Goal: Communication & Community: Answer question/provide support

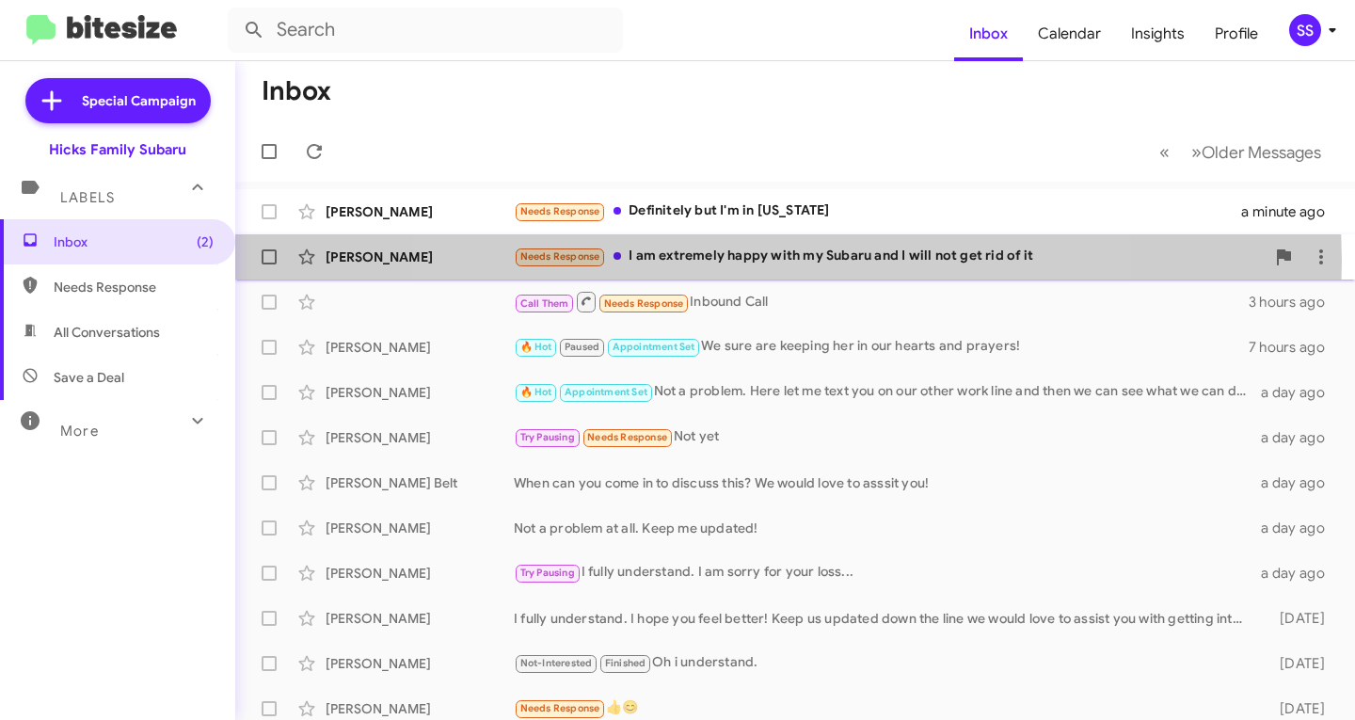
click at [757, 262] on div "Needs Response I am extremely happy with my Subaru and I will not get rid of it" at bounding box center [889, 257] width 751 height 22
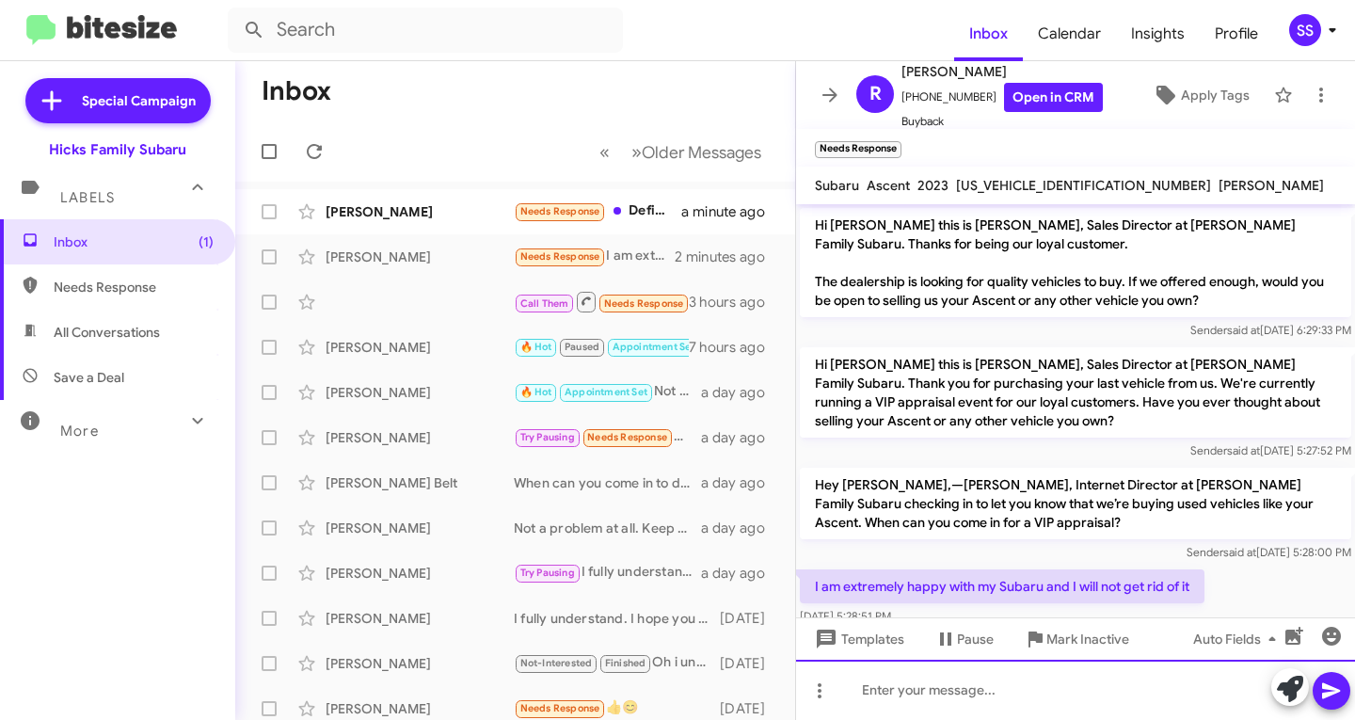
click at [1032, 711] on div at bounding box center [1075, 689] width 559 height 60
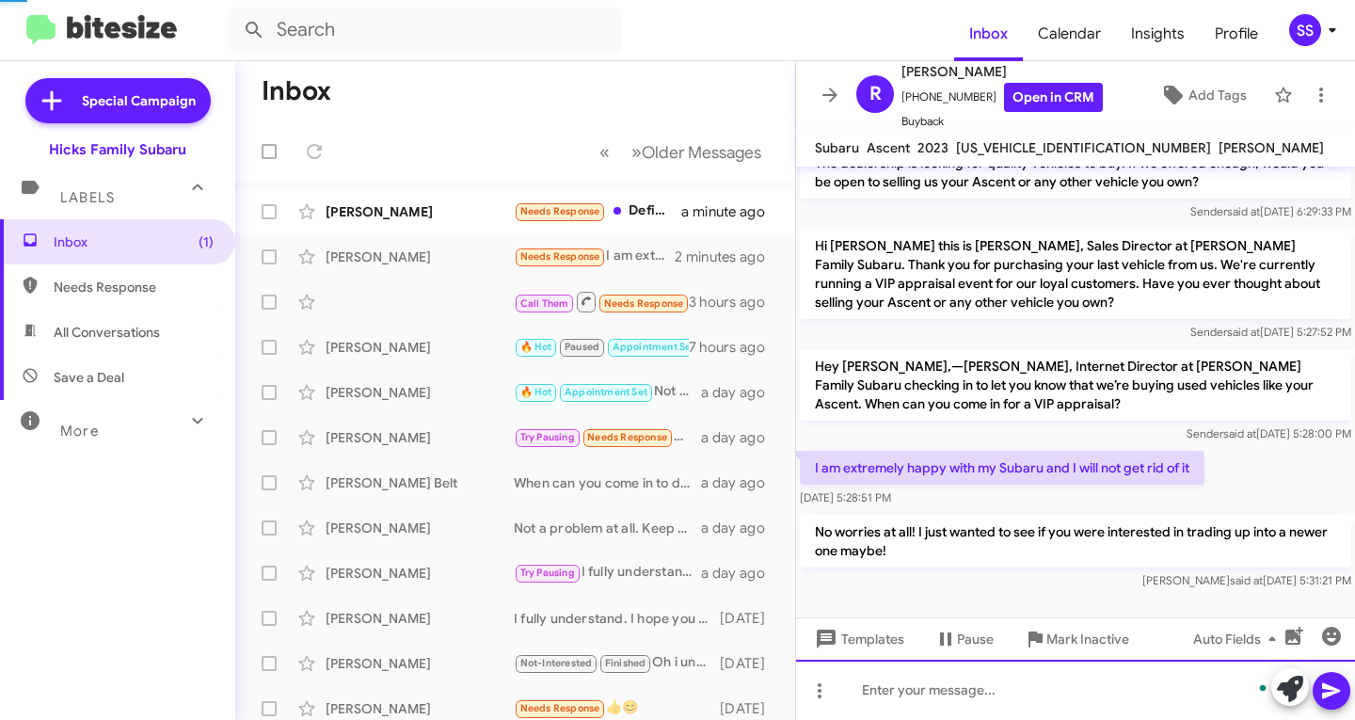
scroll to position [81, 0]
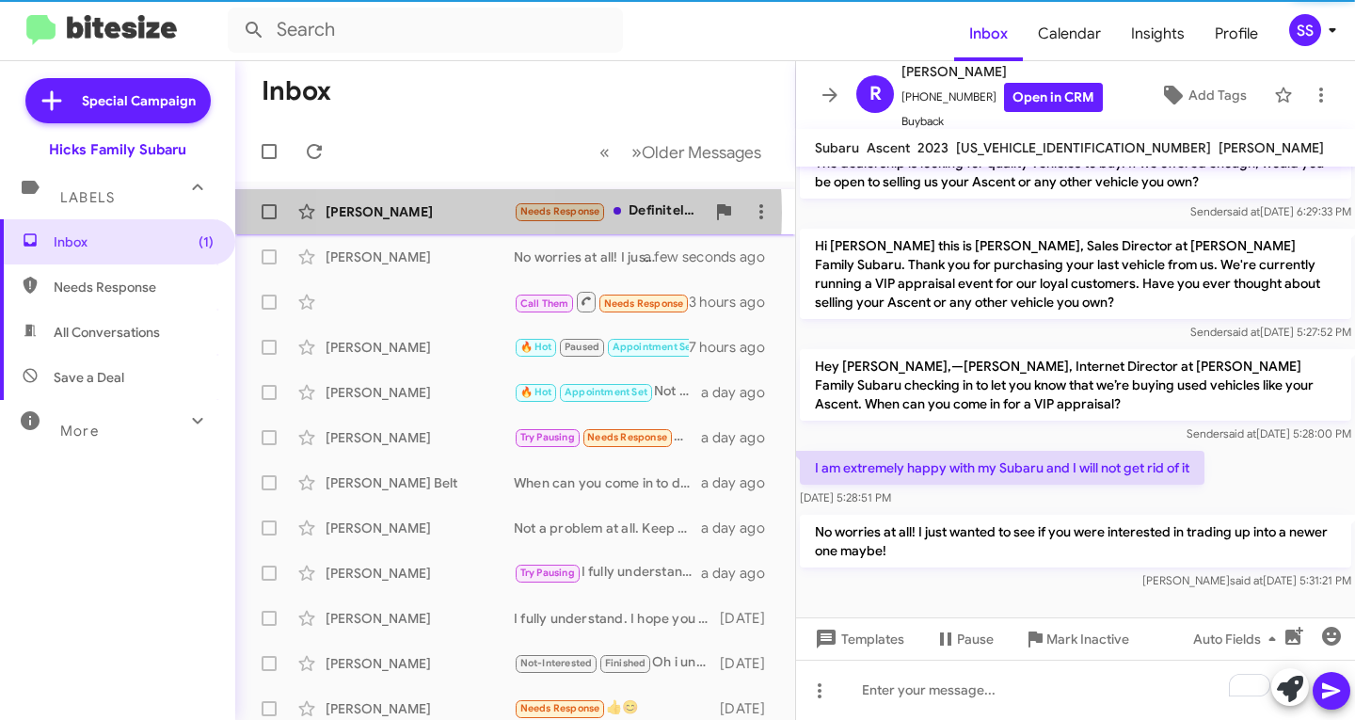
click at [429, 213] on div "[PERSON_NAME]" at bounding box center [419, 211] width 188 height 19
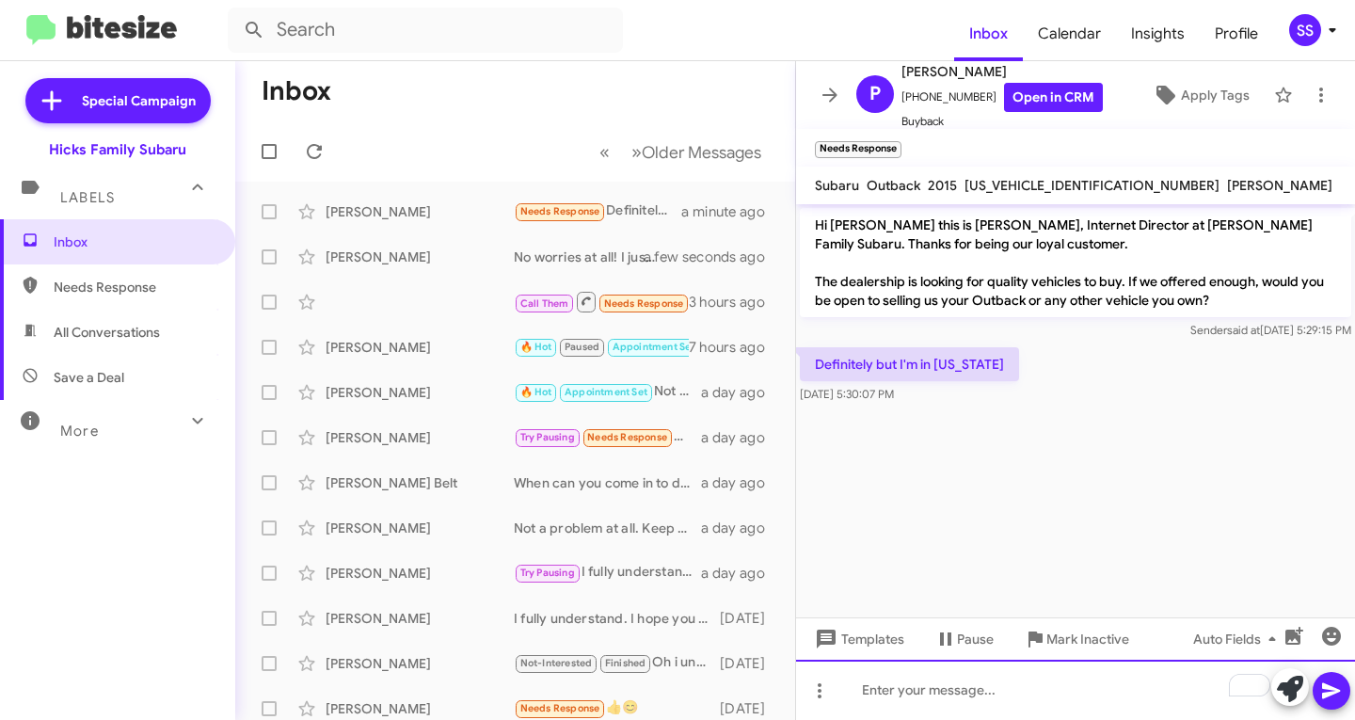
click at [951, 703] on div "To enrich screen reader interactions, please activate Accessibility in Grammarl…" at bounding box center [1075, 689] width 559 height 60
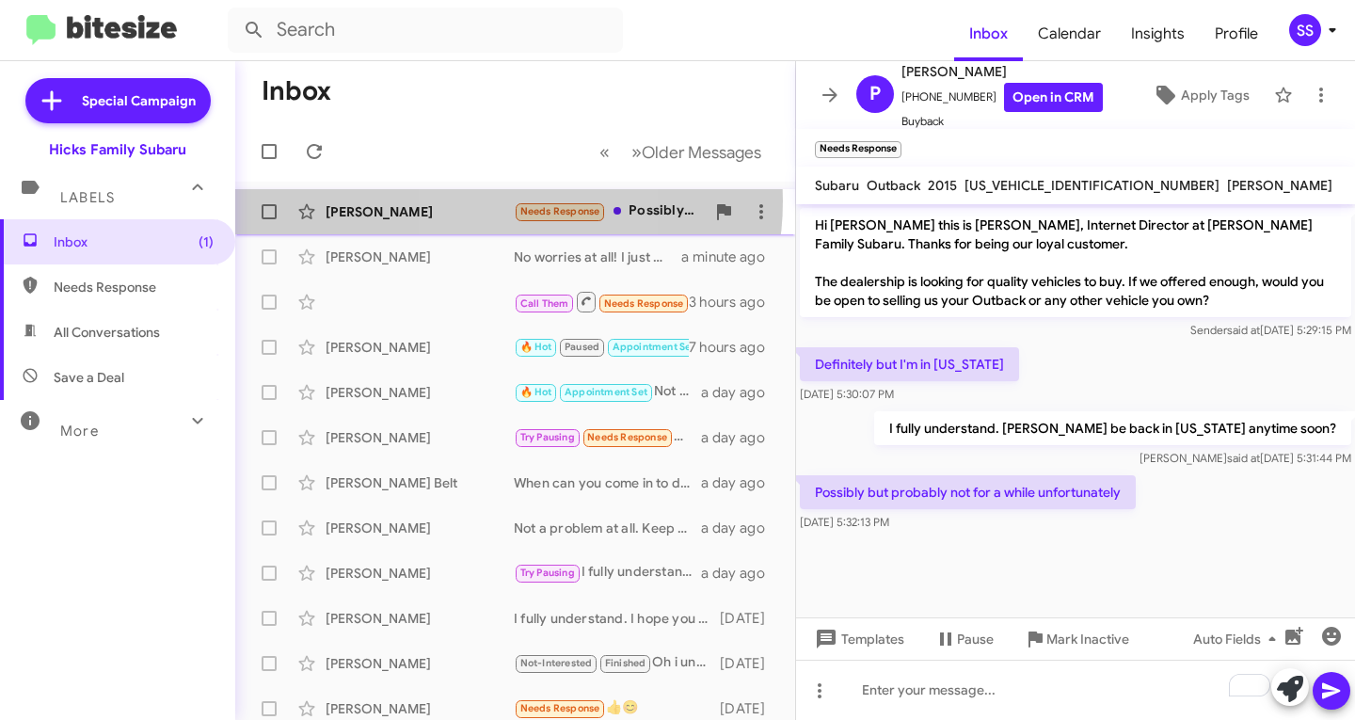
click at [481, 200] on div "[PERSON_NAME] Needs Response Possibly but probably not for a while unfortunatel…" at bounding box center [515, 212] width 530 height 38
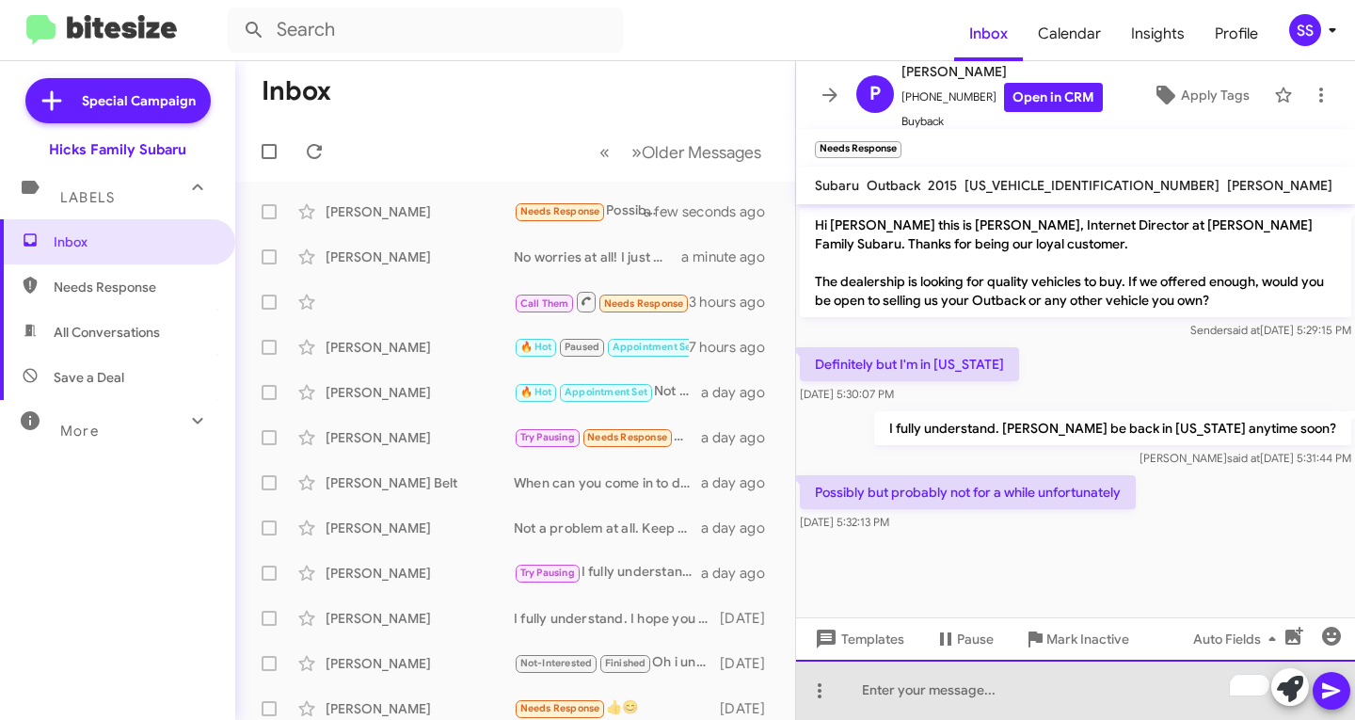
click at [960, 679] on div "To enrich screen reader interactions, please activate Accessibility in Grammarl…" at bounding box center [1075, 689] width 559 height 60
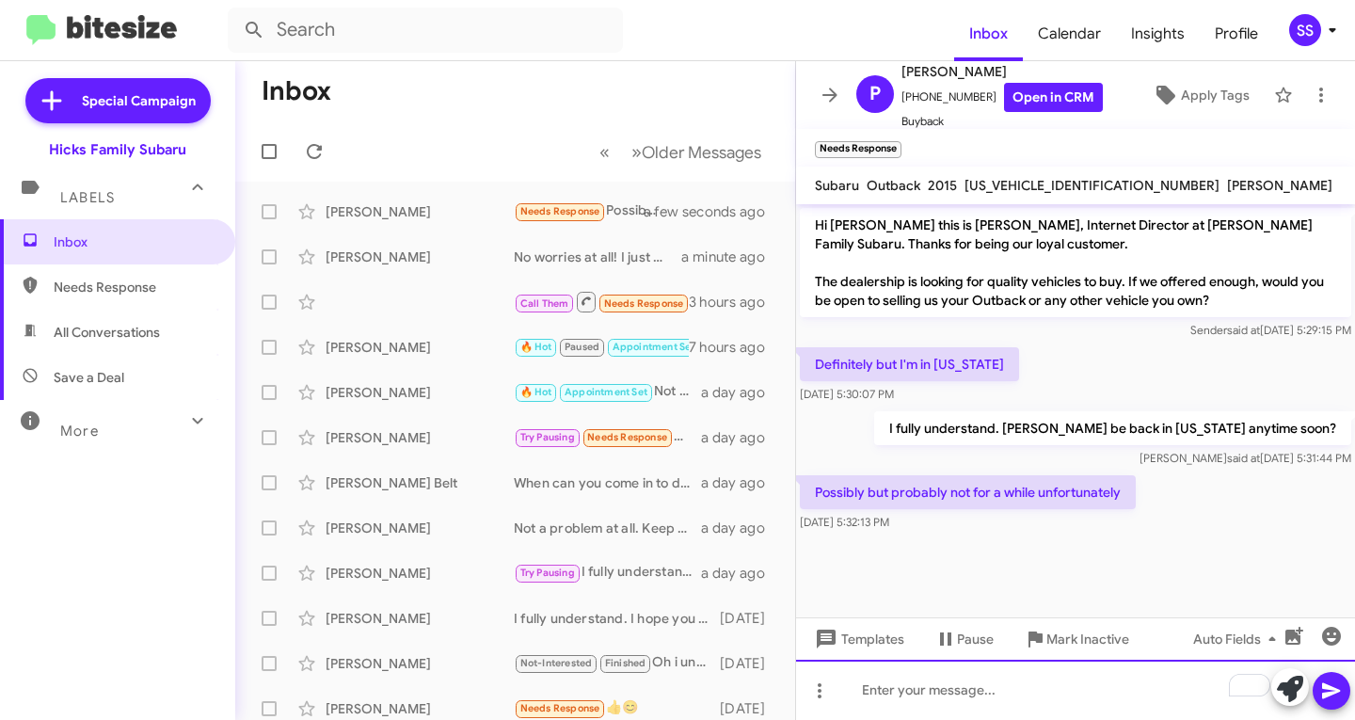
click at [999, 702] on div "To enrich screen reader interactions, please activate Accessibility in Grammarl…" at bounding box center [1075, 689] width 559 height 60
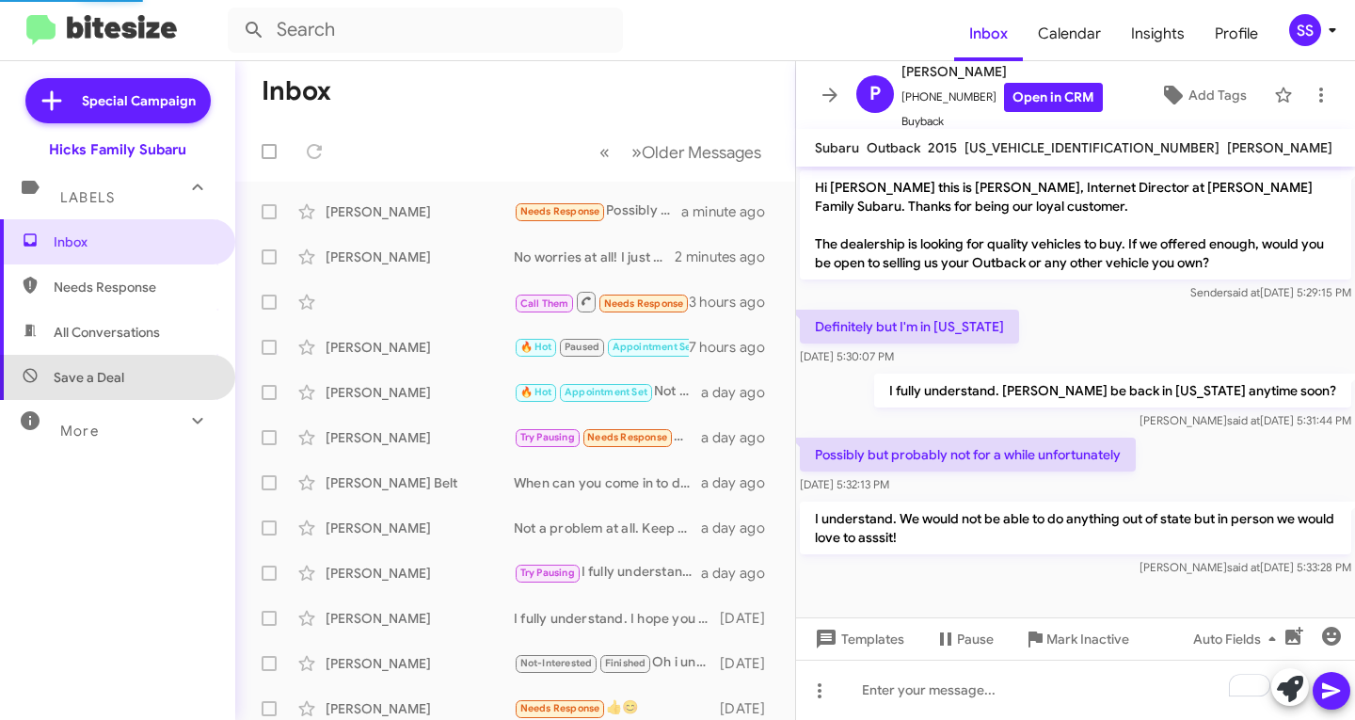
click at [144, 383] on span "Save a Deal" at bounding box center [117, 377] width 235 height 45
type input "in:not-interested"
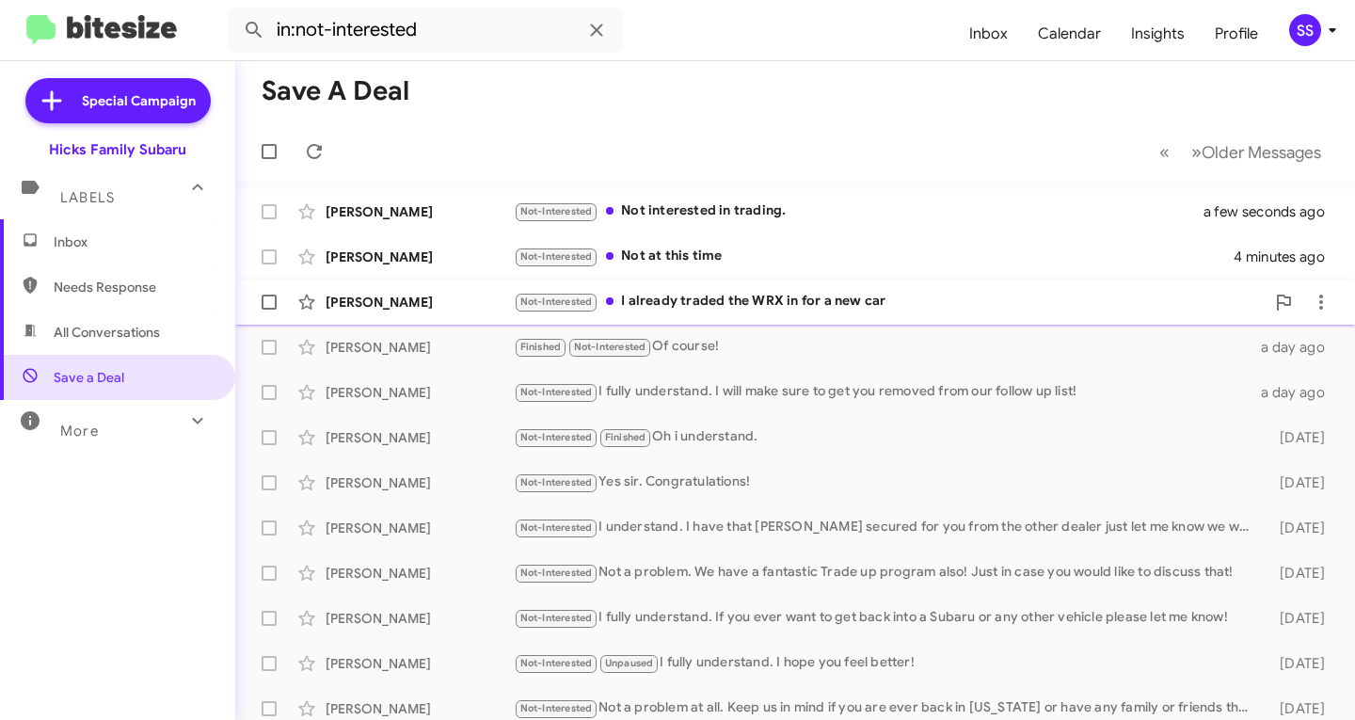
click at [782, 296] on div "Not-Interested I already traded the WRX in for a new car" at bounding box center [889, 302] width 751 height 22
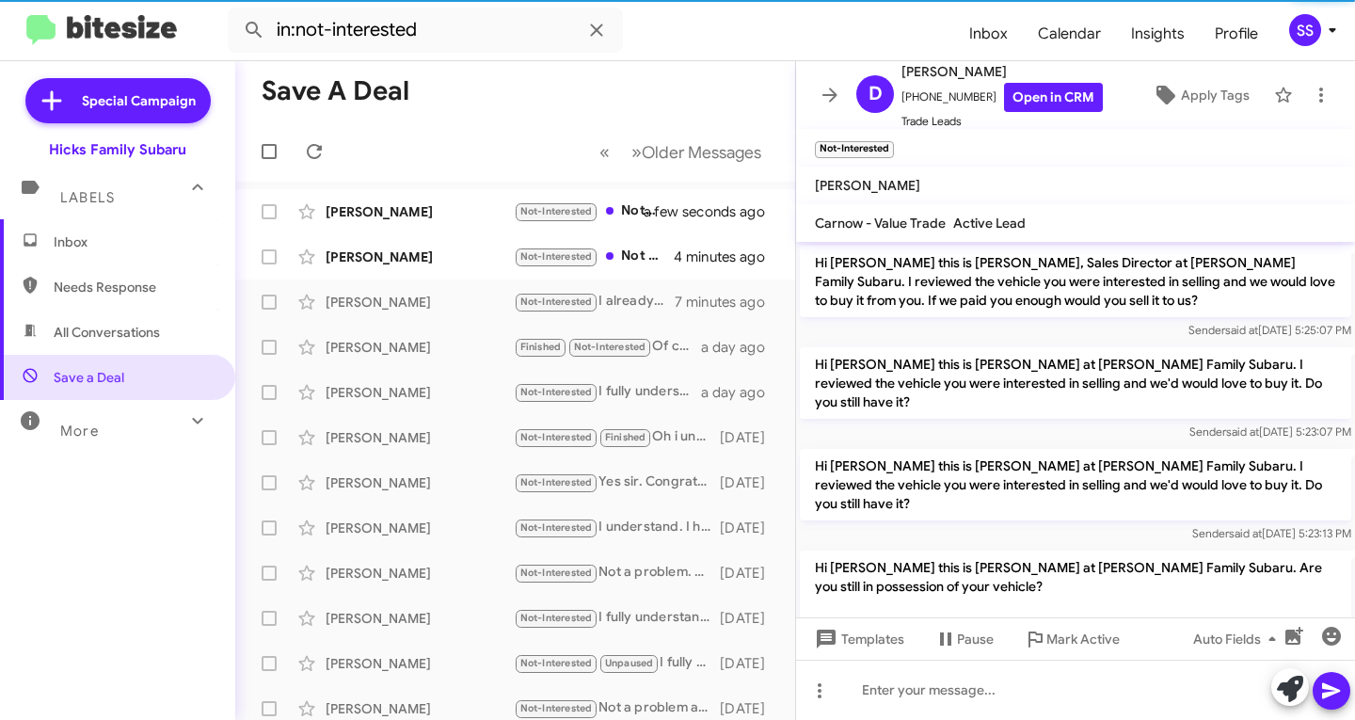
scroll to position [333, 0]
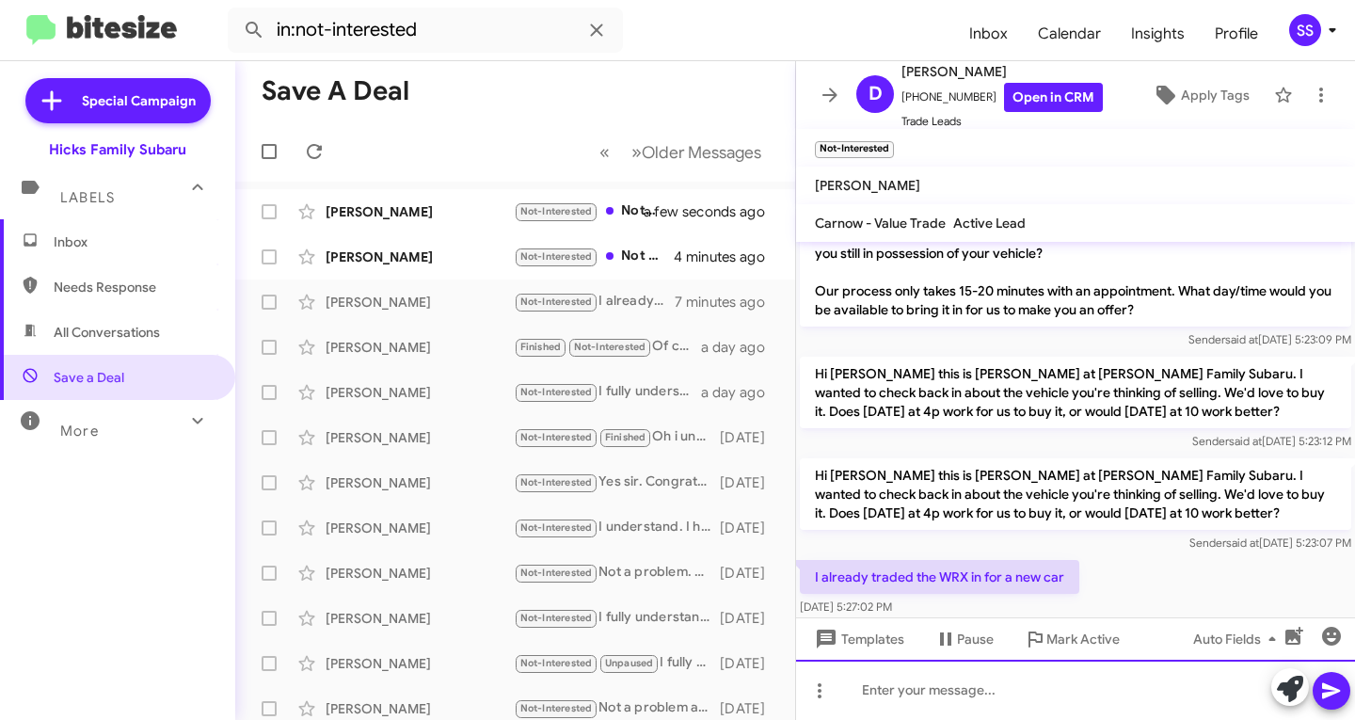
click at [988, 696] on div at bounding box center [1075, 689] width 559 height 60
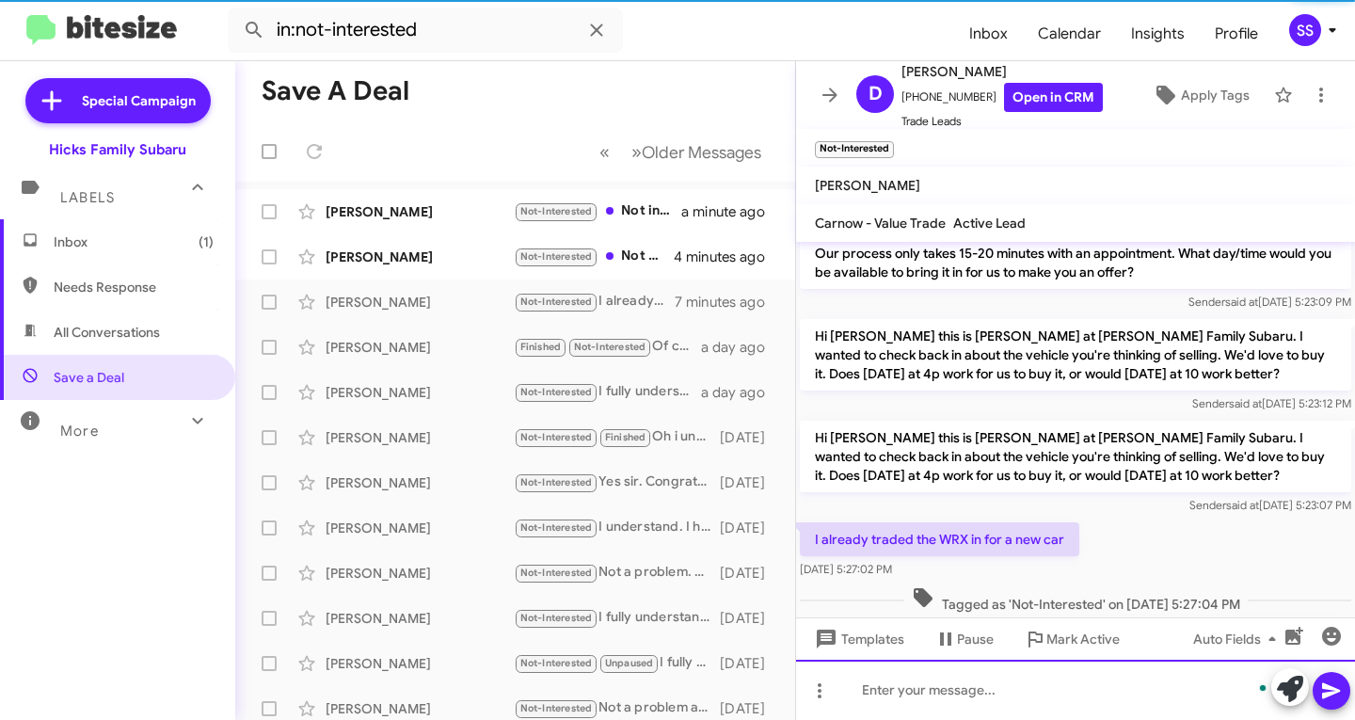
scroll to position [439, 0]
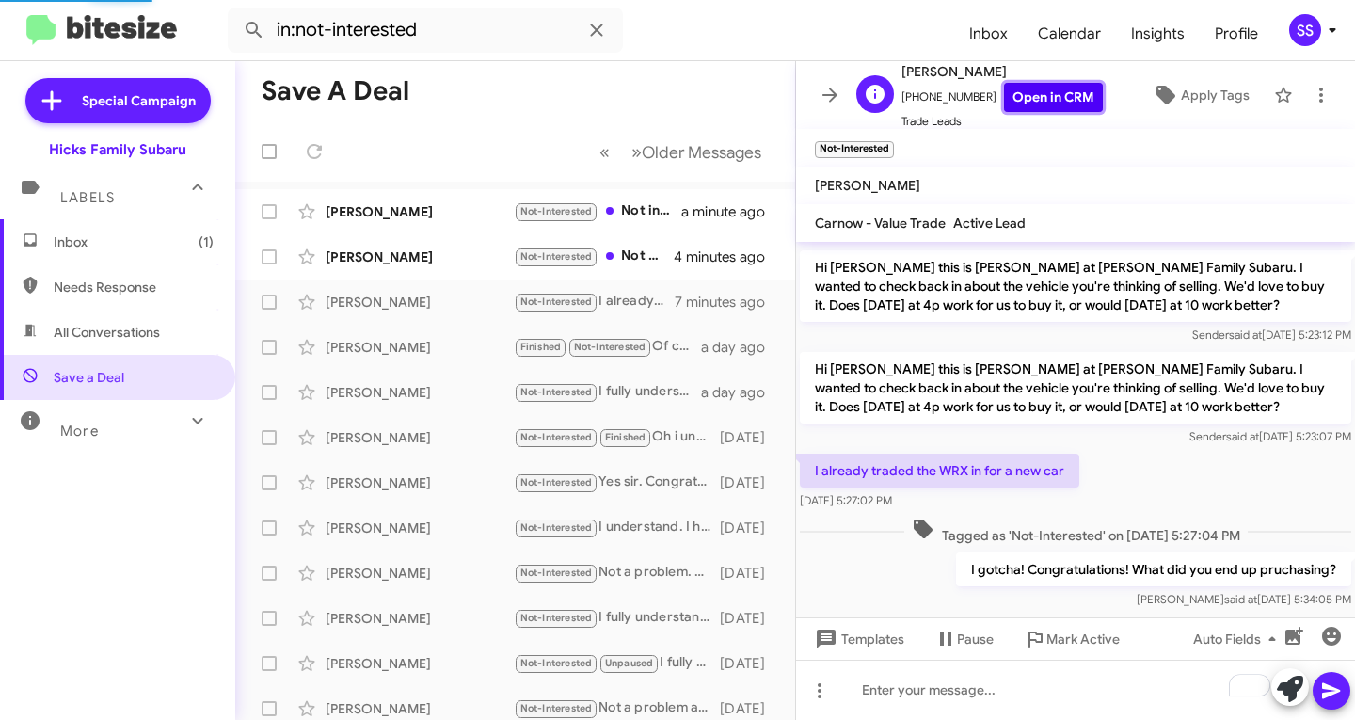
click at [1011, 108] on link "Open in CRM" at bounding box center [1053, 97] width 99 height 29
click at [168, 239] on span "Inbox (1)" at bounding box center [134, 241] width 160 height 19
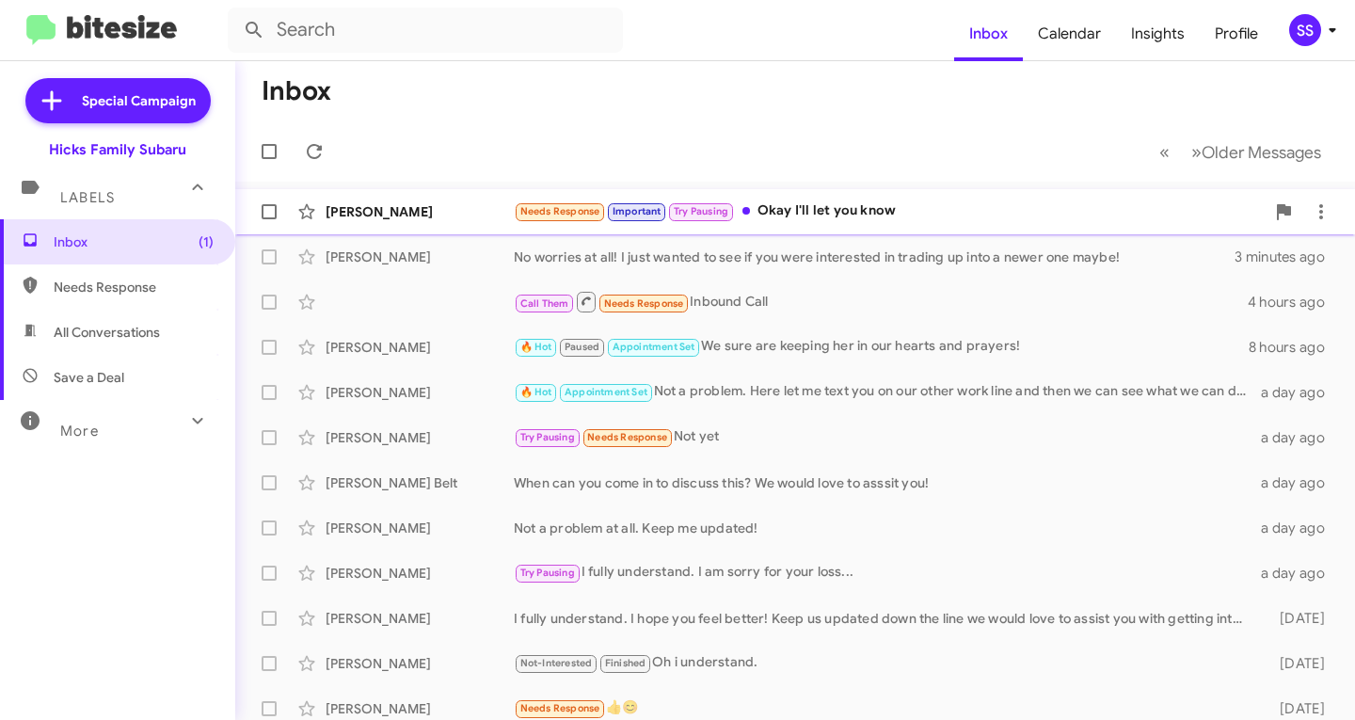
click at [977, 219] on div "Needs Response Important Try Pausing Okay I'll let you know" at bounding box center [889, 211] width 751 height 22
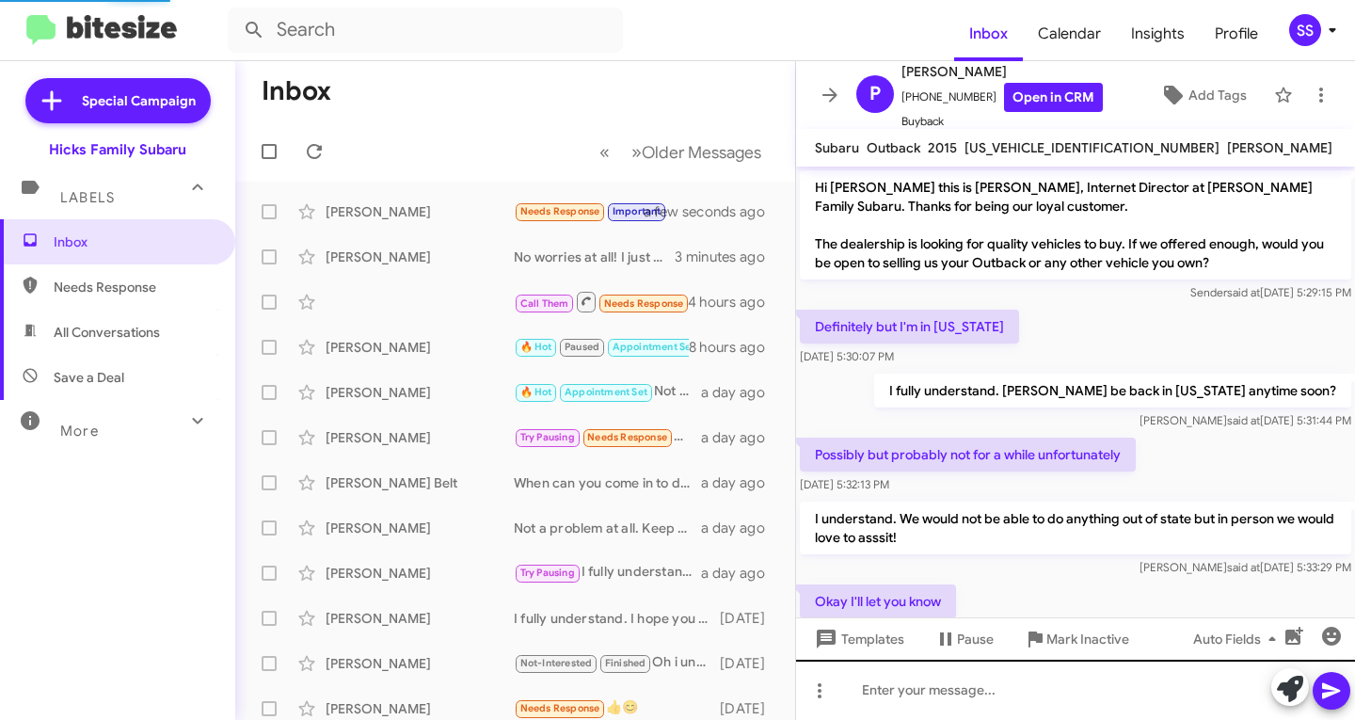
scroll to position [56, 0]
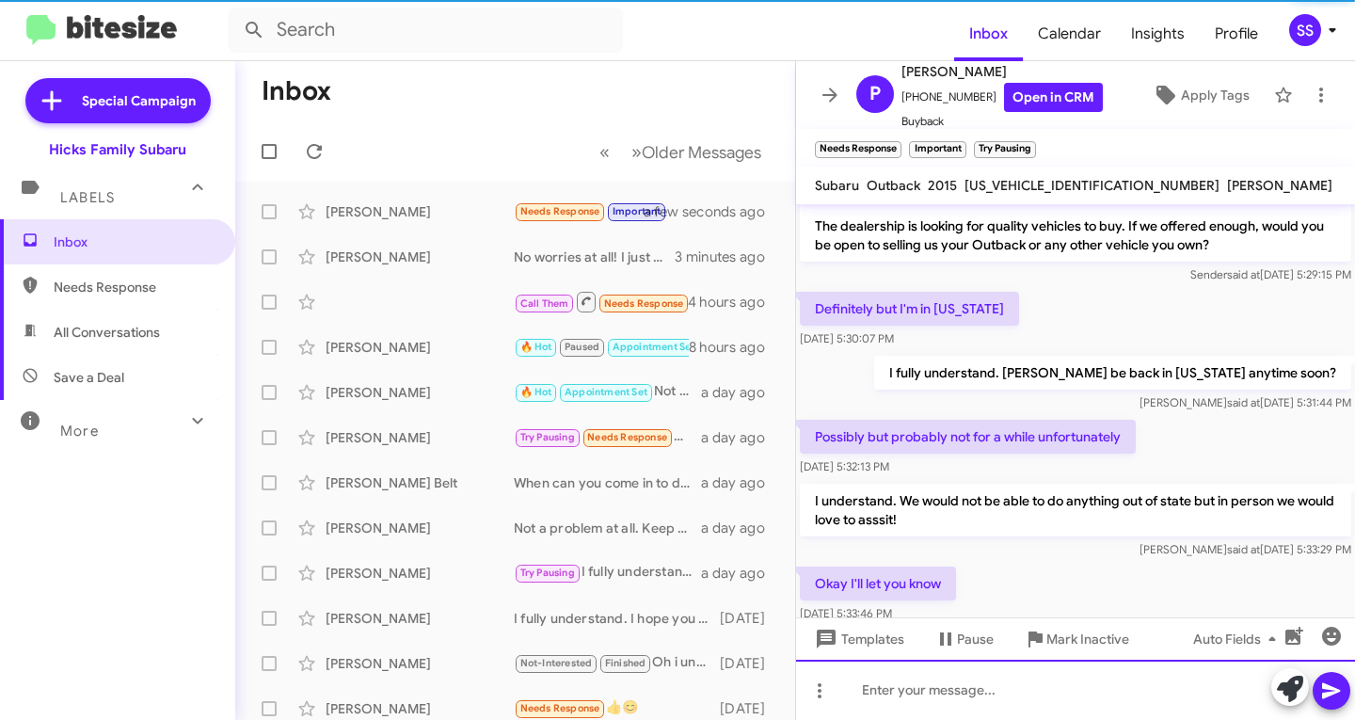
click at [942, 671] on div at bounding box center [1075, 689] width 559 height 60
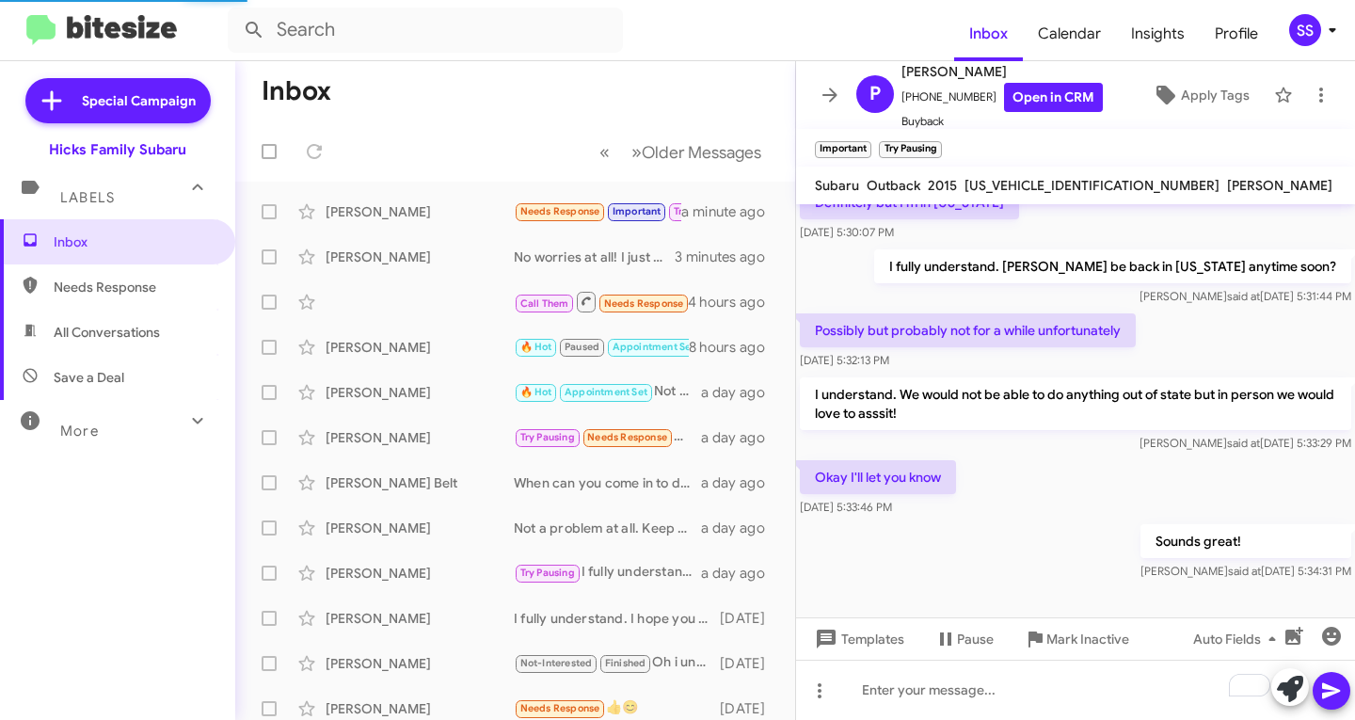
click at [125, 375] on span "Save a Deal" at bounding box center [117, 377] width 235 height 45
type input "in:not-interested"
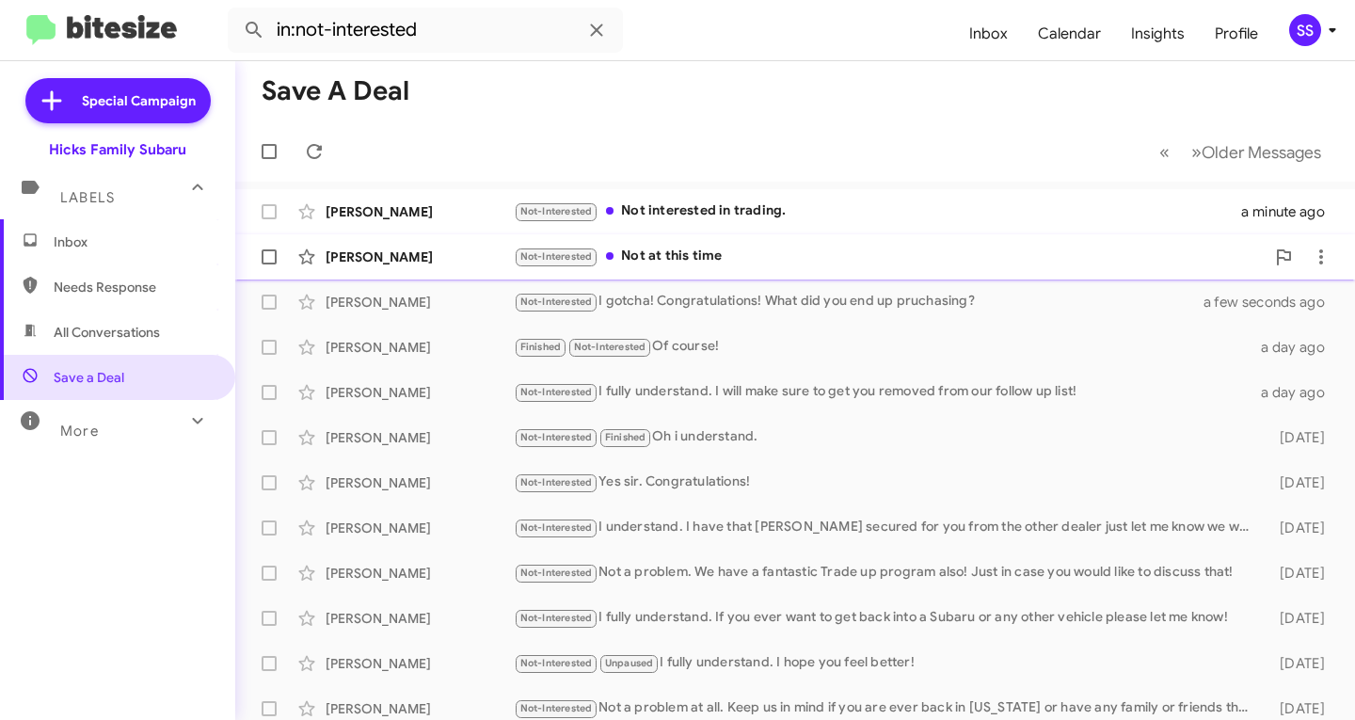
click at [839, 264] on div "Not-Interested Not at this time" at bounding box center [889, 257] width 751 height 22
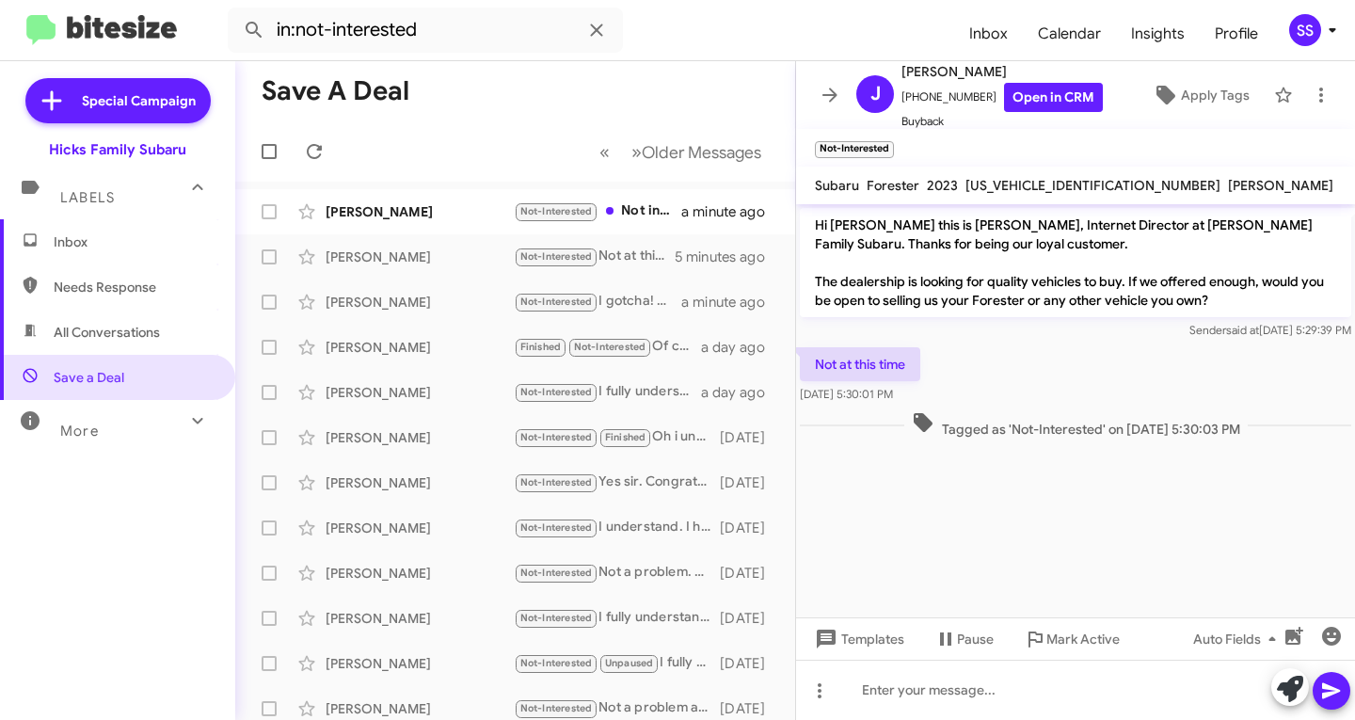
scroll to position [373, 0]
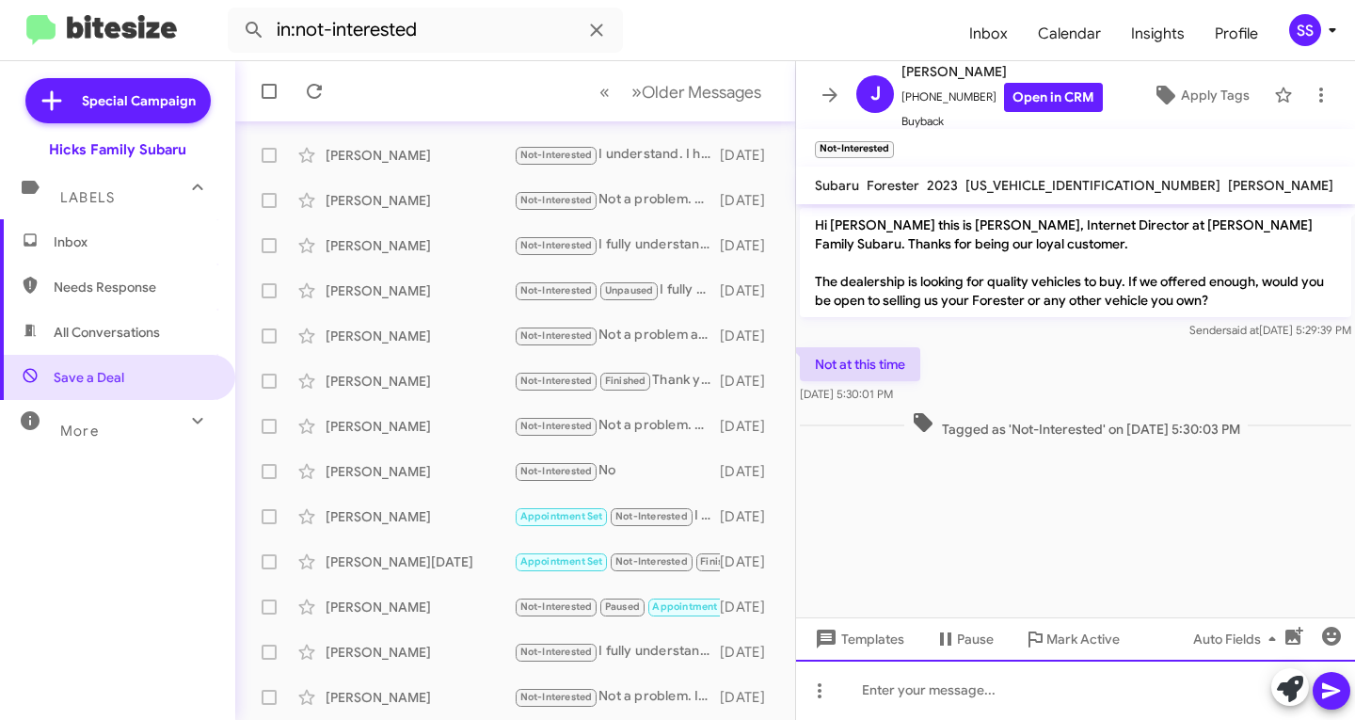
click at [1041, 691] on div at bounding box center [1075, 689] width 559 height 60
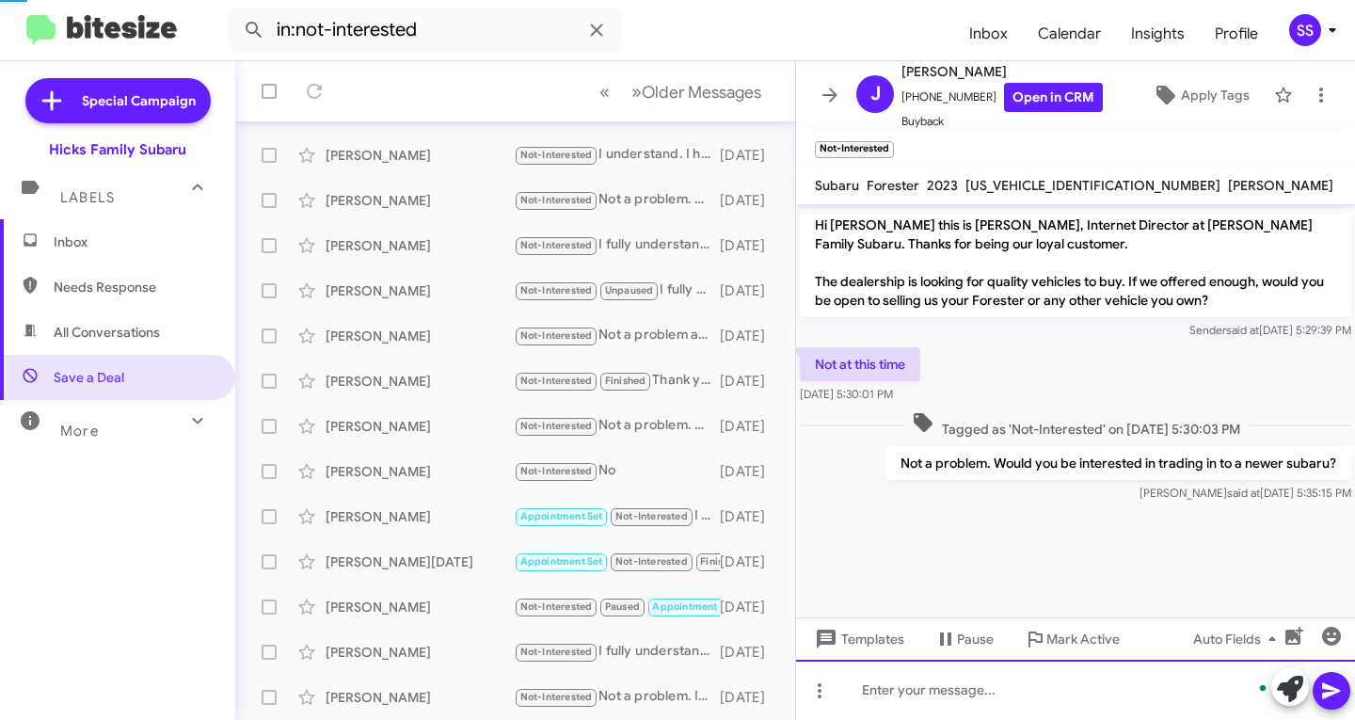
scroll to position [0, 0]
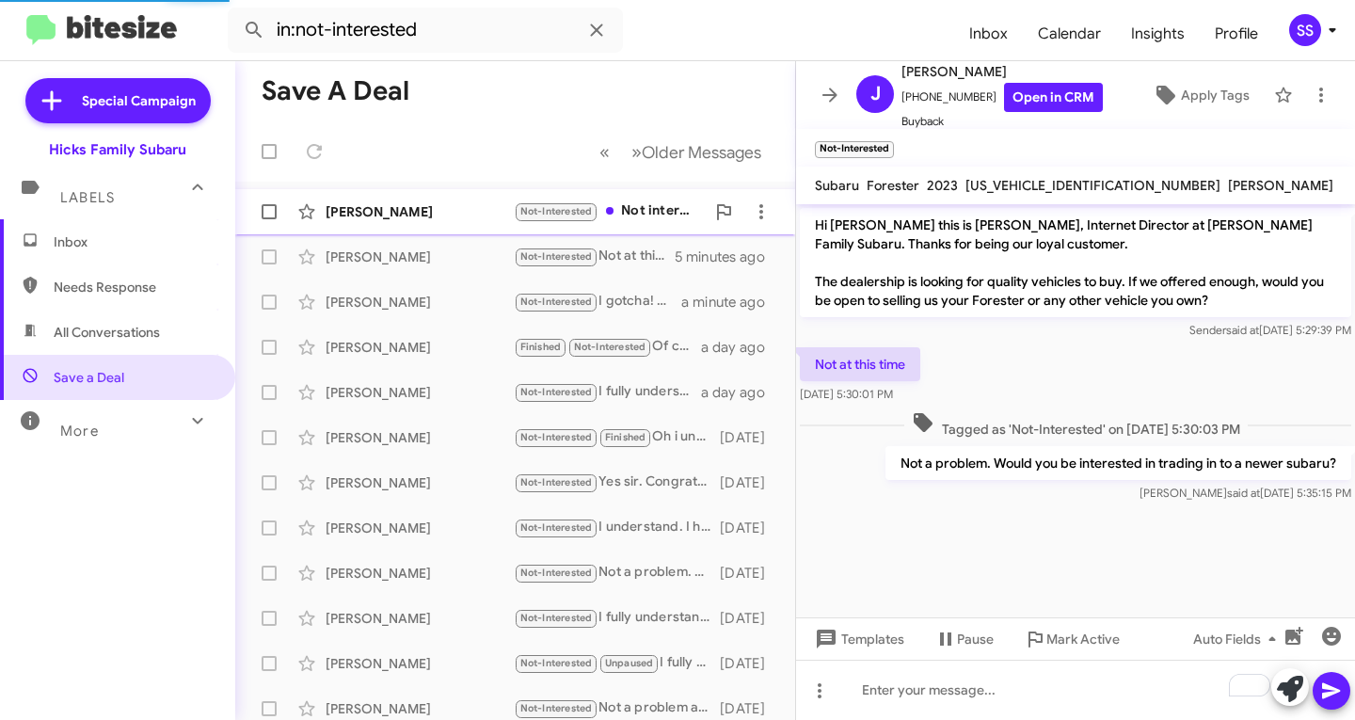
click at [456, 207] on div "[PERSON_NAME]" at bounding box center [419, 211] width 188 height 19
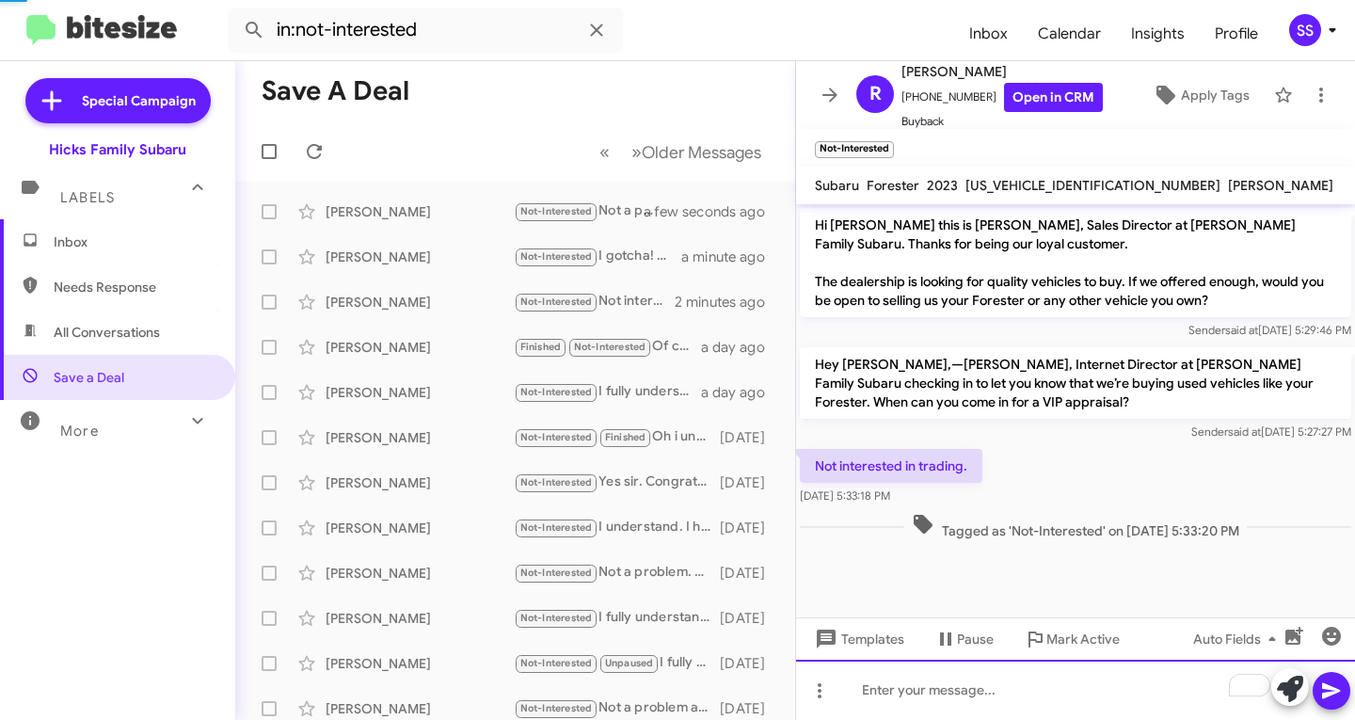
click at [951, 682] on div "To enrich screen reader interactions, please activate Accessibility in Grammarl…" at bounding box center [1075, 689] width 559 height 60
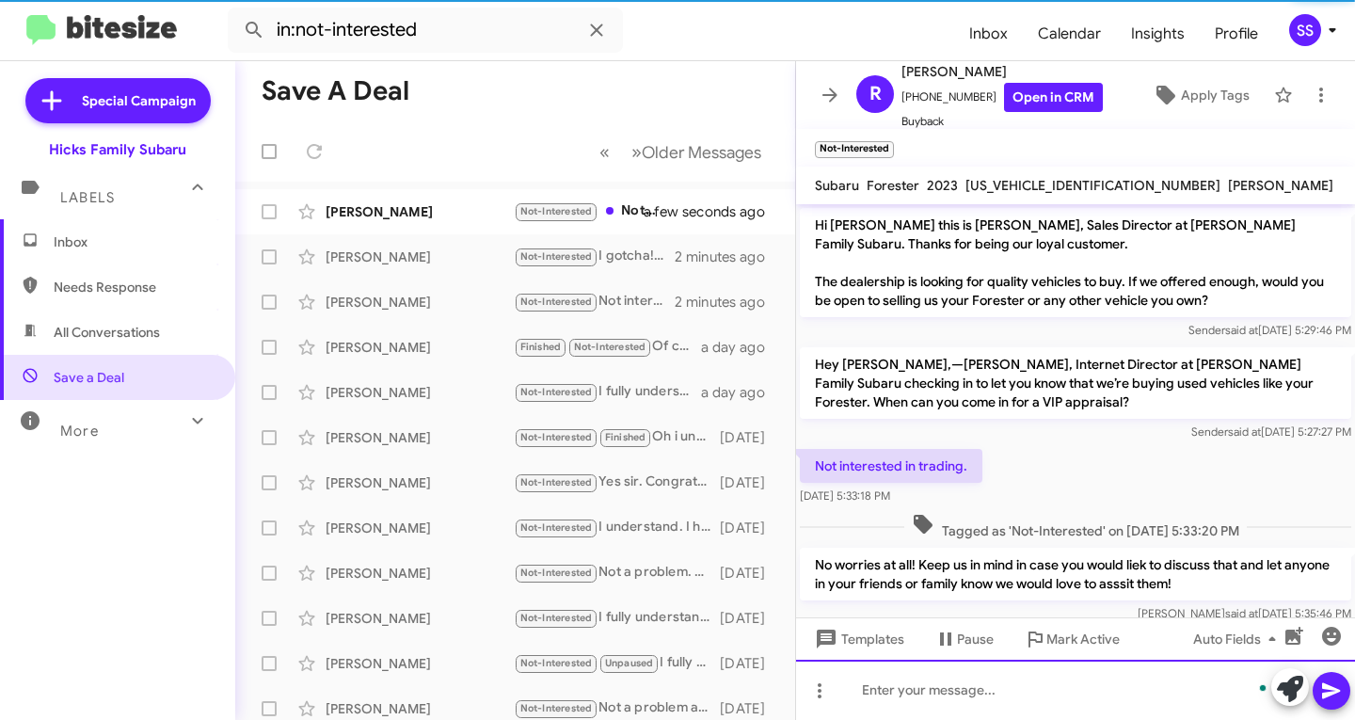
scroll to position [33, 0]
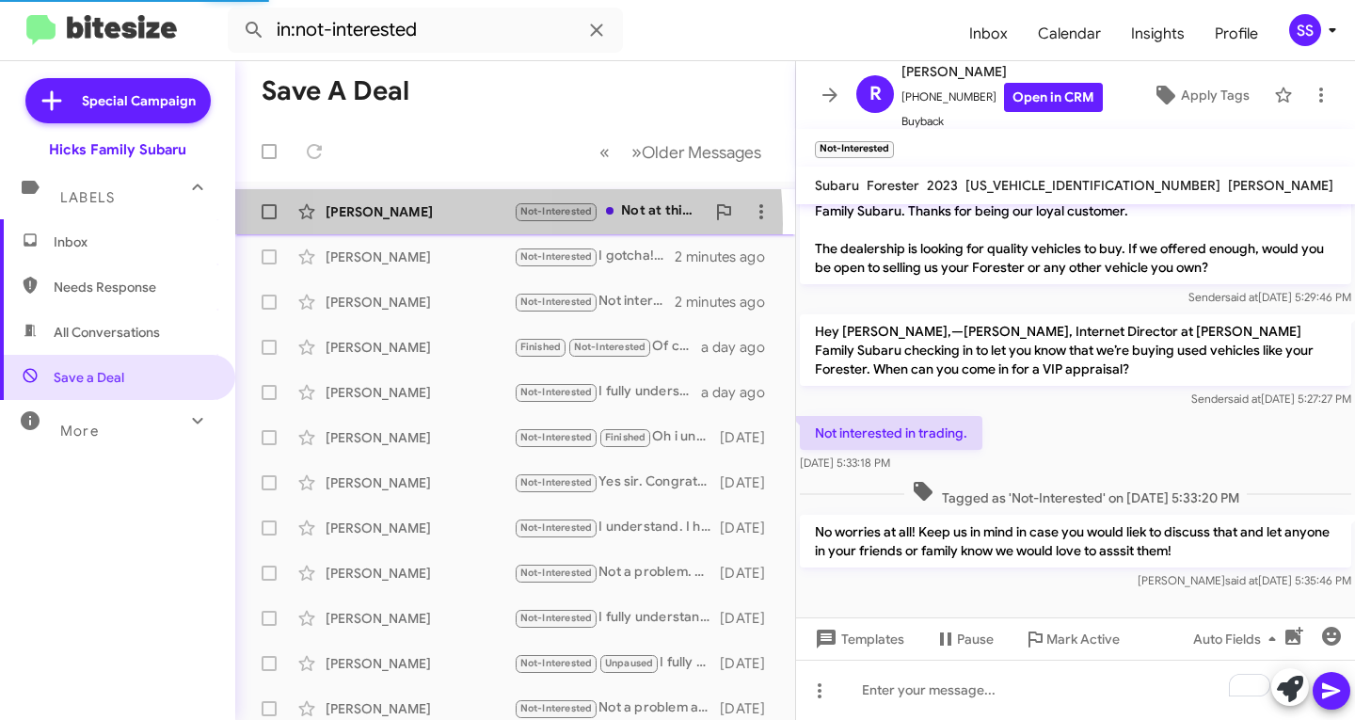
click at [428, 224] on div "[PERSON_NAME] Not-Interested Not at this time a few seconds ago" at bounding box center [515, 212] width 530 height 38
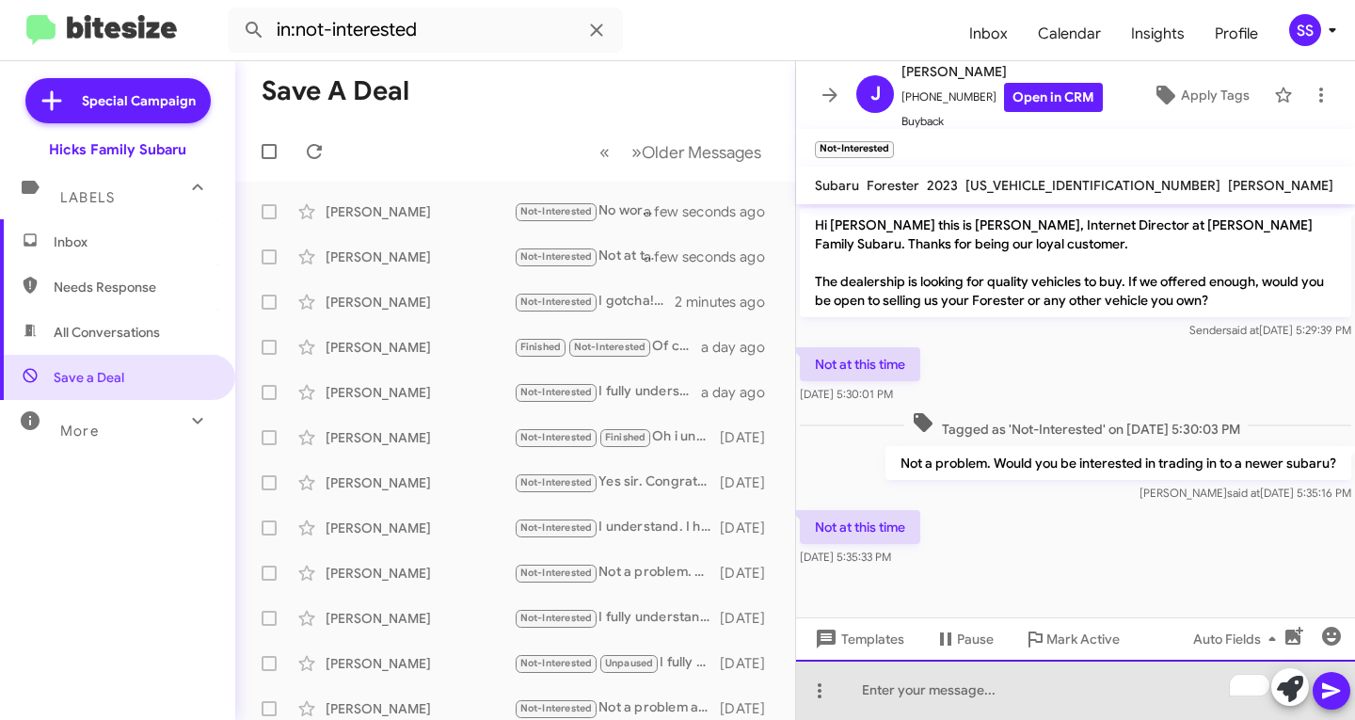
click at [919, 707] on div "To enrich screen reader interactions, please activate Accessibility in Grammarl…" at bounding box center [1075, 689] width 559 height 60
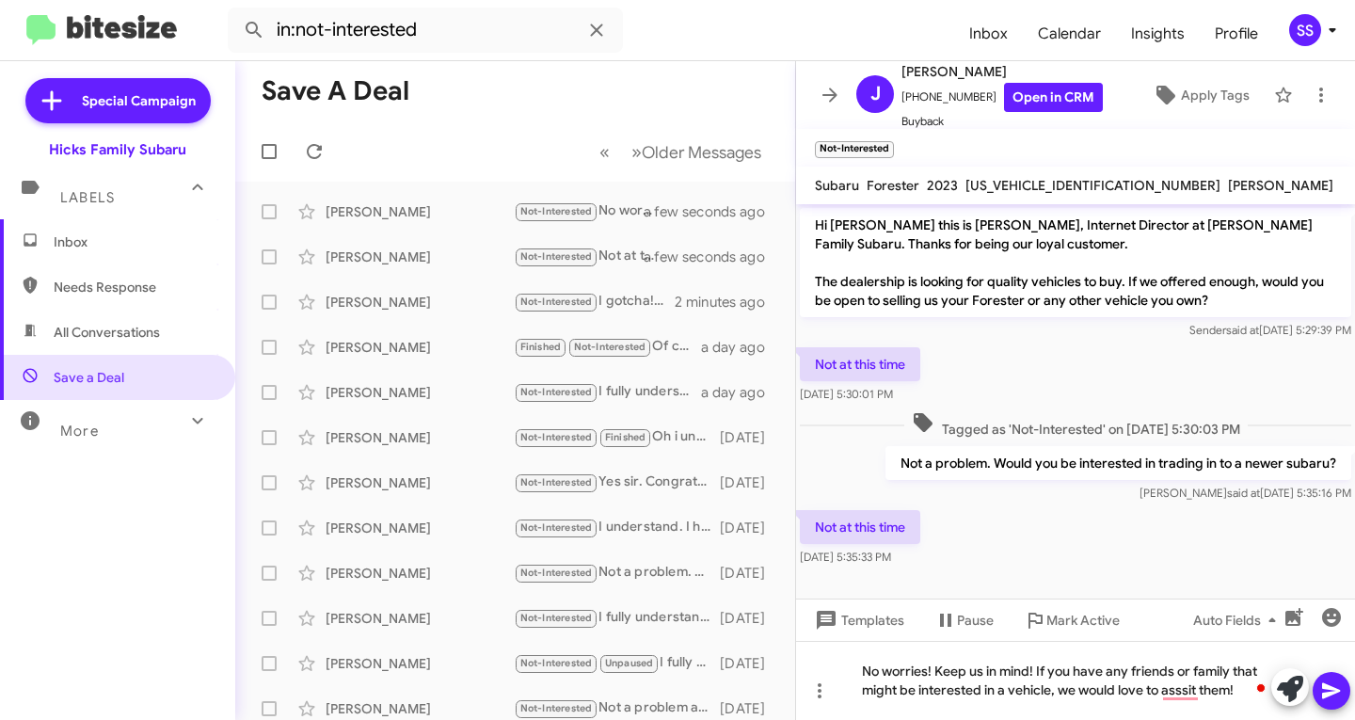
click at [1333, 688] on icon at bounding box center [1331, 691] width 18 height 16
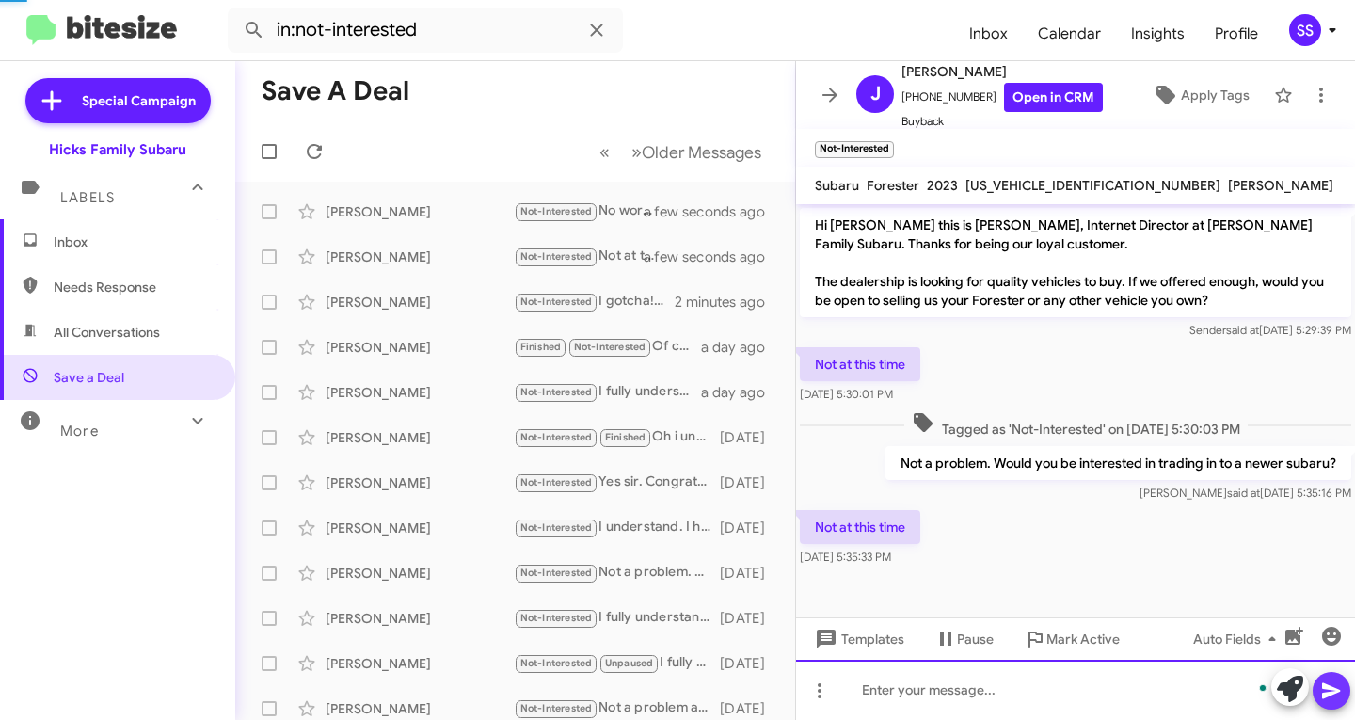
scroll to position [64, 0]
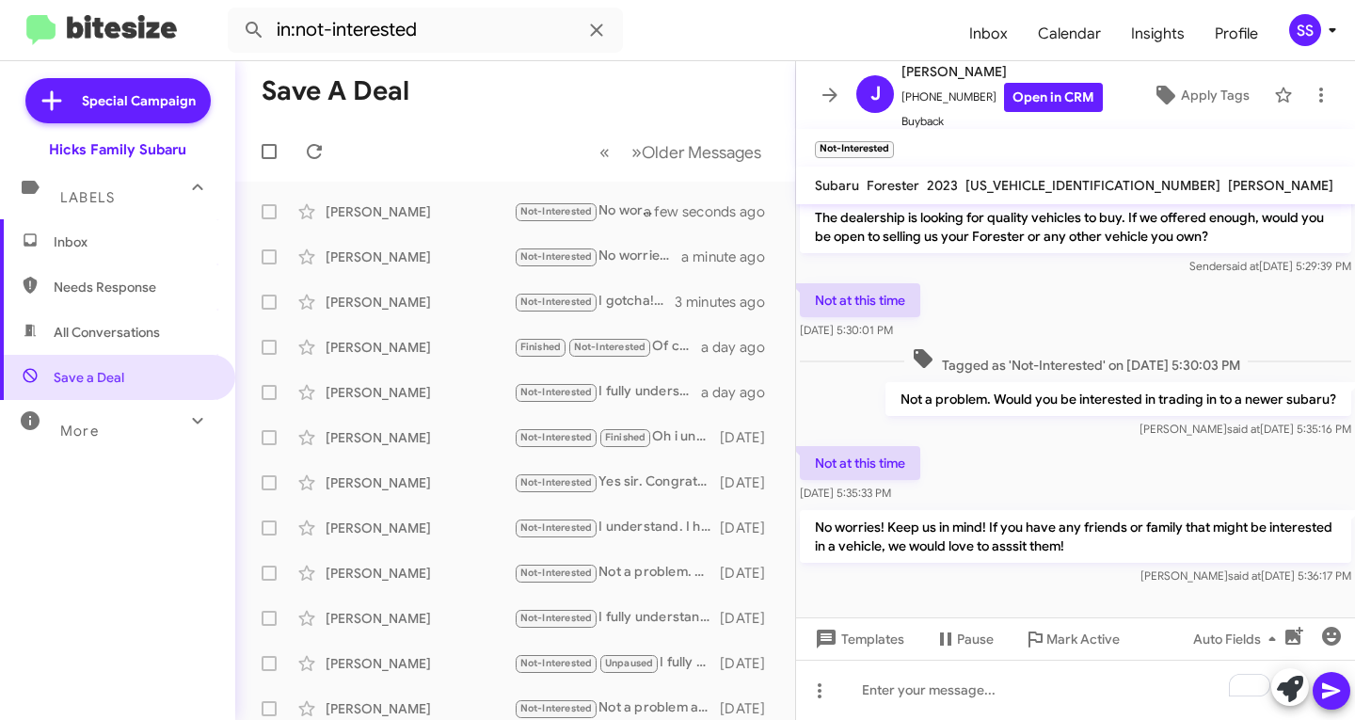
click at [119, 250] on span "Inbox" at bounding box center [117, 241] width 235 height 45
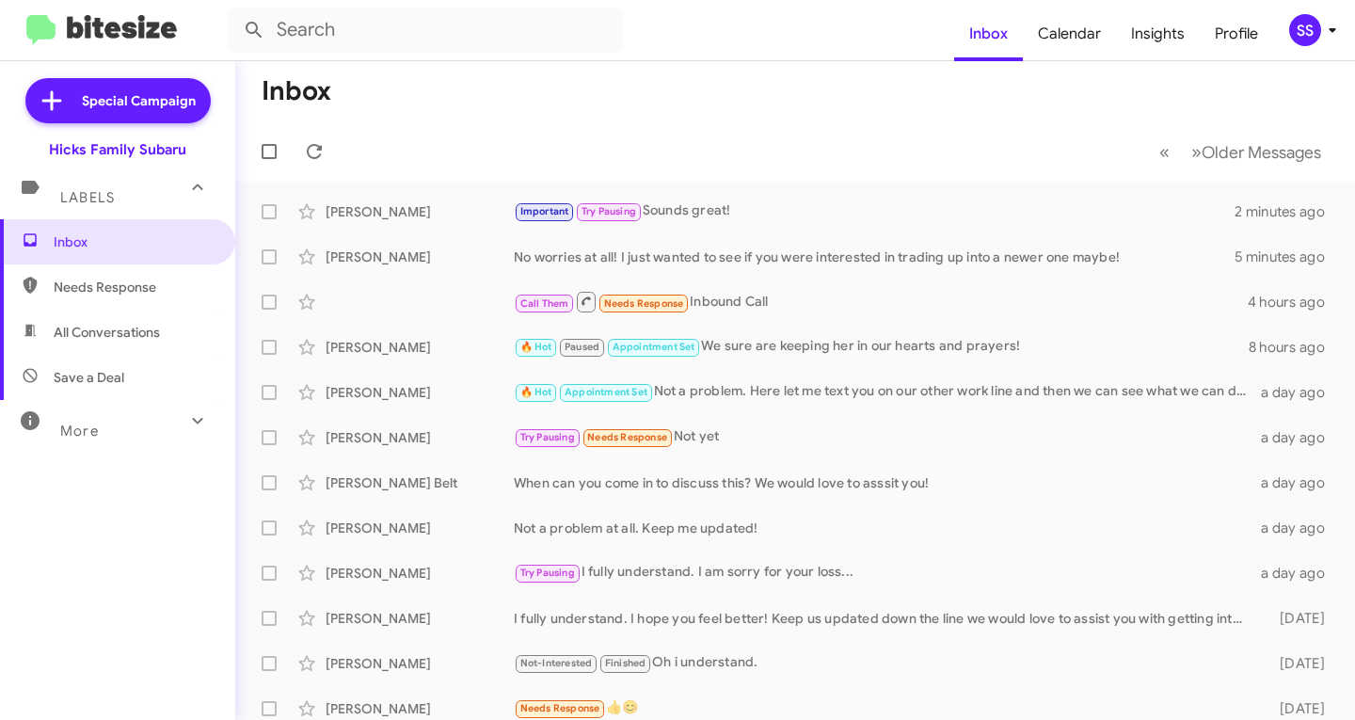
click at [134, 357] on span "Save a Deal" at bounding box center [117, 377] width 235 height 45
type input "in:not-interested"
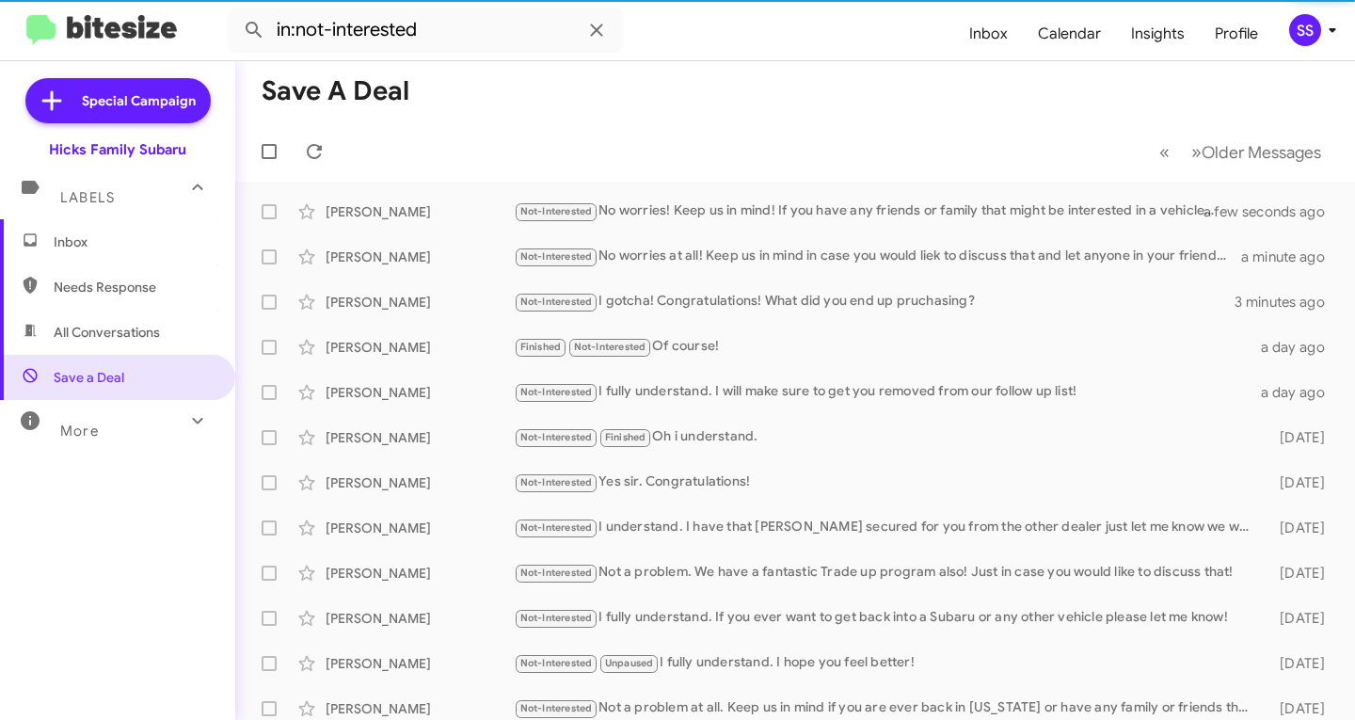
click at [139, 232] on span "Inbox" at bounding box center [134, 241] width 160 height 19
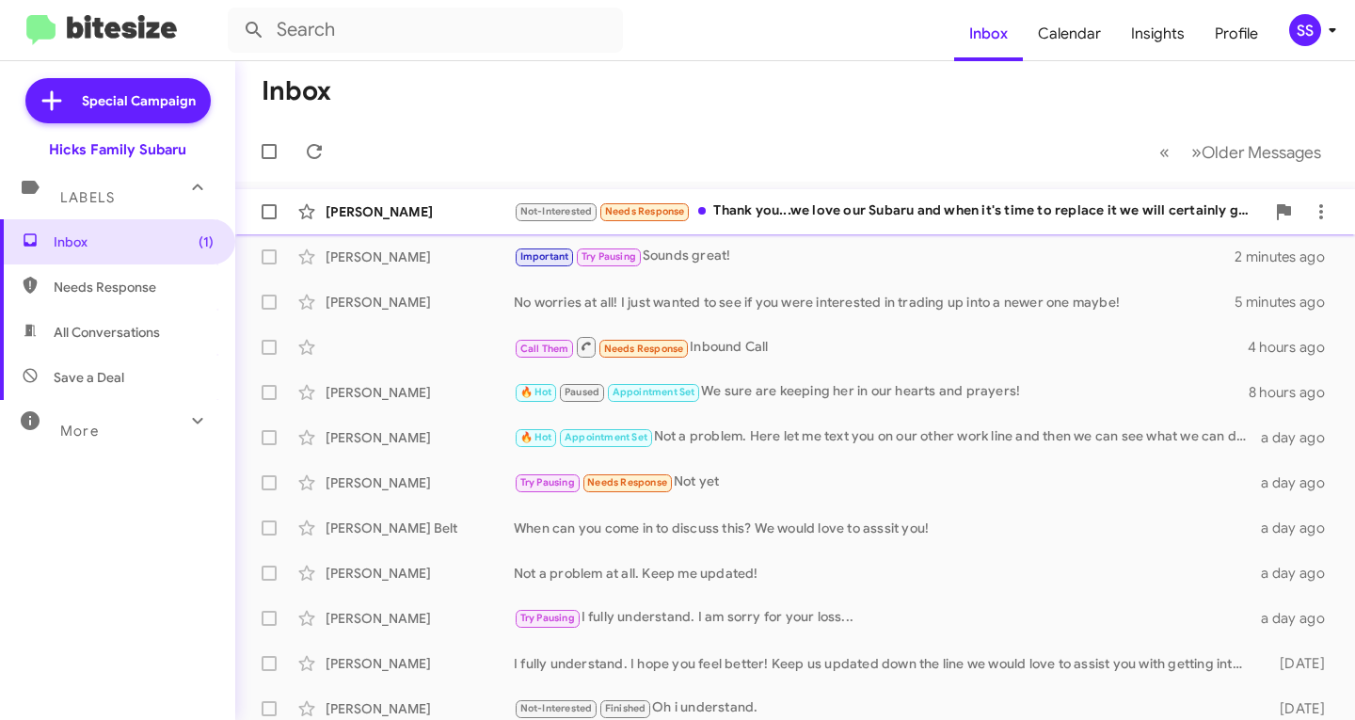
click at [882, 210] on div "Not-Interested Needs Response Thank you...we love our Subaru and when it's time…" at bounding box center [889, 211] width 751 height 22
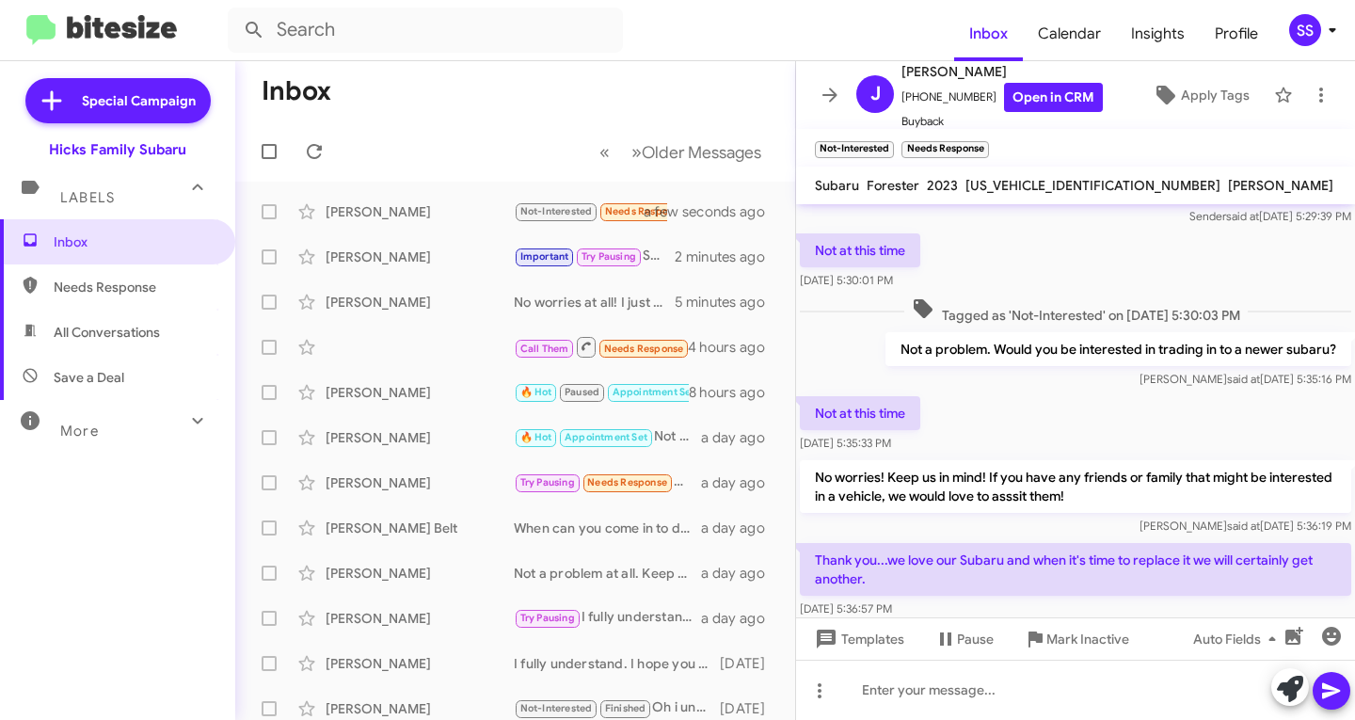
scroll to position [151, 0]
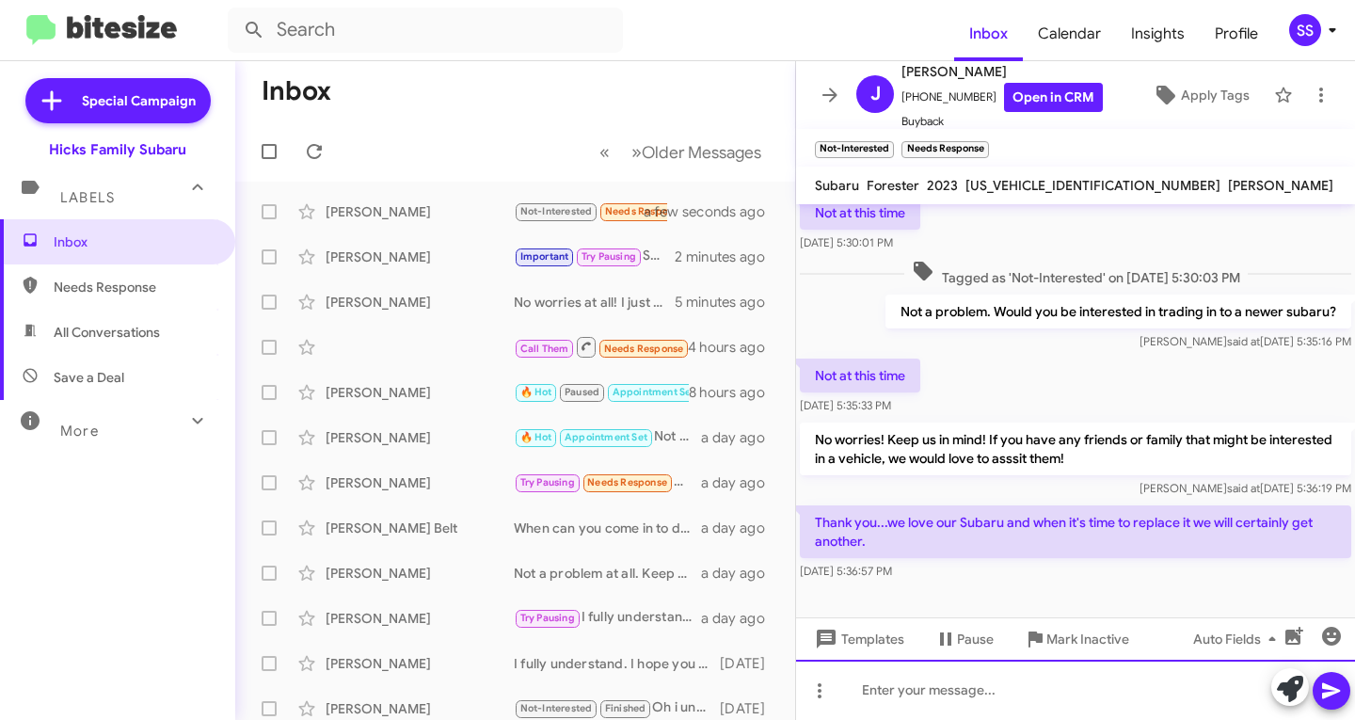
click at [990, 684] on div at bounding box center [1075, 689] width 559 height 60
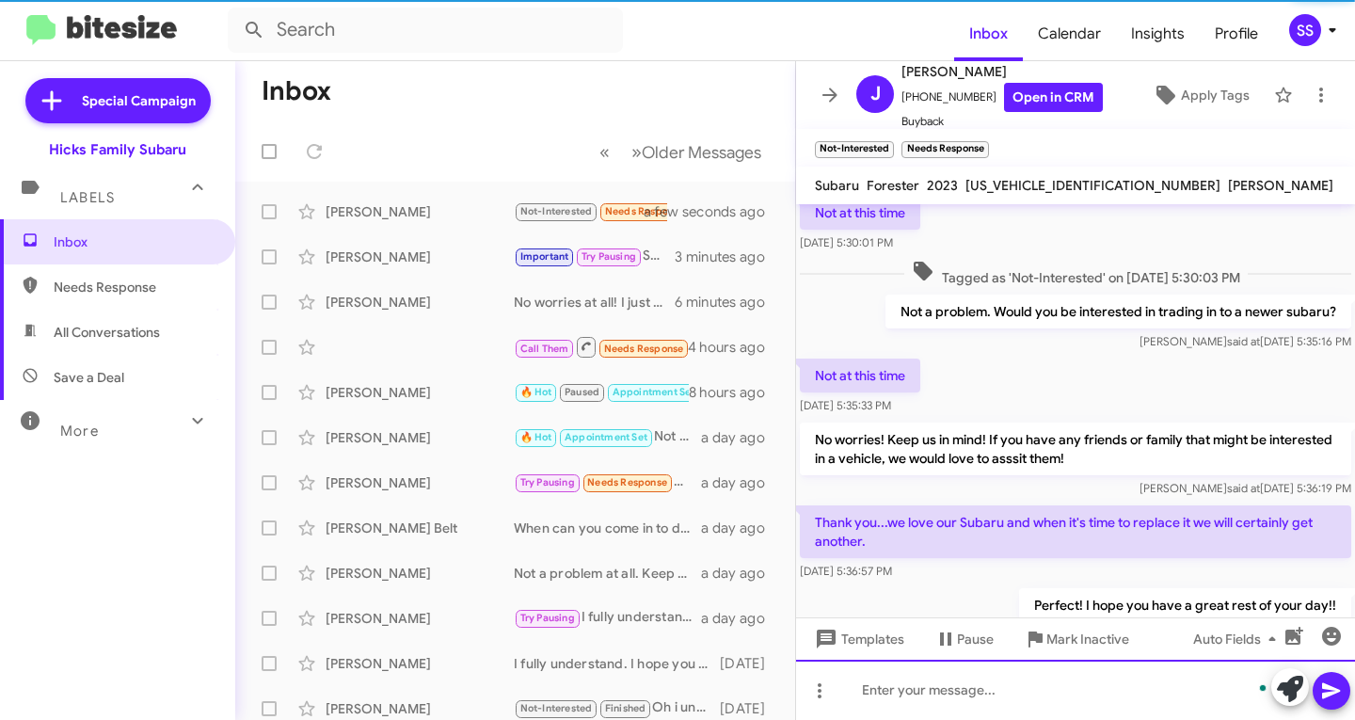
scroll to position [220, 0]
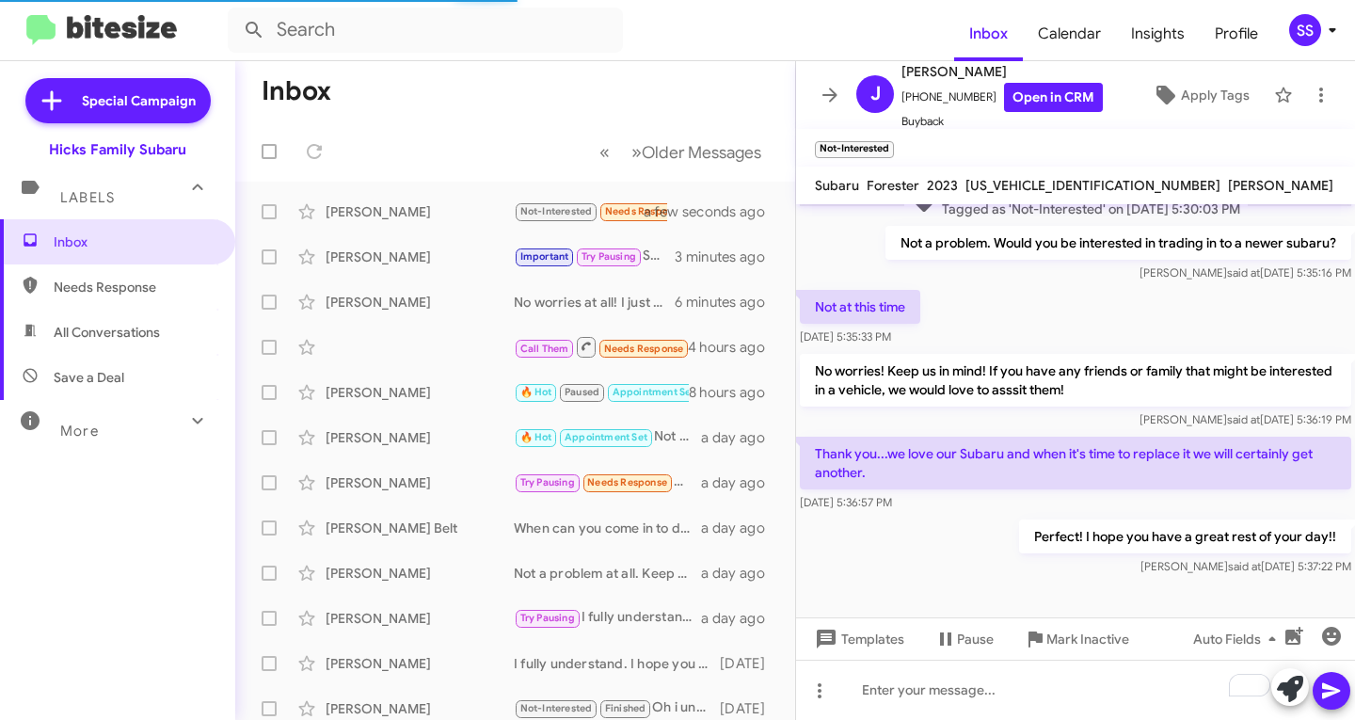
click at [76, 387] on span "Save a Deal" at bounding box center [117, 377] width 235 height 45
type input "in:not-interested"
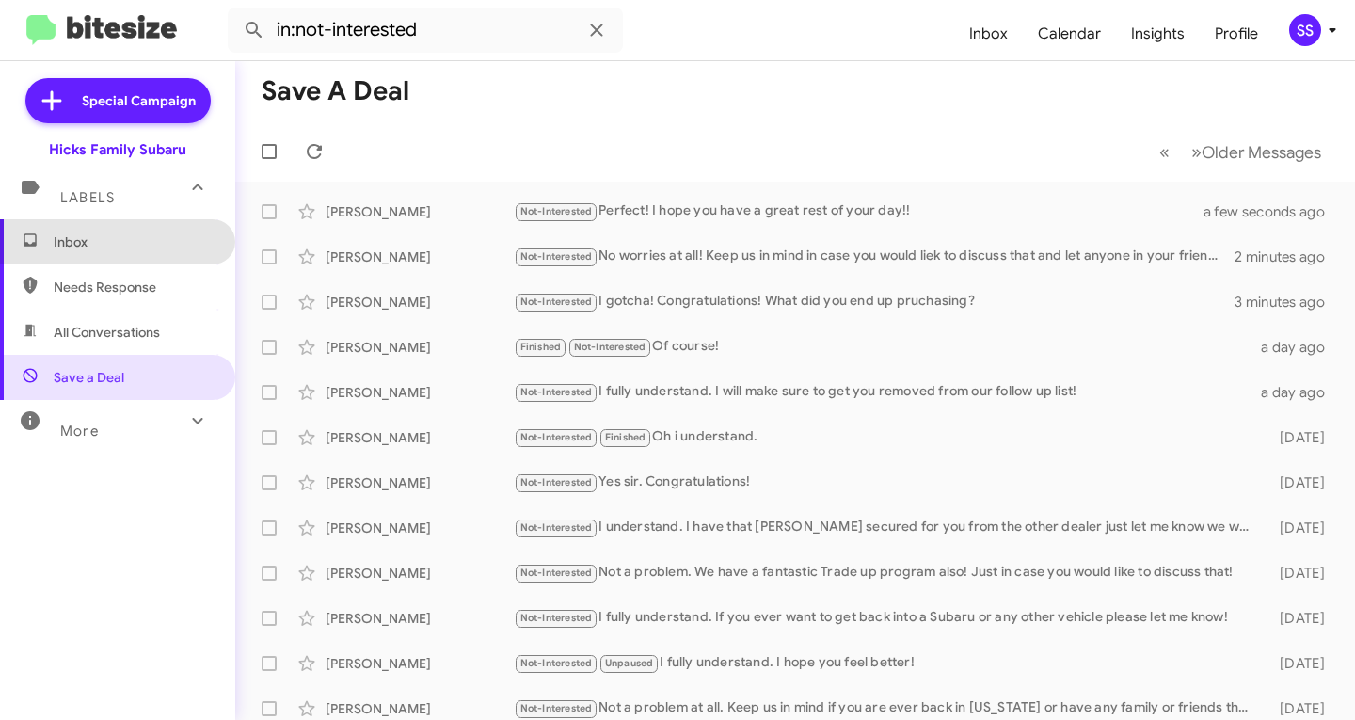
click at [129, 232] on span "Inbox" at bounding box center [134, 241] width 160 height 19
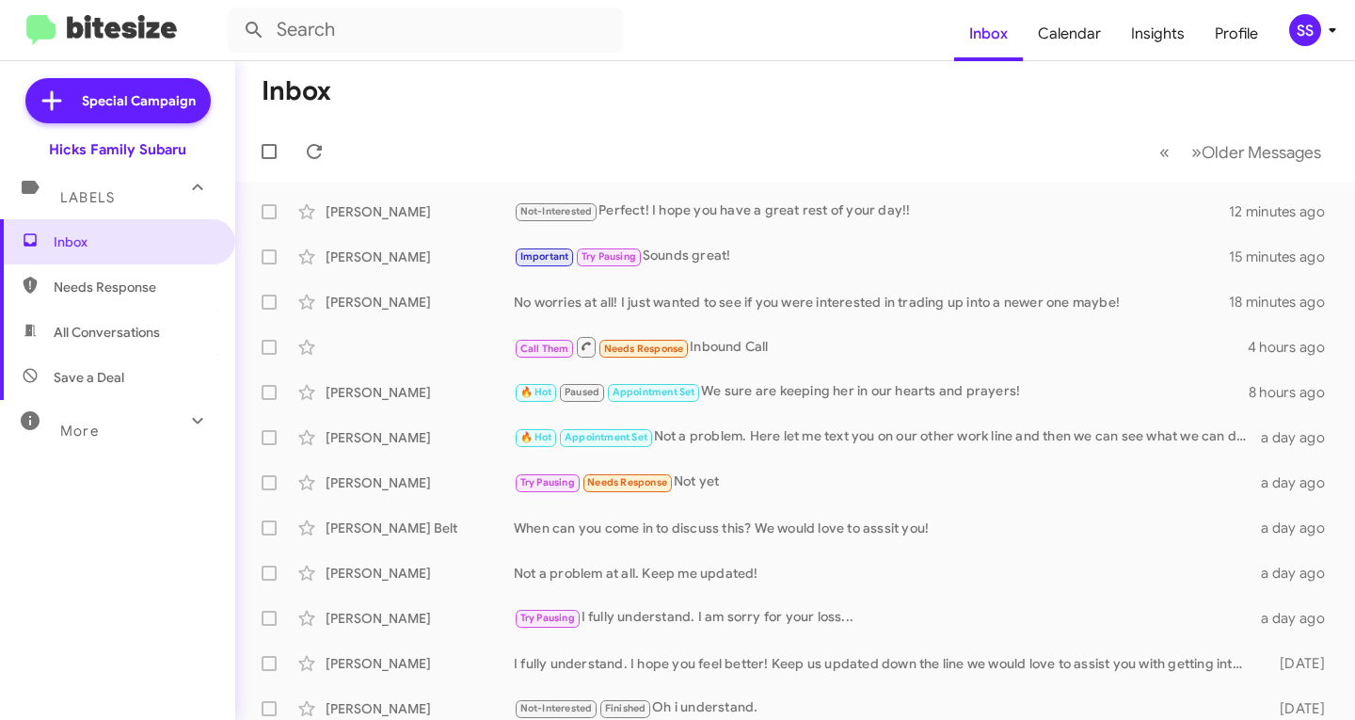
click at [133, 384] on span "Save a Deal" at bounding box center [117, 377] width 235 height 45
type input "in:not-interested"
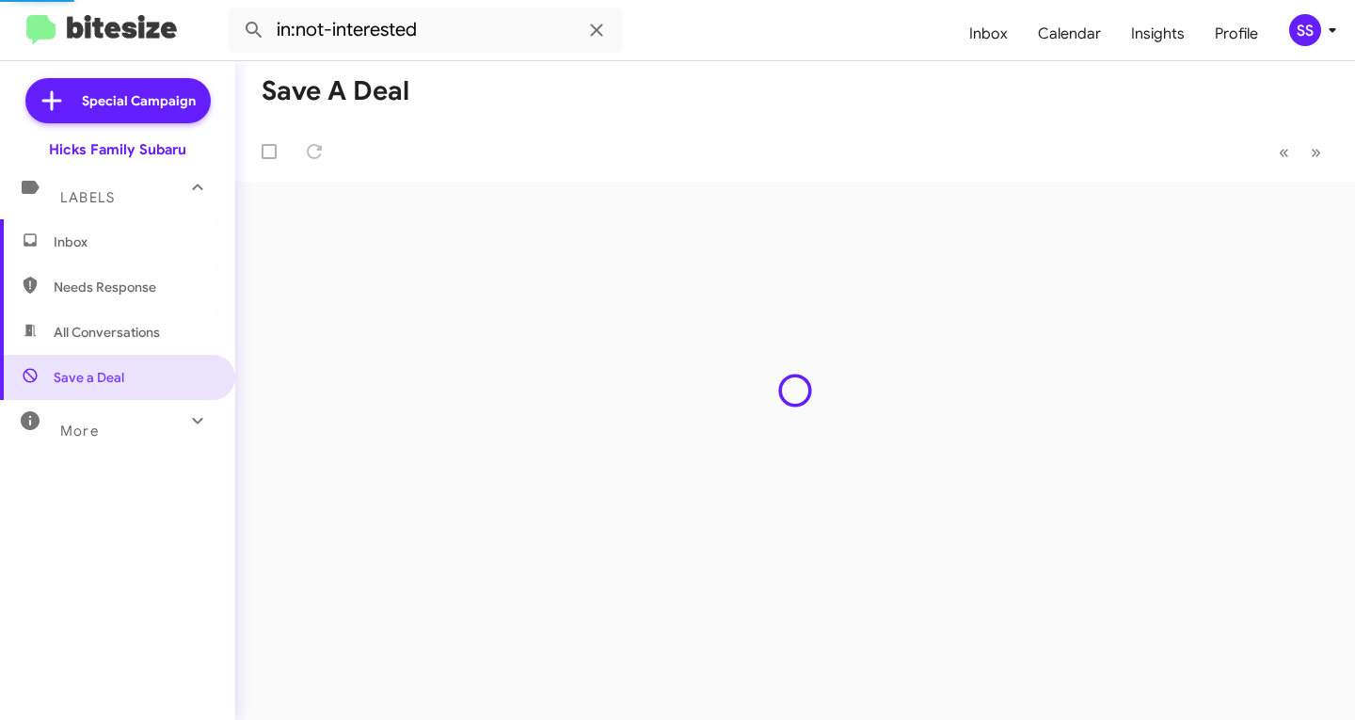
click at [108, 255] on span "Inbox" at bounding box center [117, 241] width 235 height 45
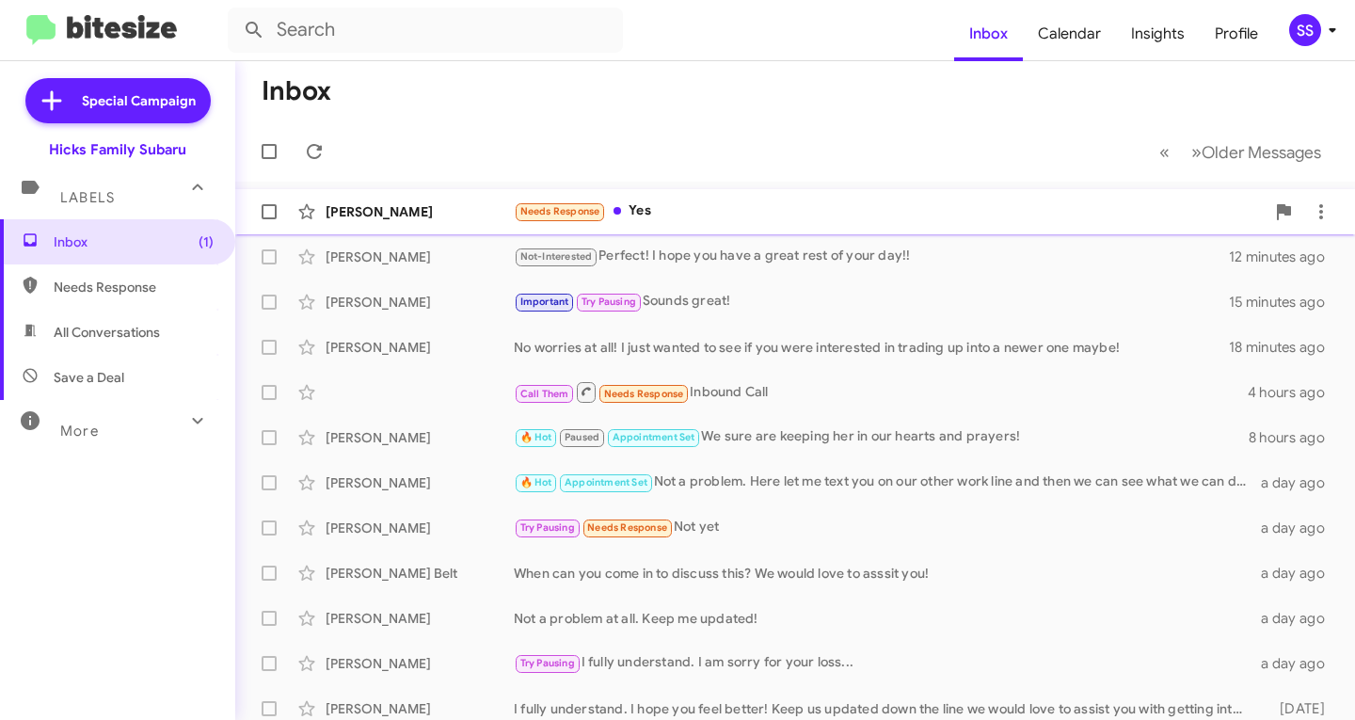
click at [728, 209] on div "Needs Response Yes" at bounding box center [889, 211] width 751 height 22
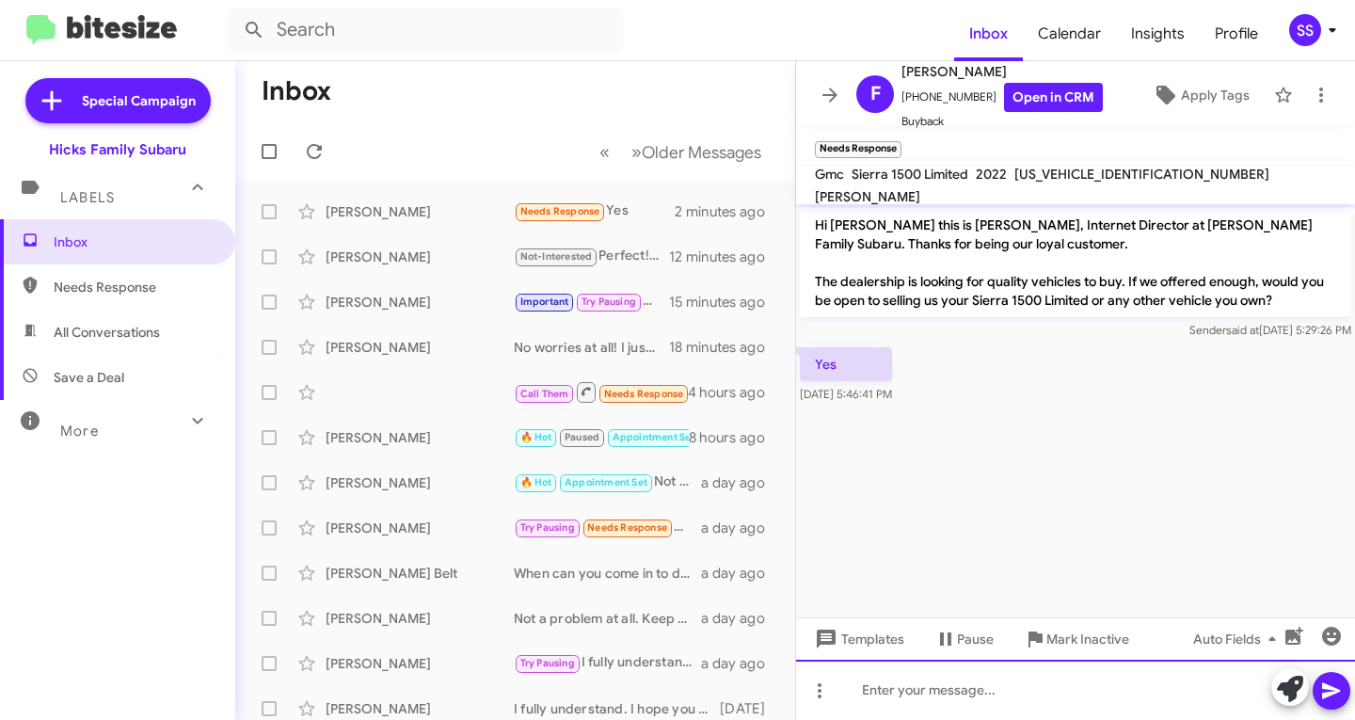
click at [943, 687] on div at bounding box center [1075, 689] width 559 height 60
click at [930, 679] on div "To enrich screen reader interactions, please activate Accessibility in Grammarl…" at bounding box center [1075, 689] width 559 height 60
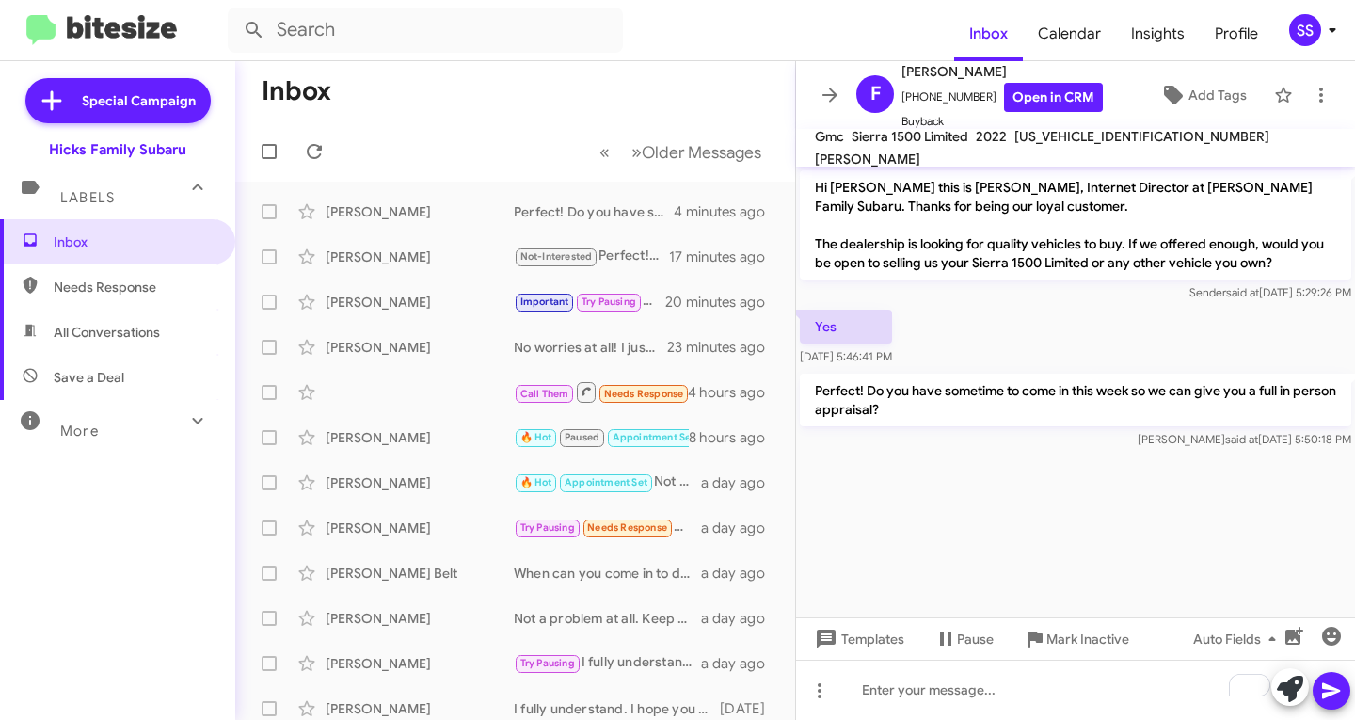
click at [155, 368] on span "Save a Deal" at bounding box center [117, 377] width 235 height 45
type input "in:not-interested"
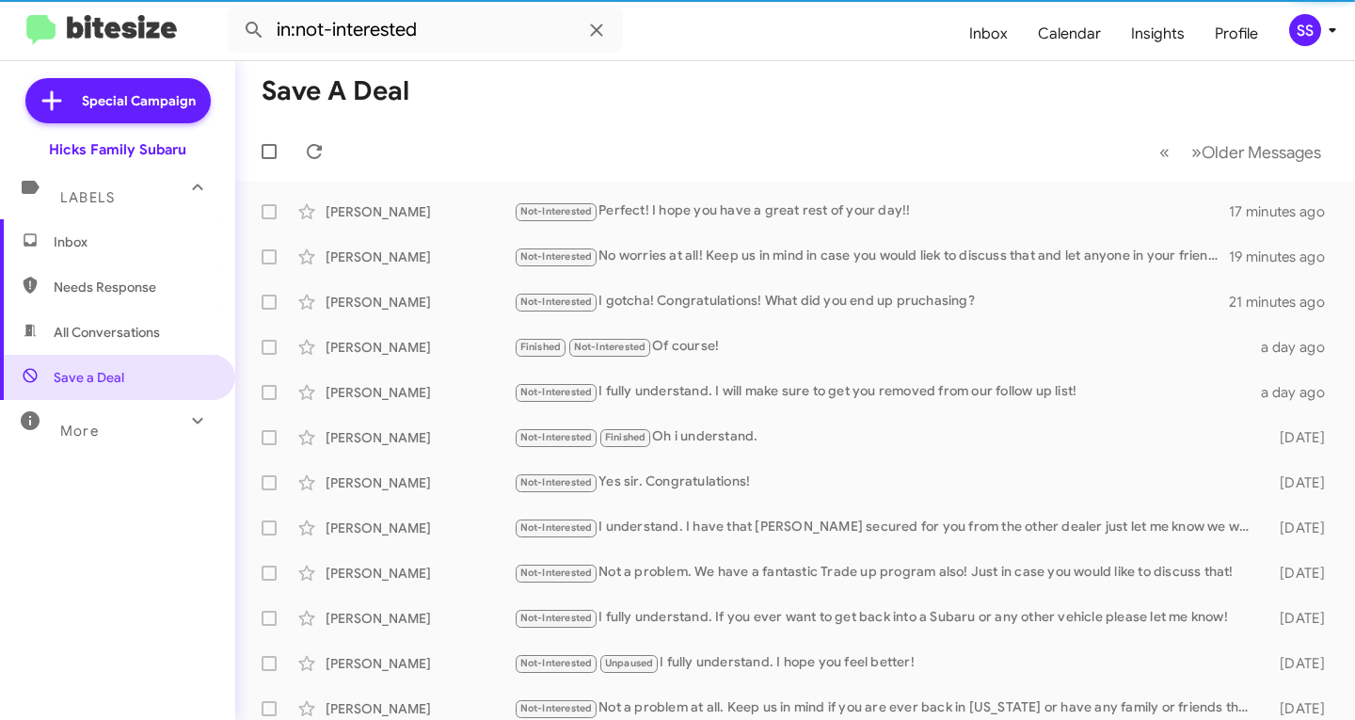
click at [134, 244] on span "Inbox" at bounding box center [134, 241] width 160 height 19
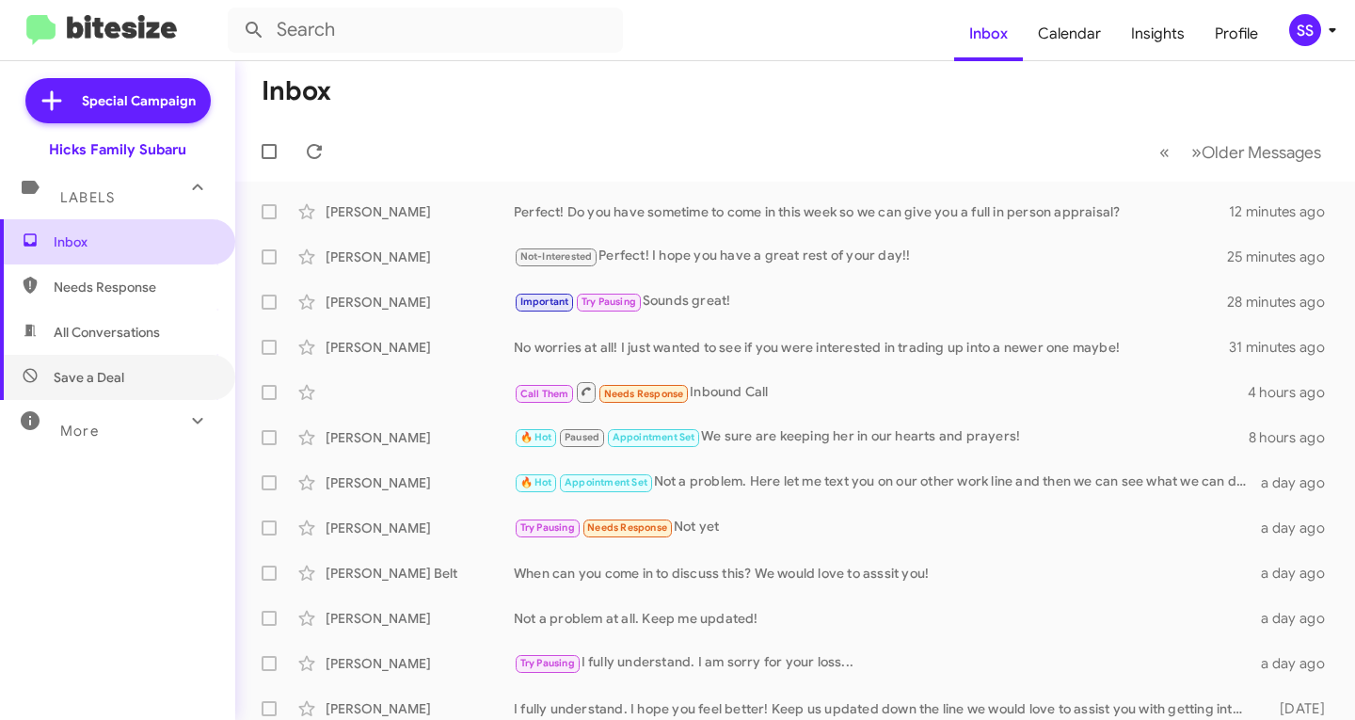
drag, startPoint x: 113, startPoint y: 380, endPoint x: 122, endPoint y: 255, distance: 125.5
click at [114, 380] on span "Save a Deal" at bounding box center [89, 377] width 71 height 19
type input "in:not-interested"
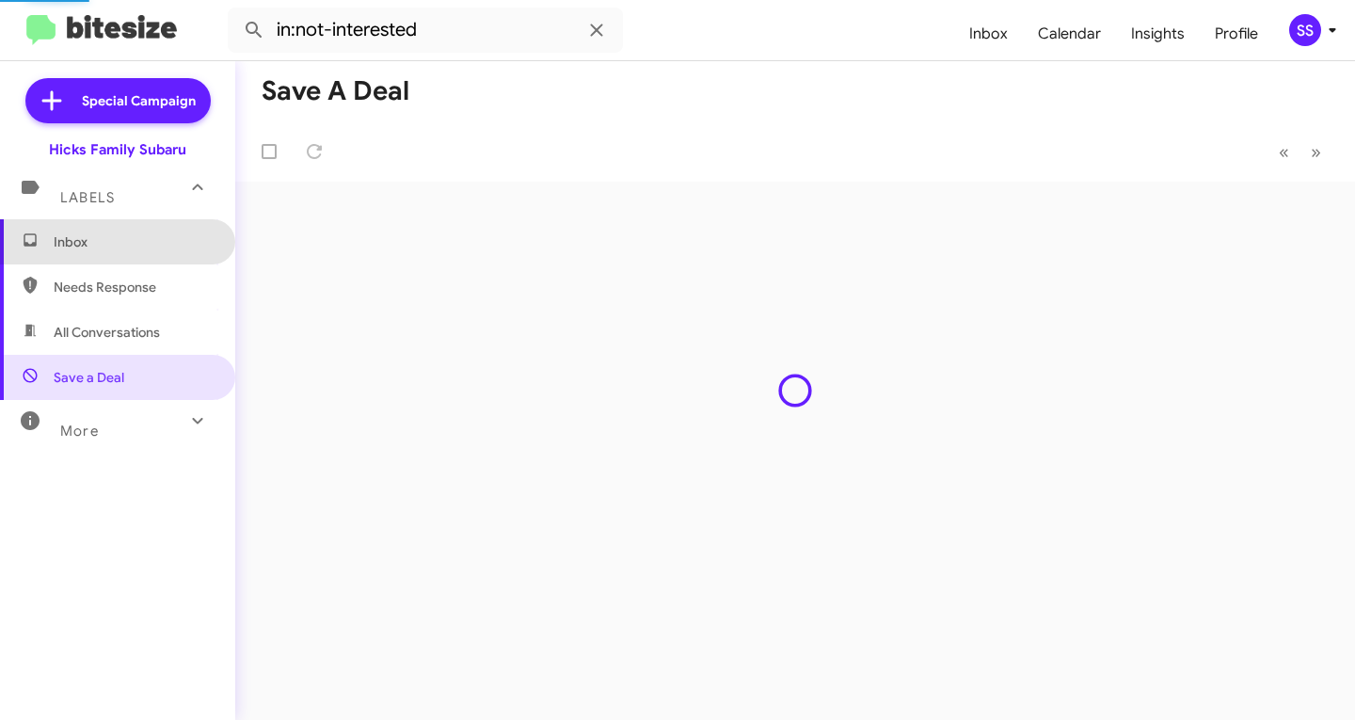
click at [123, 245] on span "Inbox" at bounding box center [134, 241] width 160 height 19
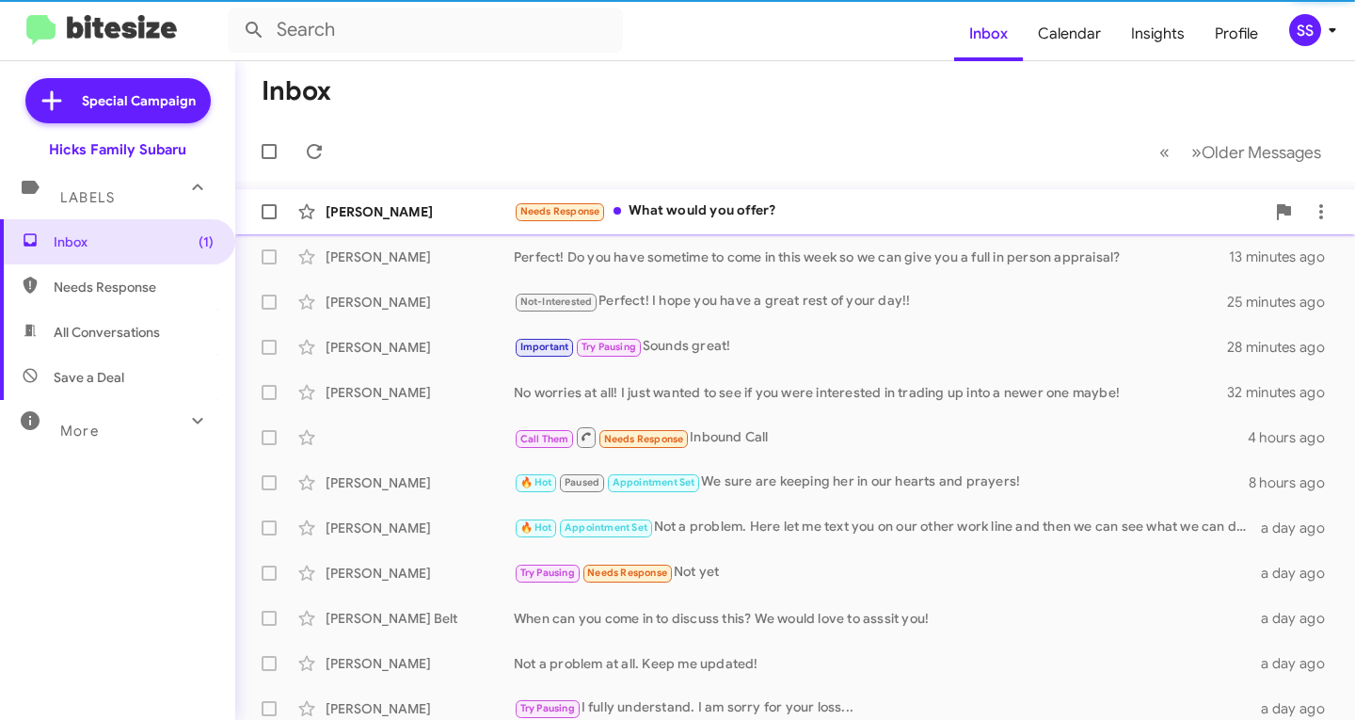
click at [693, 204] on div "Needs Response What would you offer?" at bounding box center [889, 211] width 751 height 22
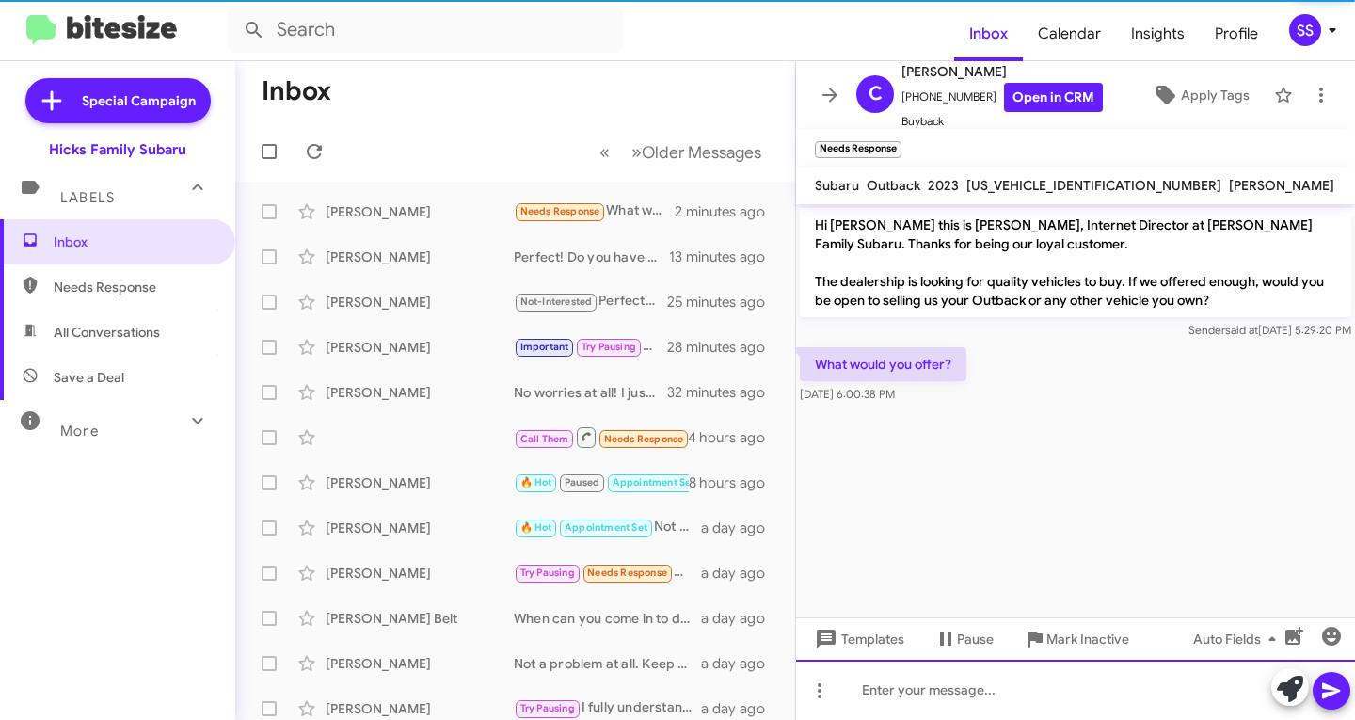
click at [969, 709] on div at bounding box center [1075, 689] width 559 height 60
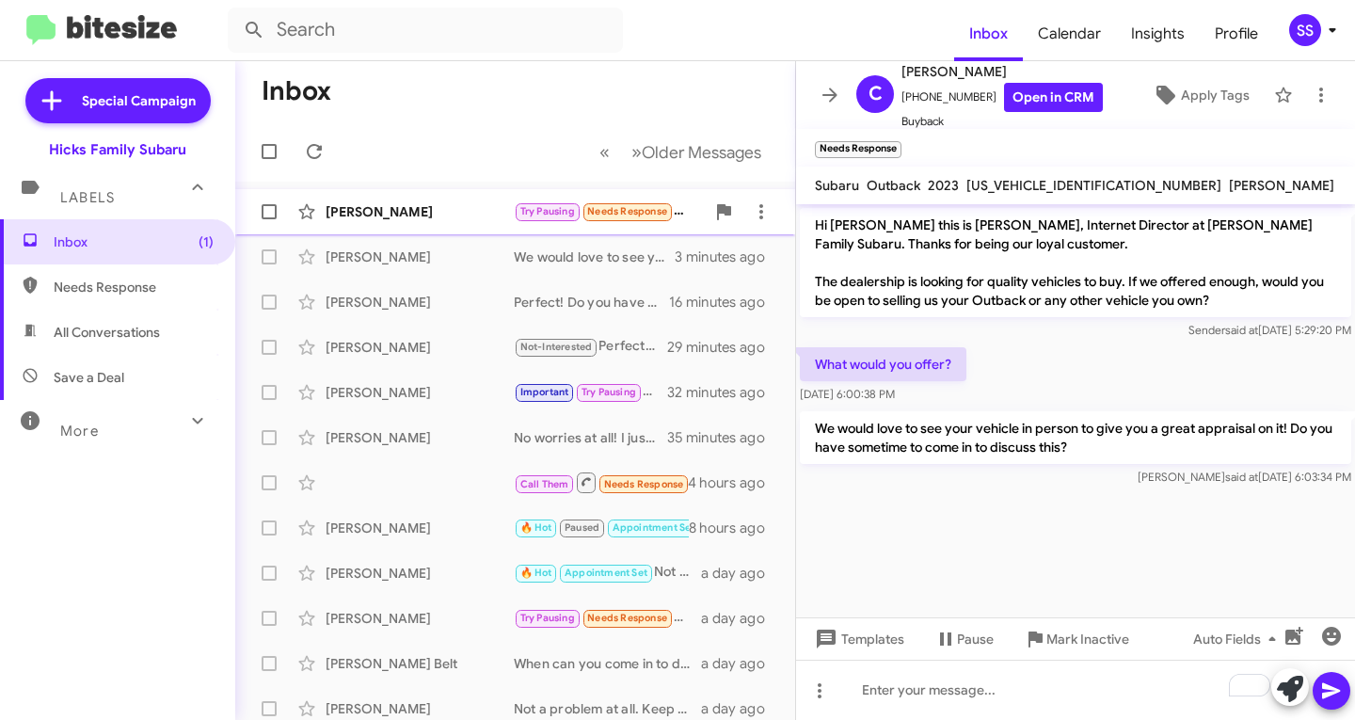
click at [390, 219] on div "[PERSON_NAME]" at bounding box center [419, 211] width 188 height 19
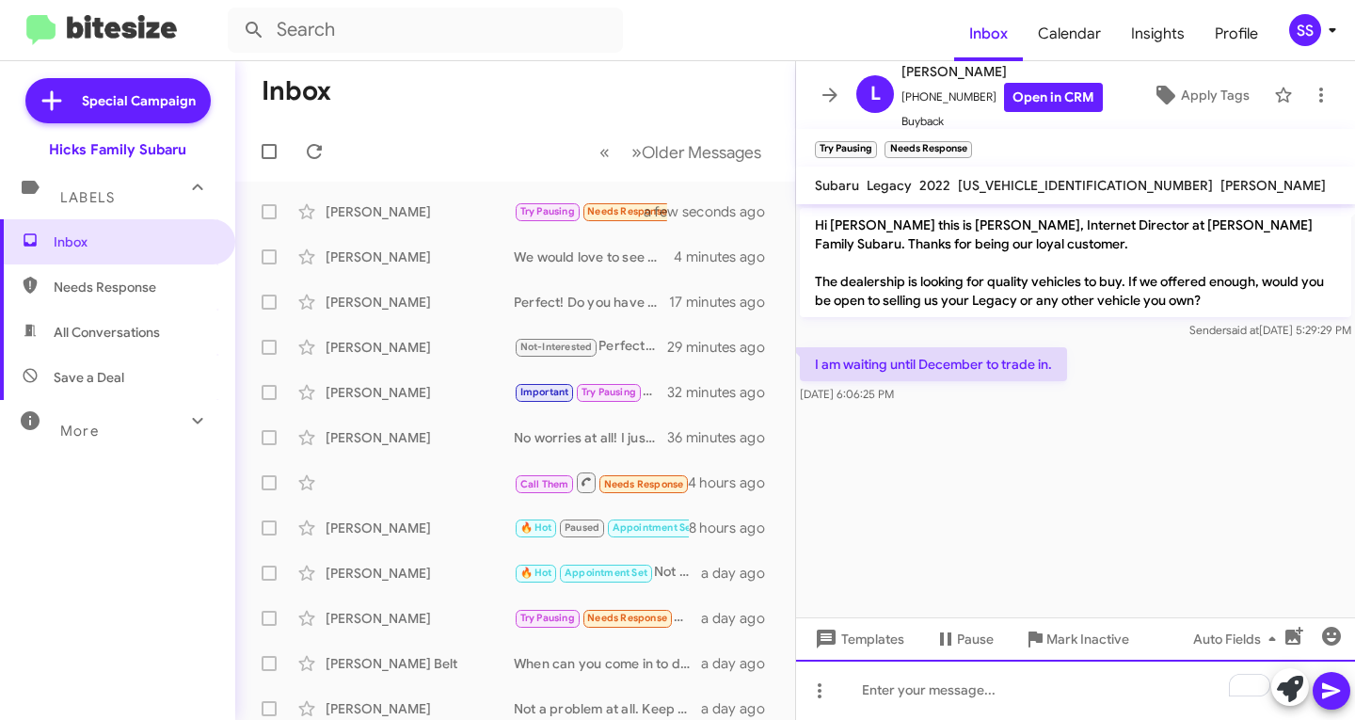
click at [919, 705] on div "To enrich screen reader interactions, please activate Accessibility in Grammarl…" at bounding box center [1075, 689] width 559 height 60
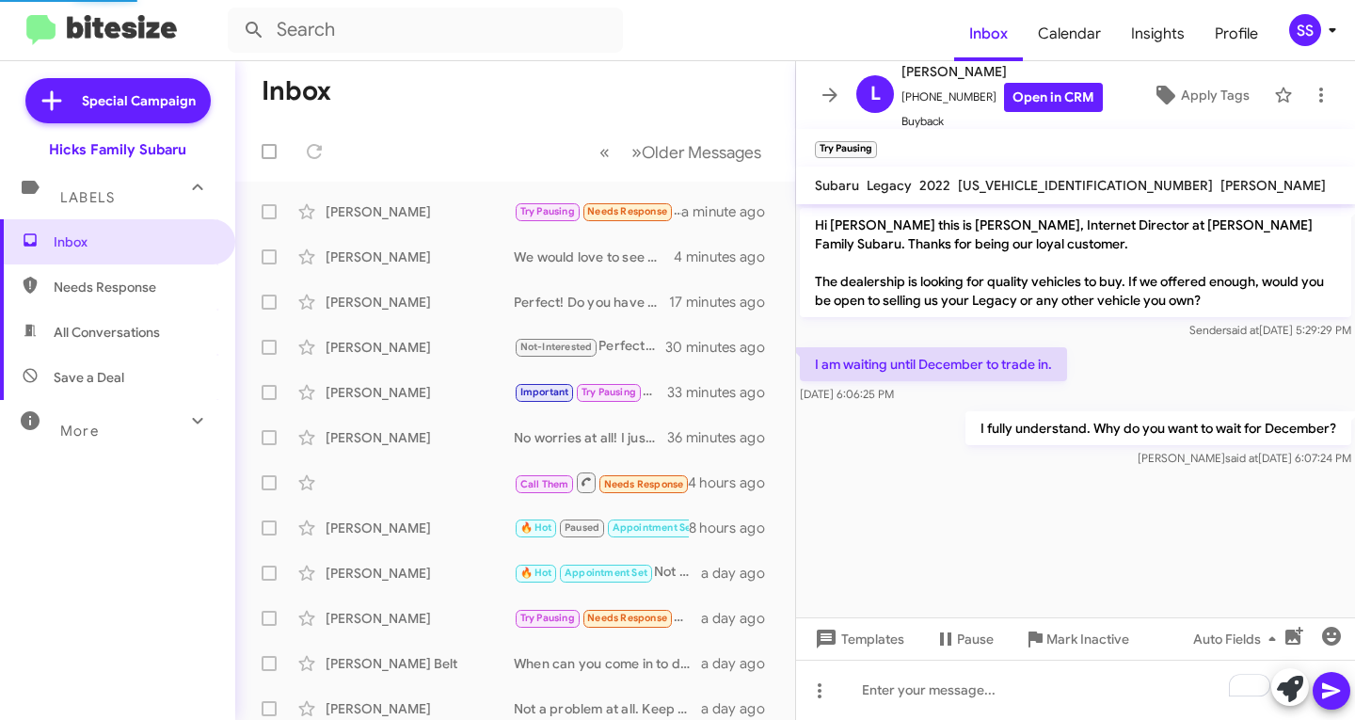
click at [123, 378] on span "Save a Deal" at bounding box center [117, 377] width 235 height 45
type input "in:not-interested"
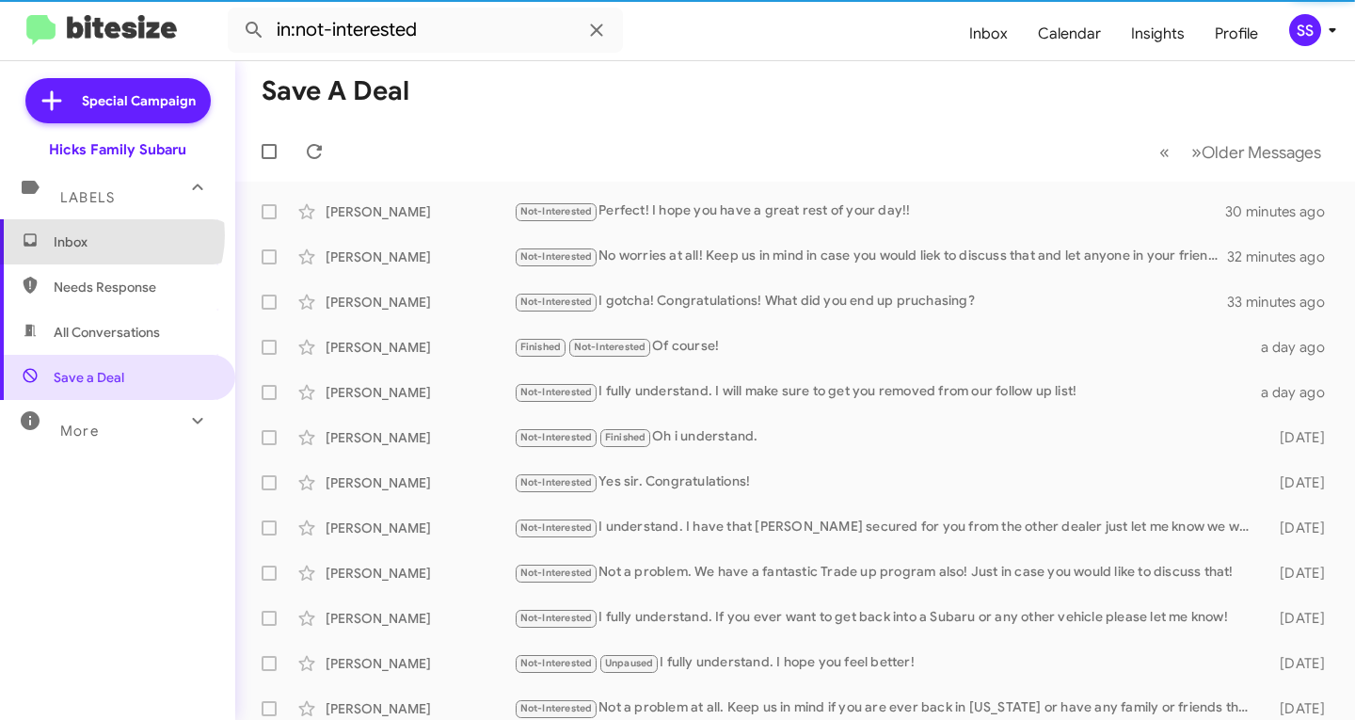
click at [109, 235] on span "Inbox" at bounding box center [134, 241] width 160 height 19
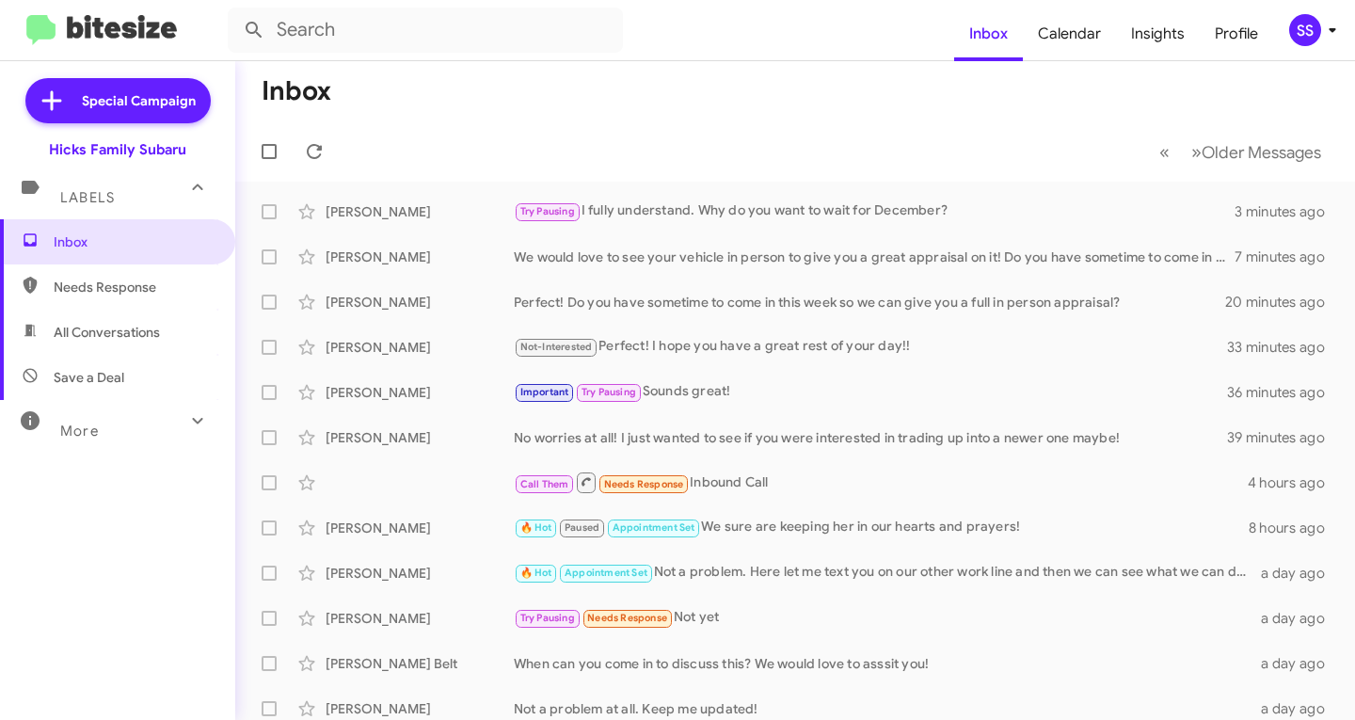
click at [103, 384] on span "Save a Deal" at bounding box center [89, 377] width 71 height 19
type input "in:not-interested"
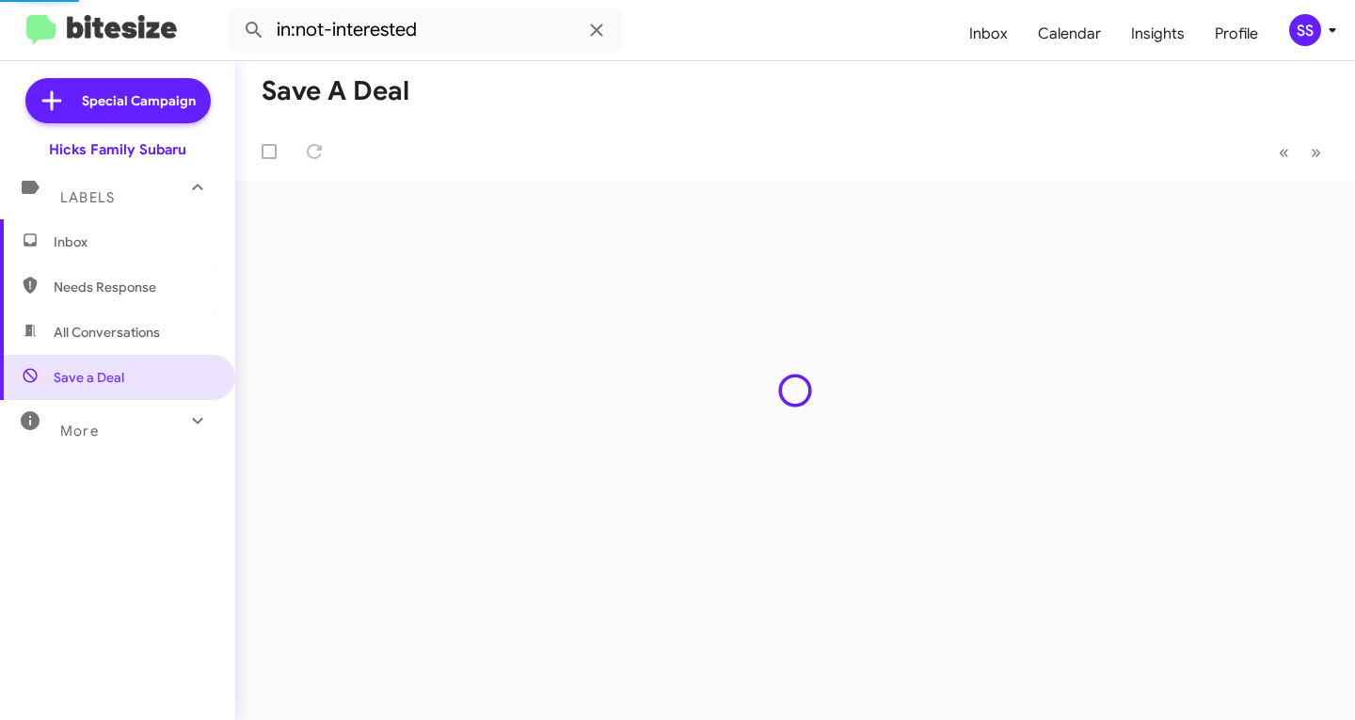
click at [139, 238] on span "Inbox" at bounding box center [134, 241] width 160 height 19
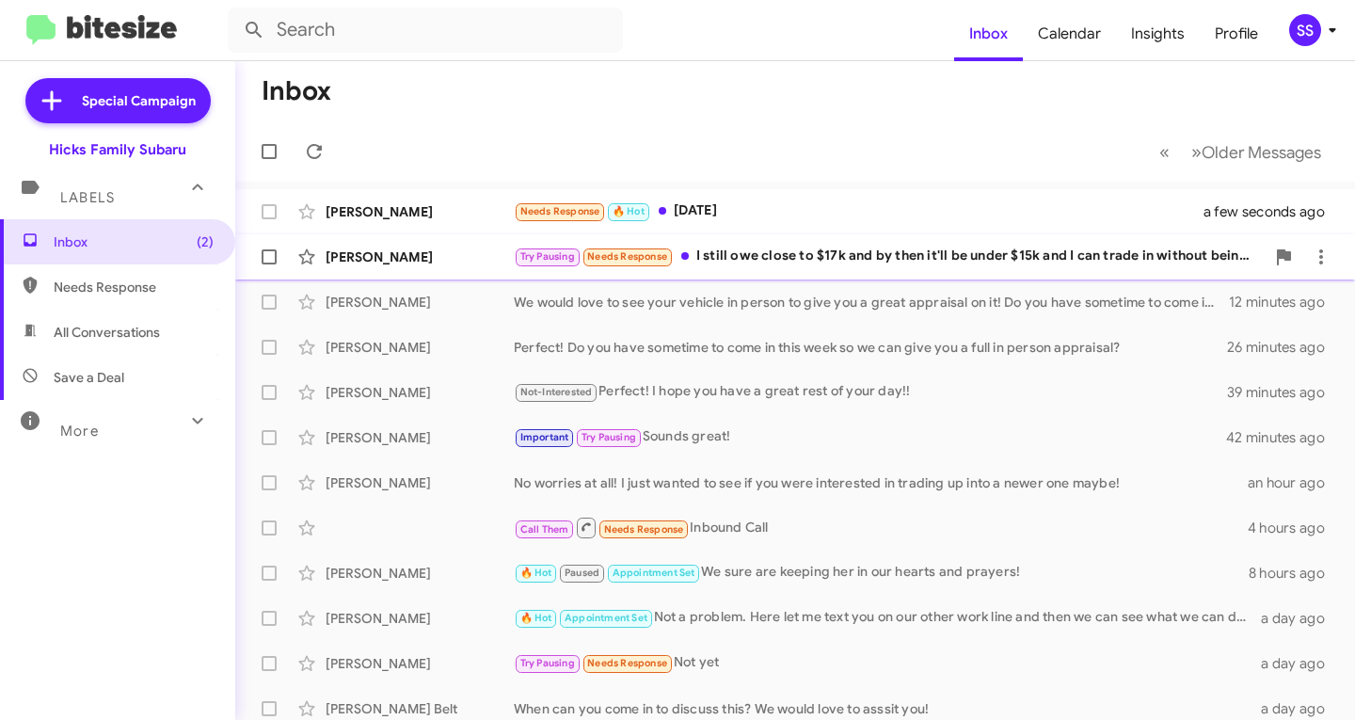
click at [468, 255] on div "[PERSON_NAME]" at bounding box center [419, 256] width 188 height 19
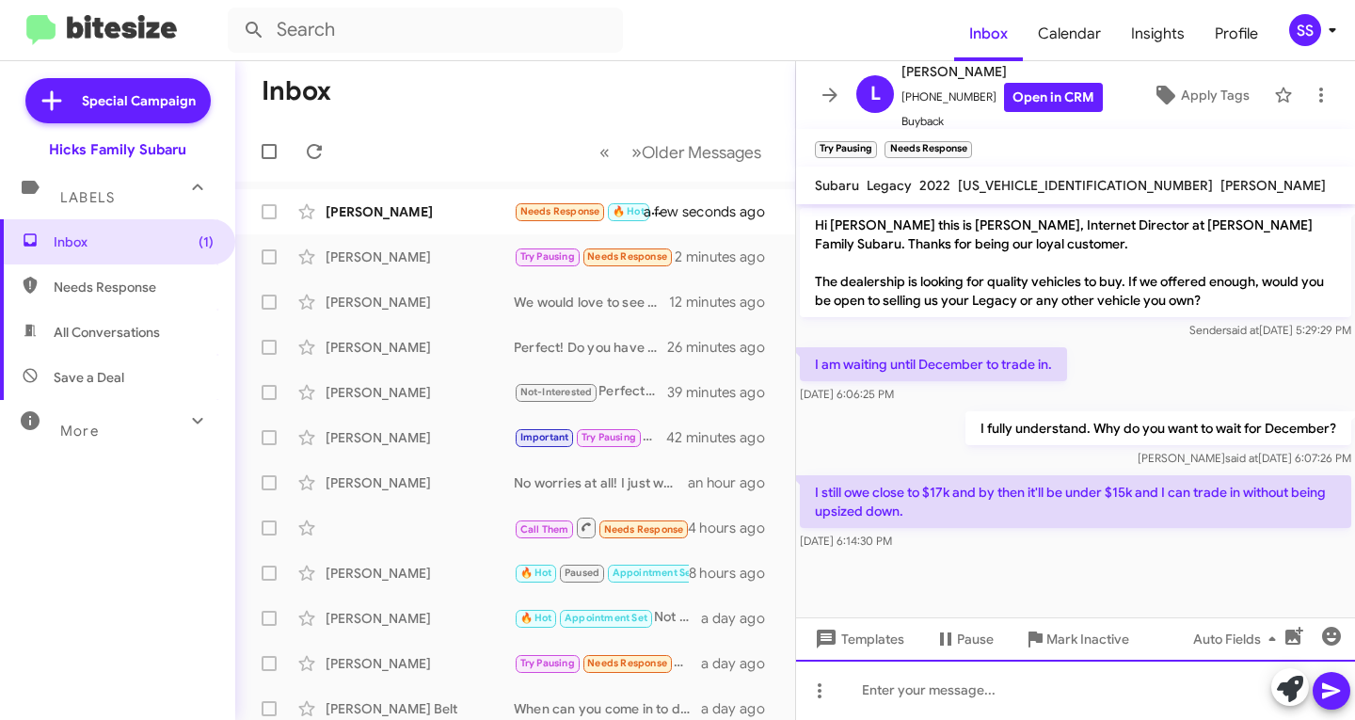
click at [947, 699] on div at bounding box center [1075, 689] width 559 height 60
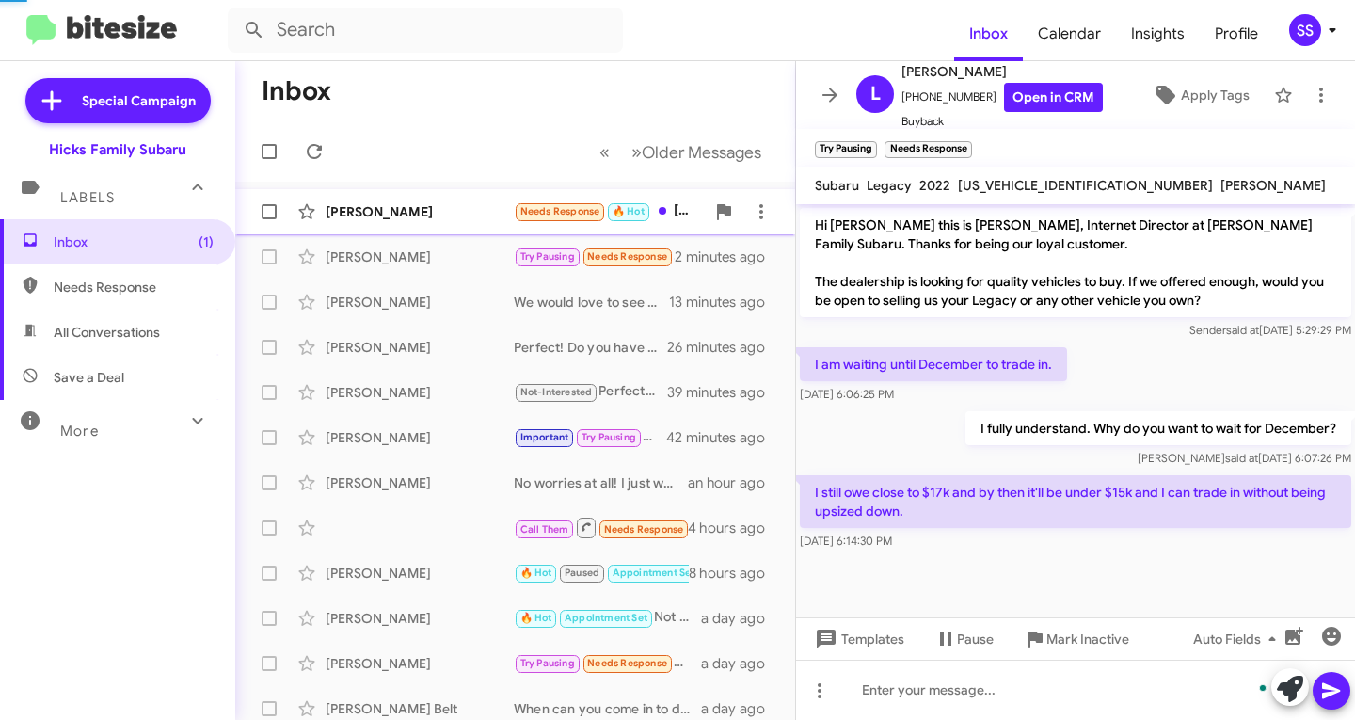
scroll to position [43, 0]
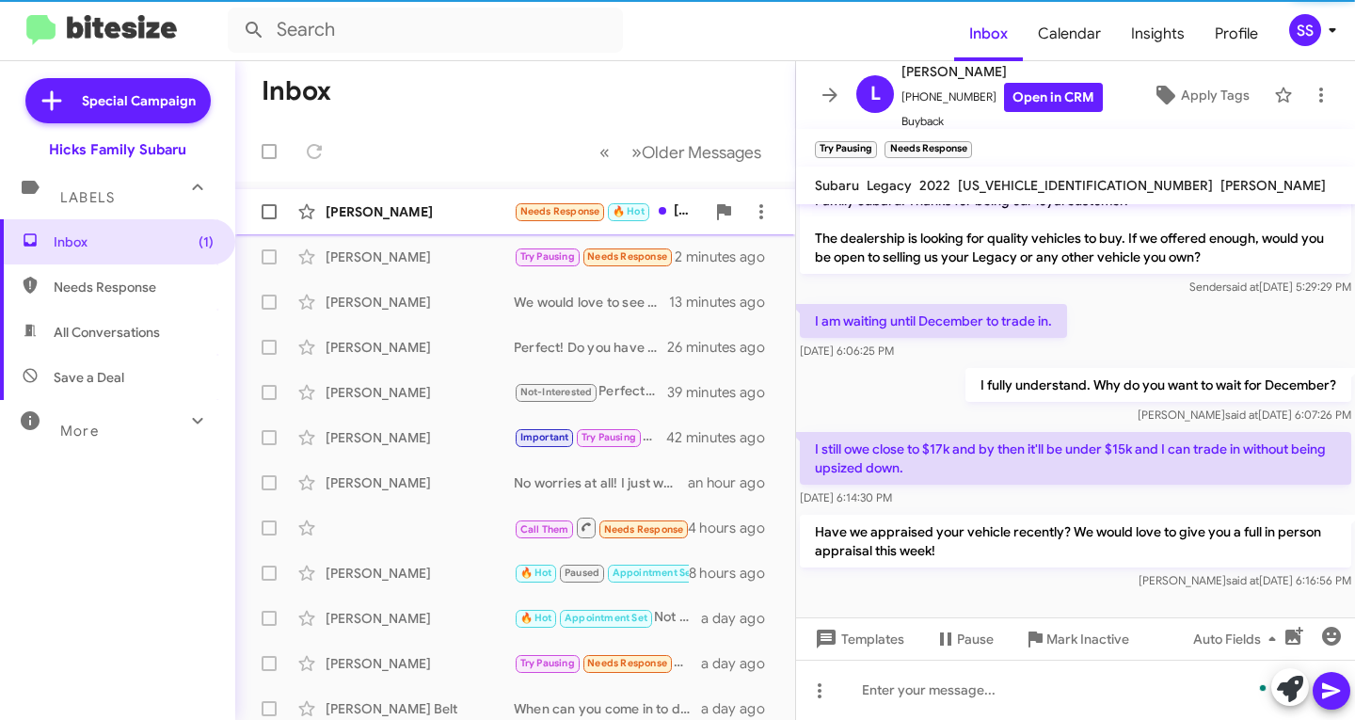
click at [420, 205] on div "[PERSON_NAME]" at bounding box center [419, 211] width 188 height 19
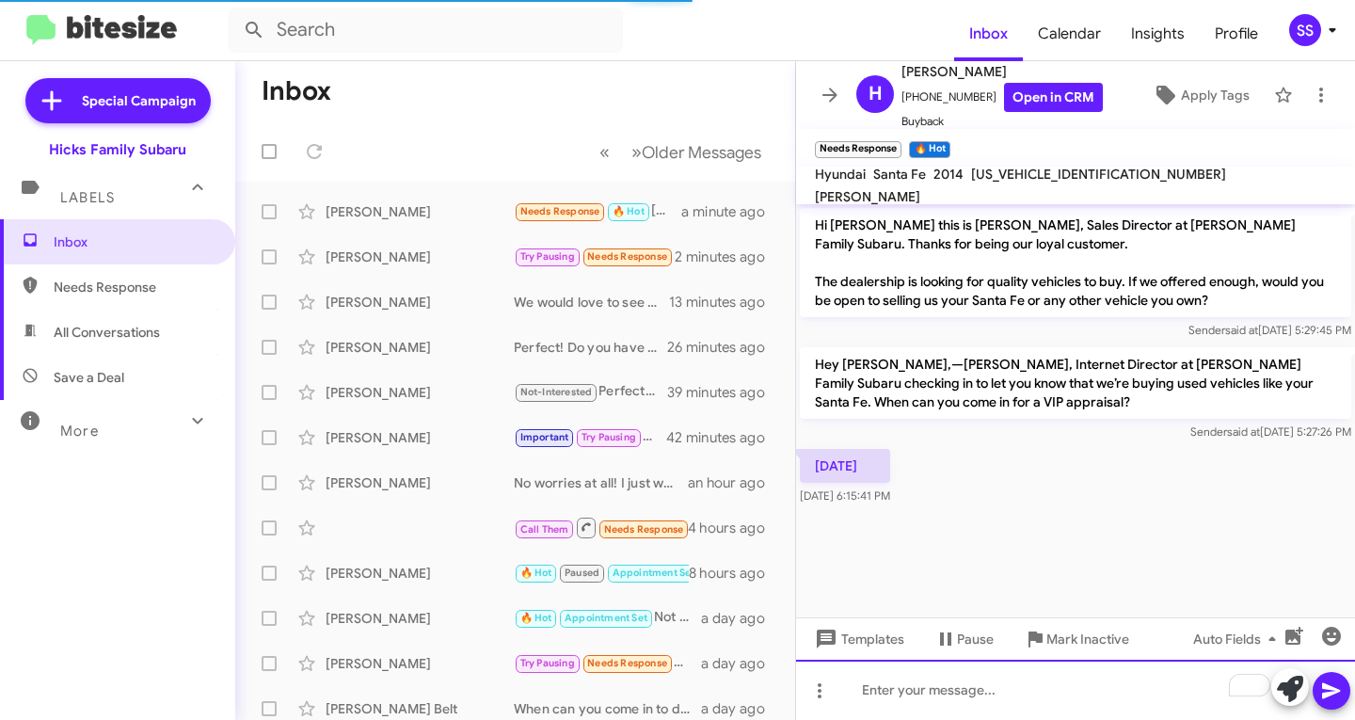
click at [974, 704] on div "To enrich screen reader interactions, please activate Accessibility in Grammarl…" at bounding box center [1075, 689] width 559 height 60
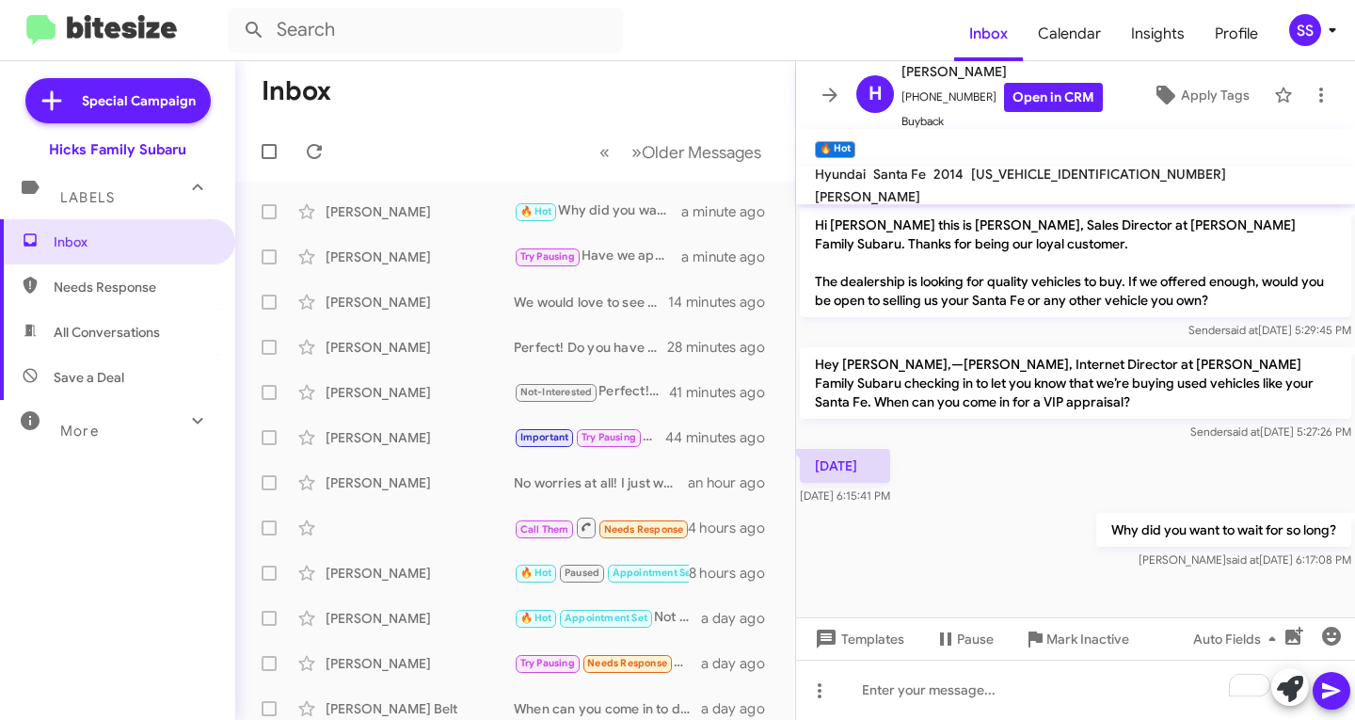
click at [141, 376] on span "Save a Deal" at bounding box center [117, 377] width 235 height 45
type input "in:not-interested"
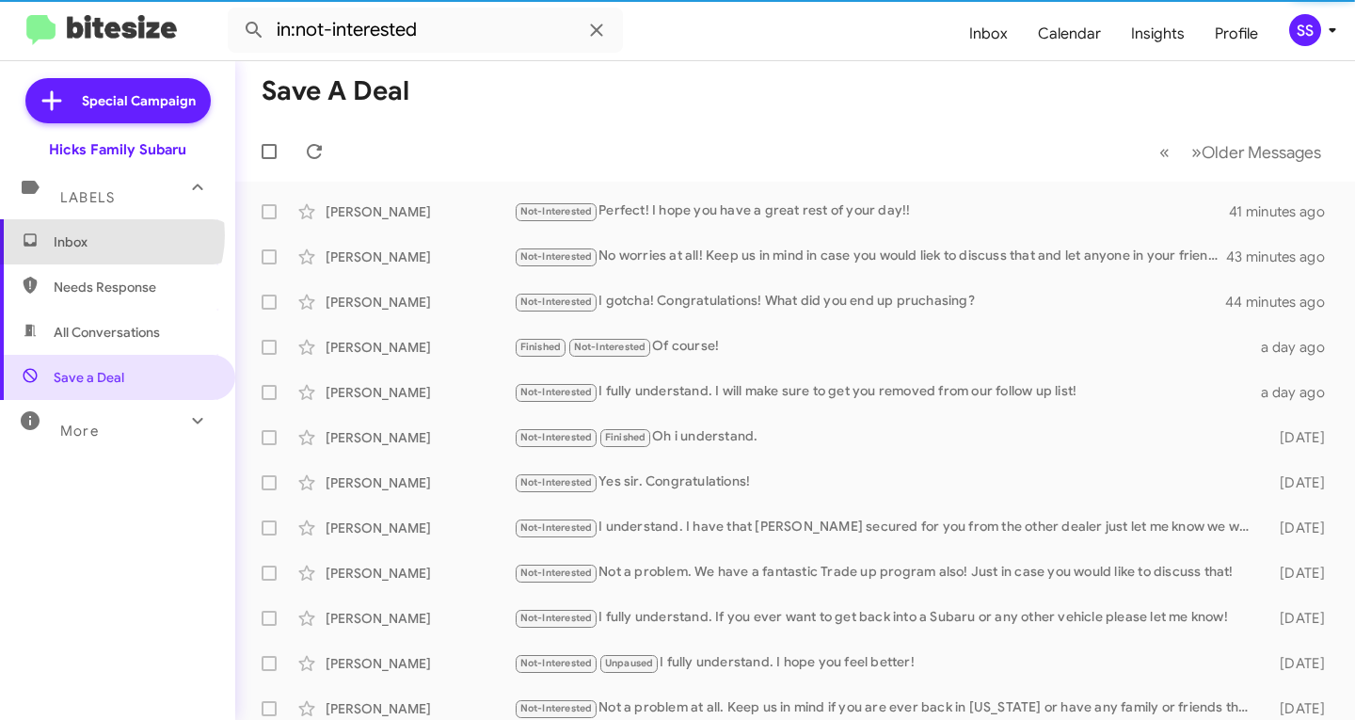
click at [109, 235] on span "Inbox" at bounding box center [134, 241] width 160 height 19
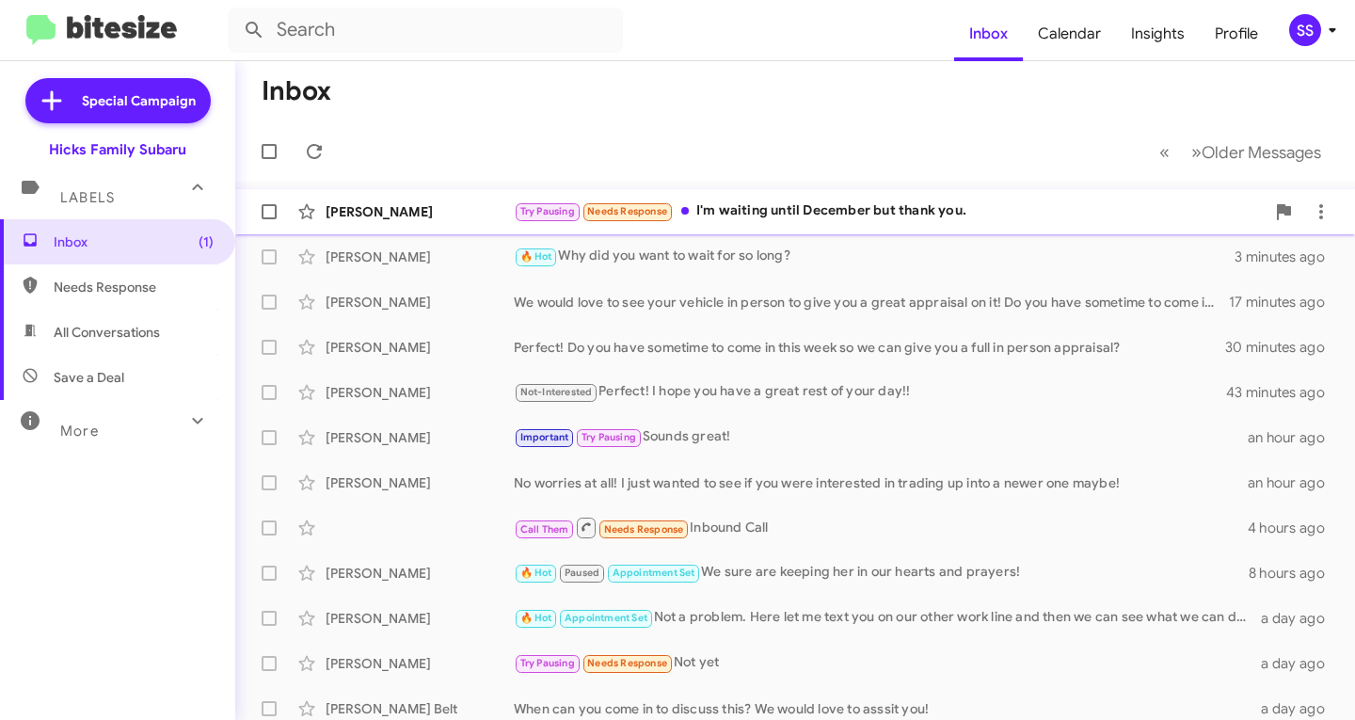
click at [727, 210] on div "Try Pausing Needs Response I'm waiting until December but thank you." at bounding box center [889, 211] width 751 height 22
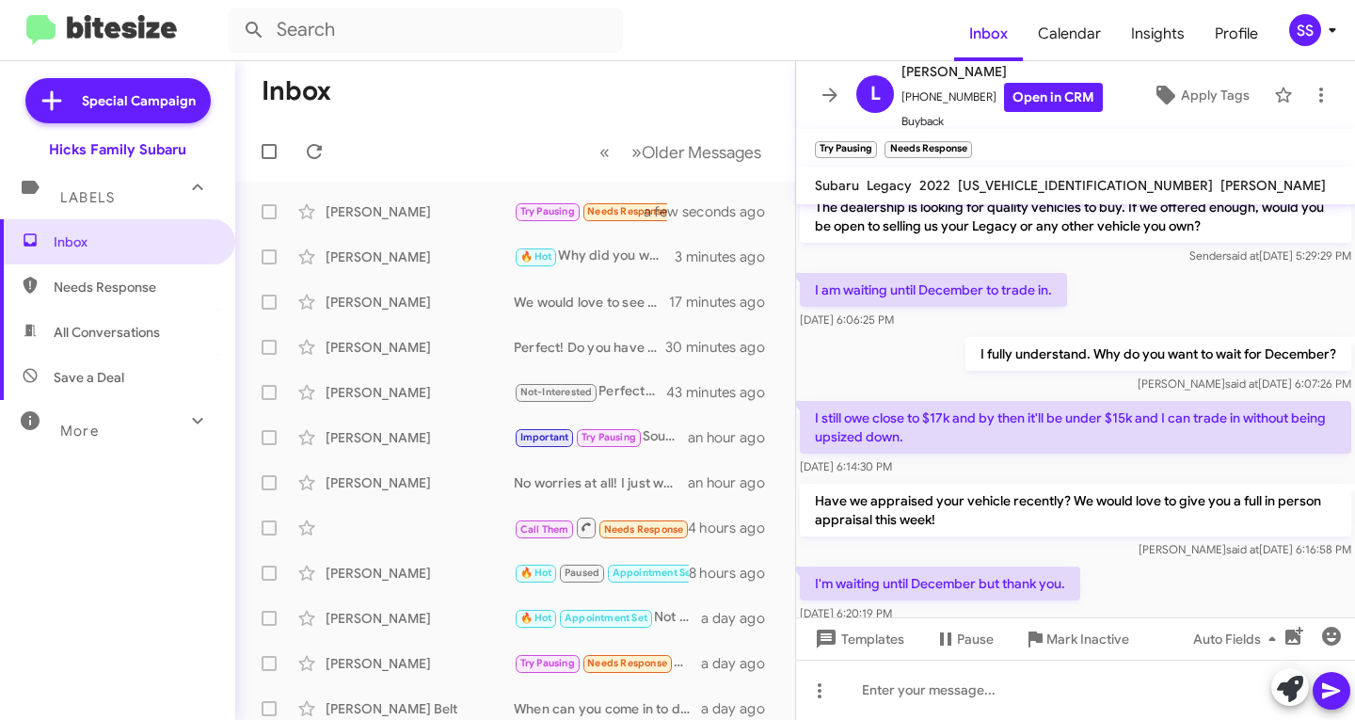
scroll to position [112, 0]
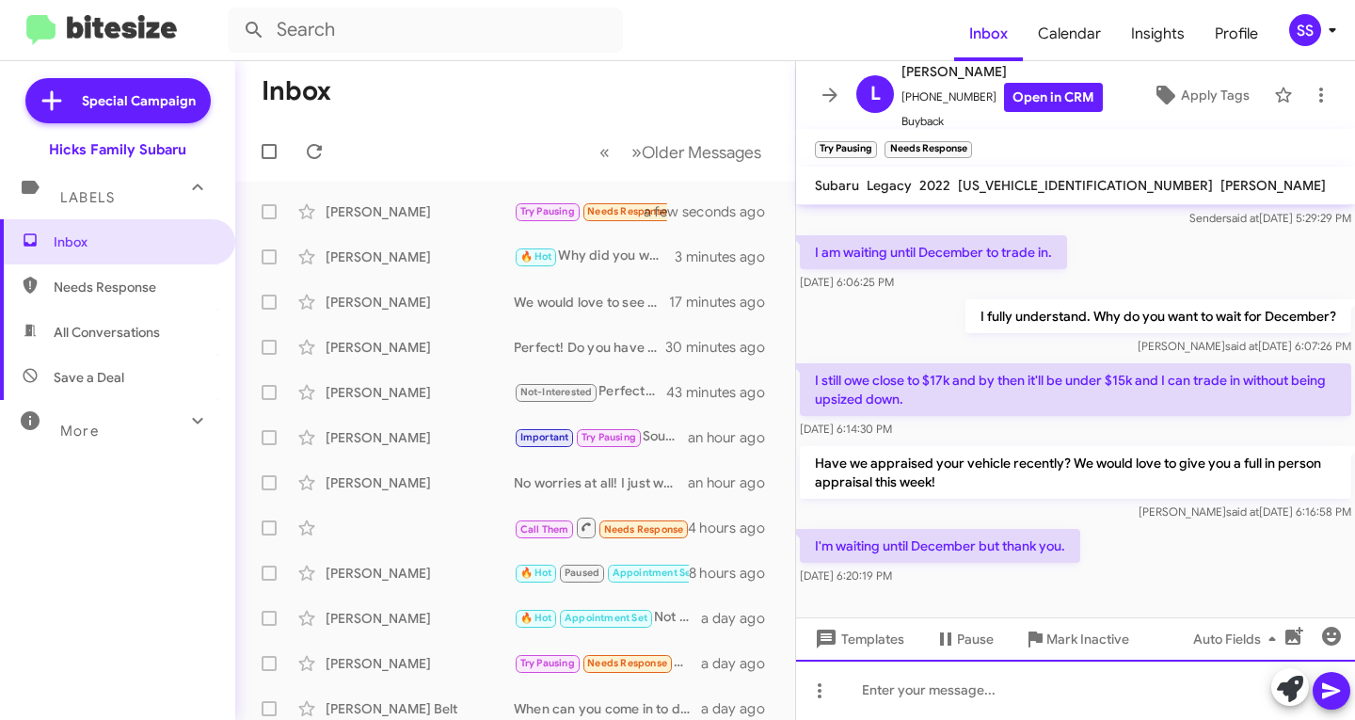
click at [955, 692] on div at bounding box center [1075, 689] width 559 height 60
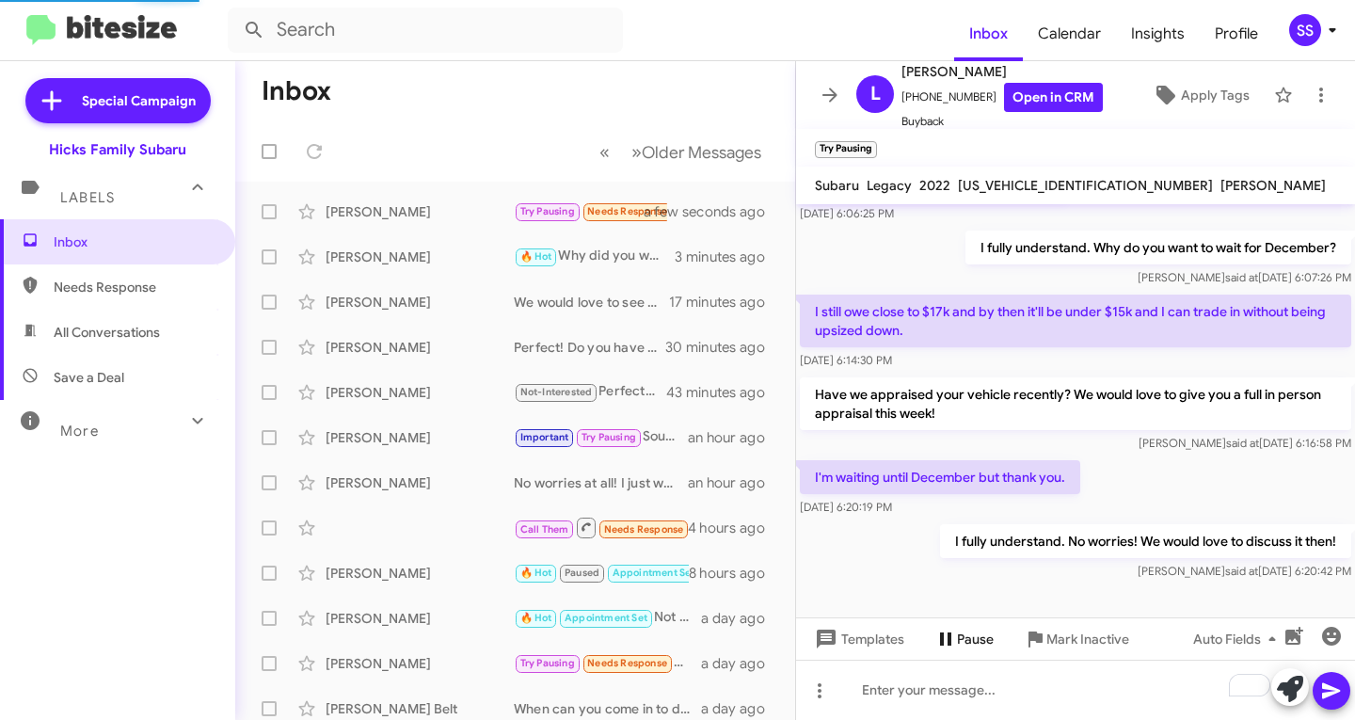
click at [980, 640] on span "Pause" at bounding box center [975, 639] width 37 height 34
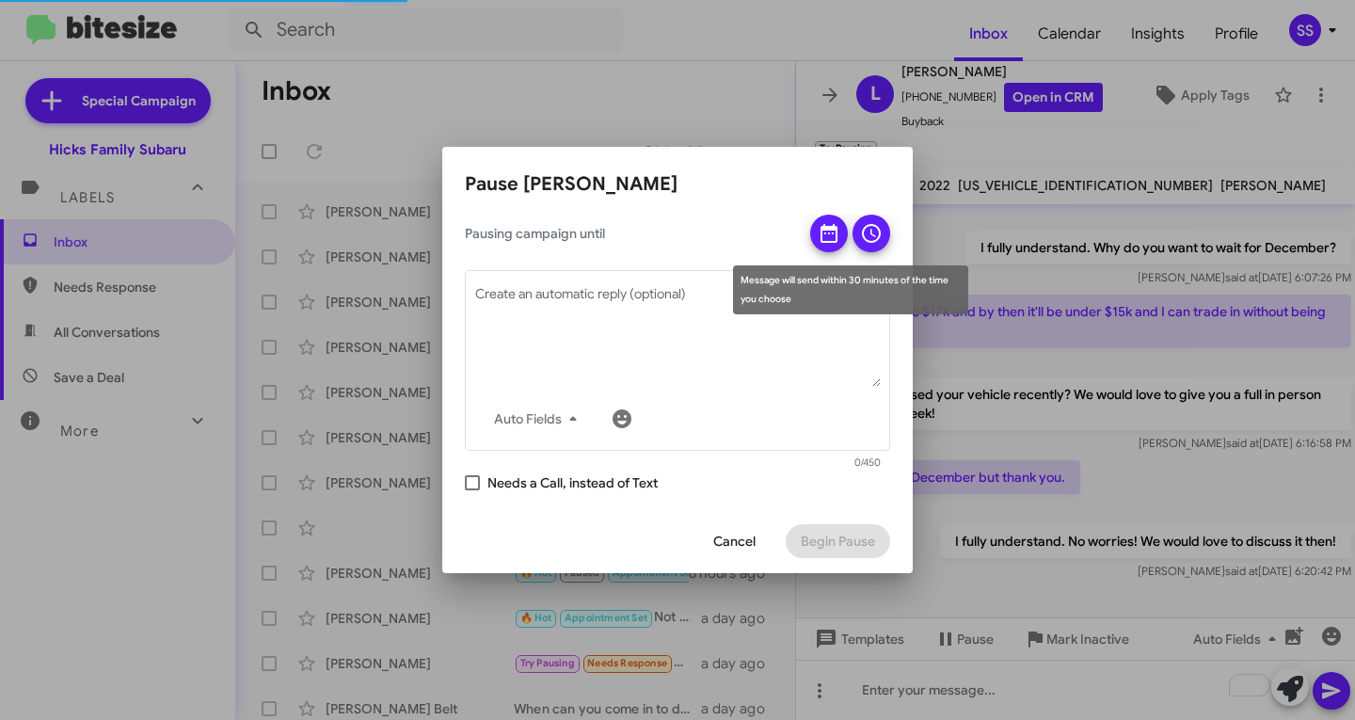
click at [834, 230] on icon at bounding box center [828, 233] width 17 height 19
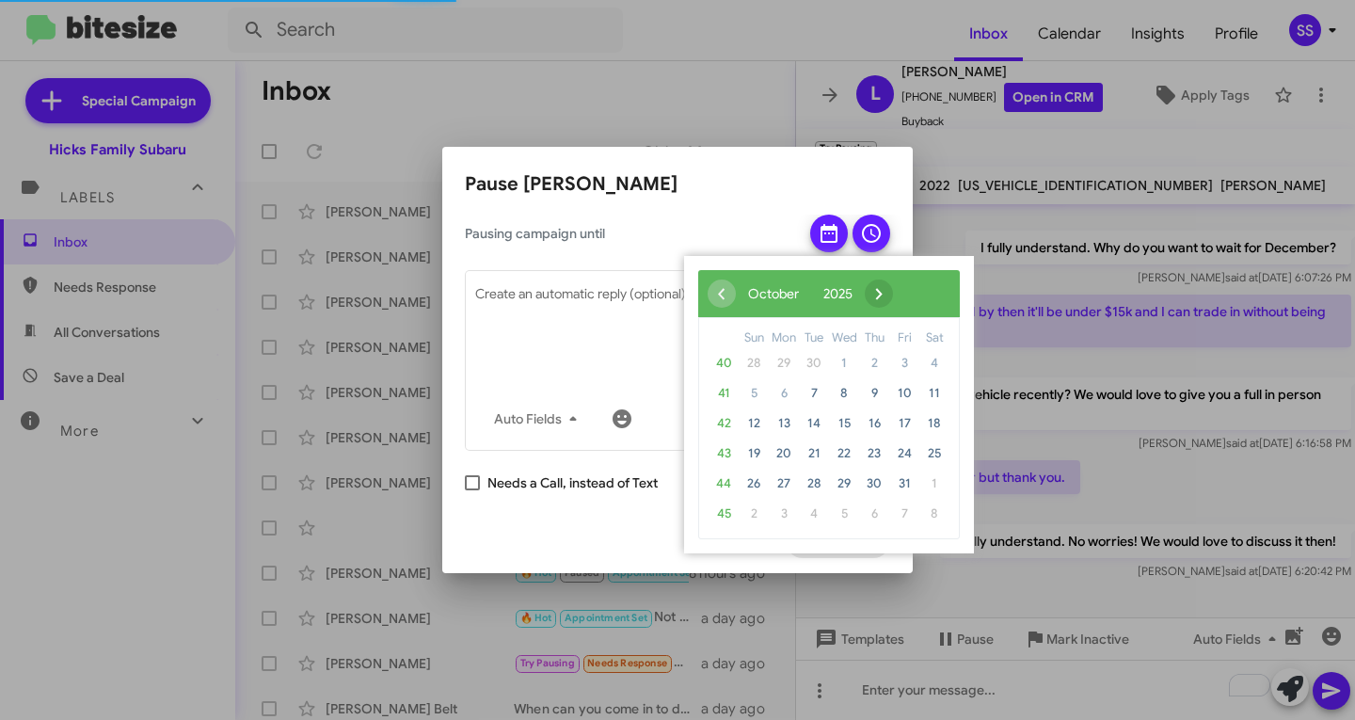
click at [893, 302] on span "›" at bounding box center [879, 293] width 28 height 28
click at [904, 302] on span "›" at bounding box center [890, 293] width 28 height 28
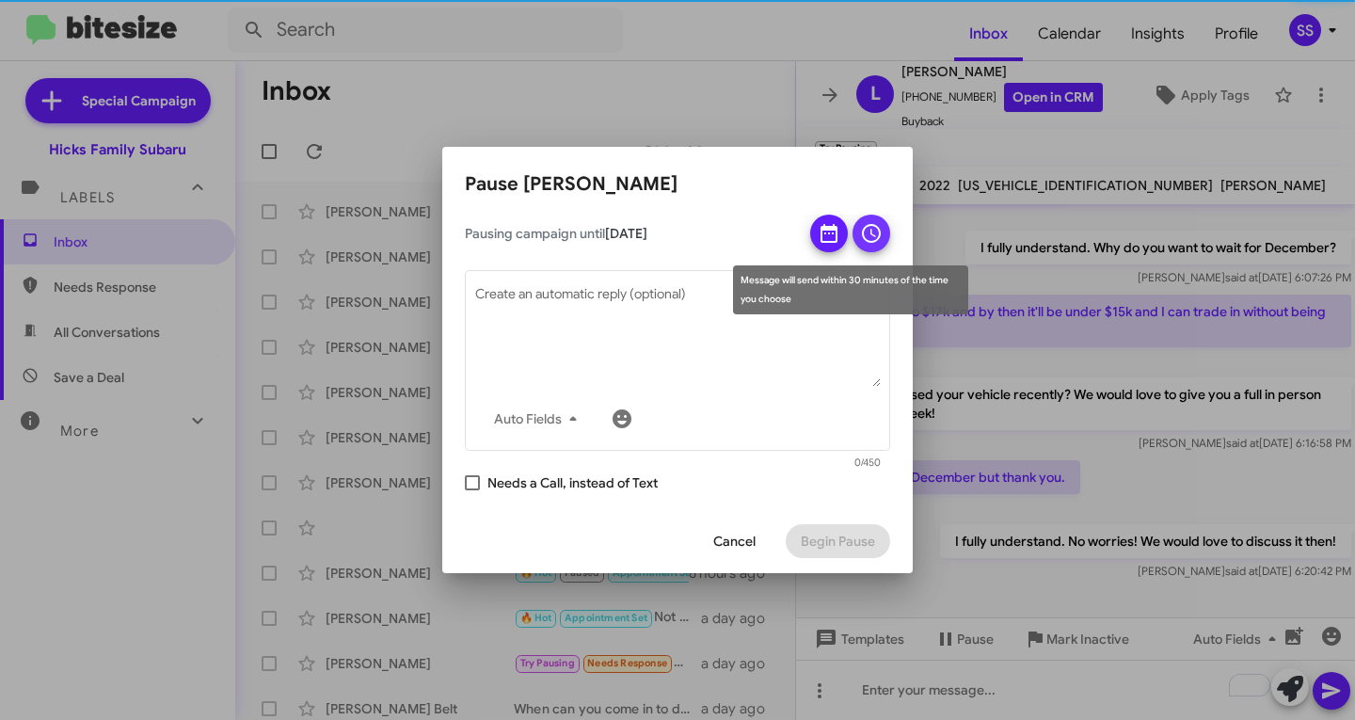
click at [868, 232] on icon at bounding box center [871, 233] width 23 height 23
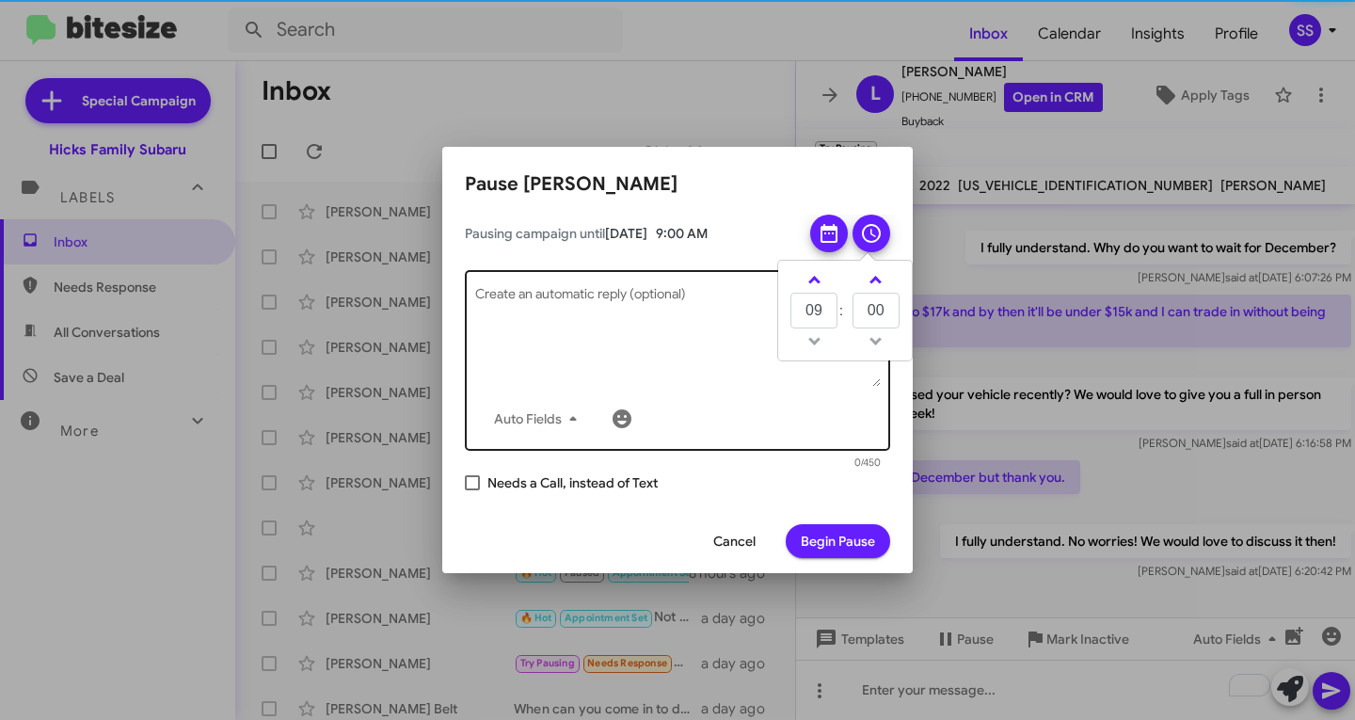
click at [598, 346] on textarea "Create an automatic reply (optional)" at bounding box center [677, 338] width 405 height 98
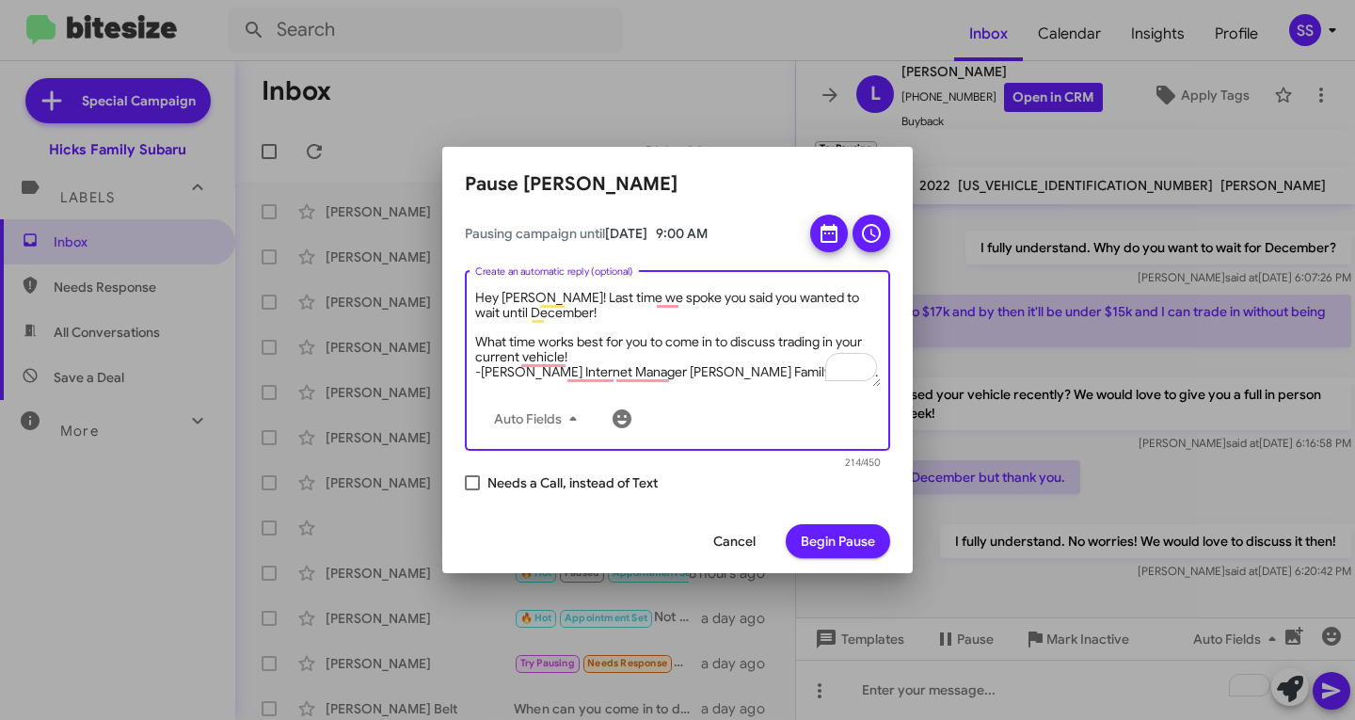
click at [810, 367] on textarea "Hey Leslie! Last time we spoke you said you wanted to wait until December! What…" at bounding box center [677, 338] width 405 height 98
click at [588, 357] on textarea "Hey Leslie! Last time we spoke you said you wanted to wait until December! What…" at bounding box center [677, 338] width 405 height 98
type textarea "Hey Leslie! Last time we spoke you said you wanted to wait until December! What…"
click at [835, 535] on span "Begin Pause" at bounding box center [838, 541] width 74 height 34
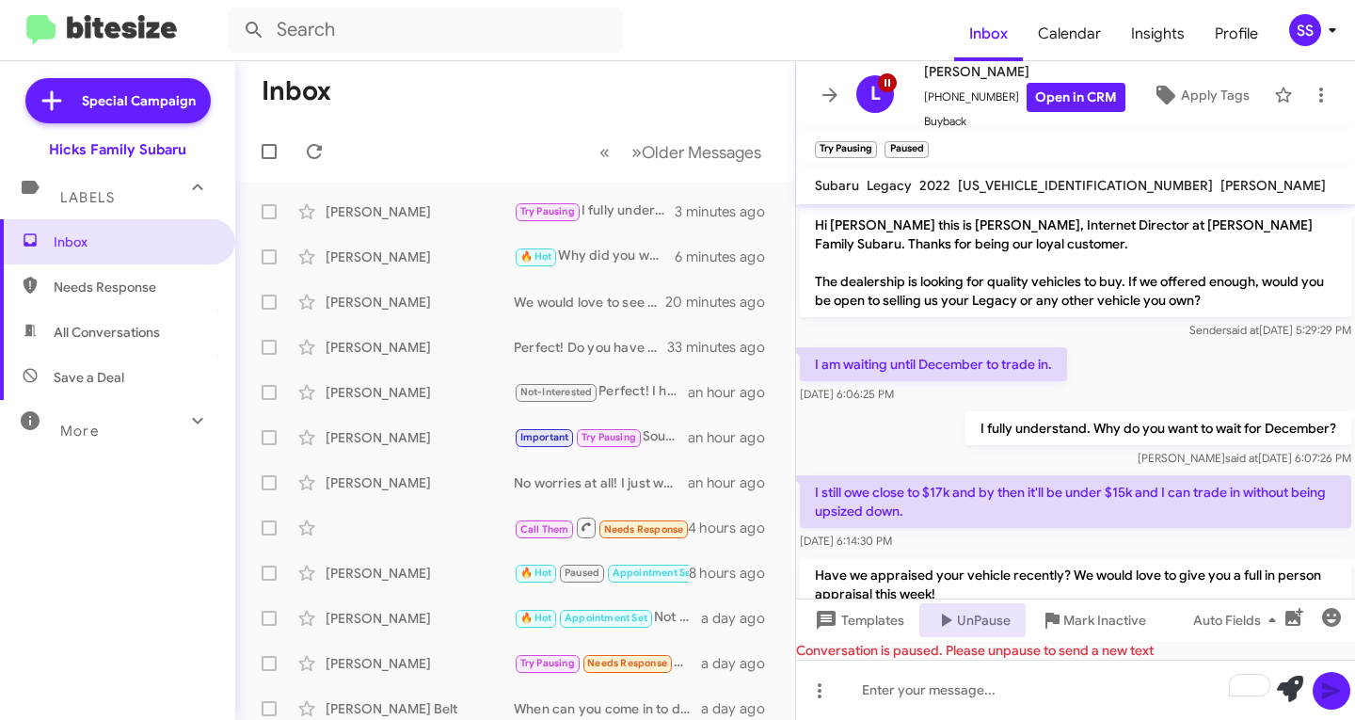
scroll to position [454, 0]
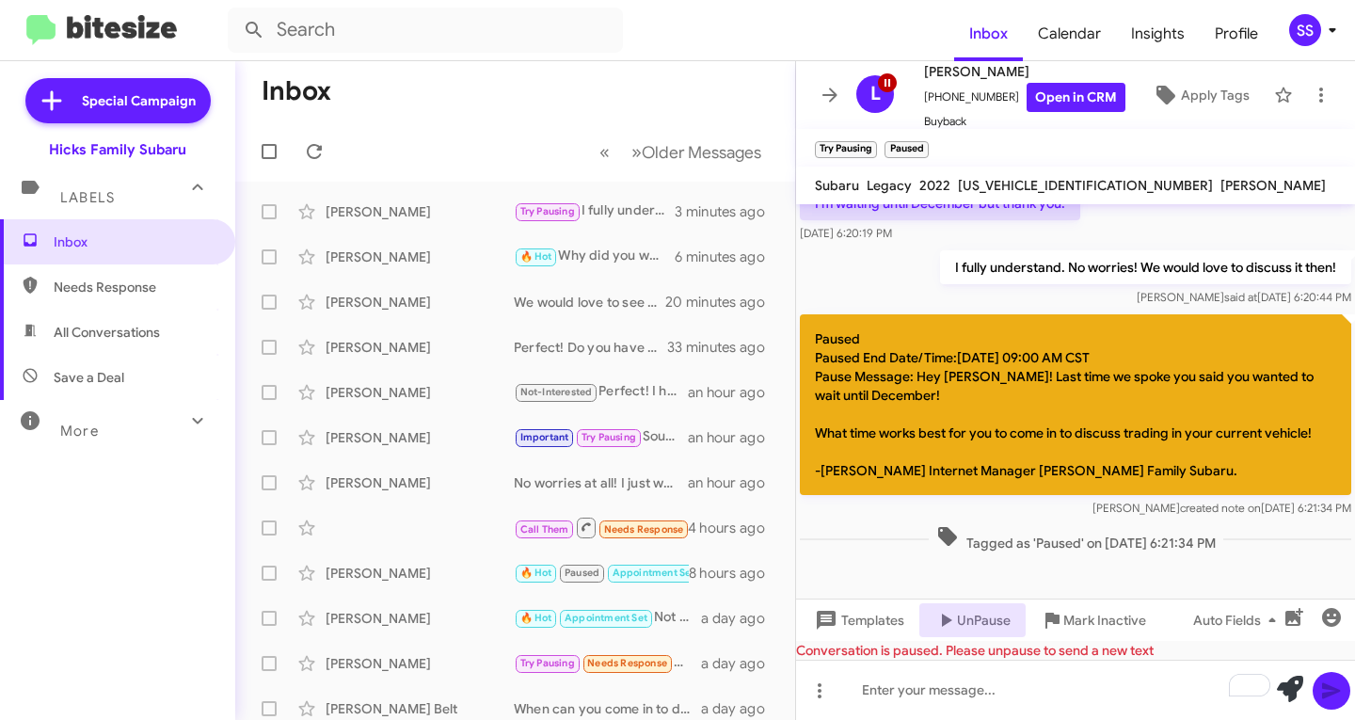
drag, startPoint x: 134, startPoint y: 385, endPoint x: 134, endPoint y: 372, distance: 13.2
click at [134, 385] on span "Save a Deal" at bounding box center [117, 377] width 235 height 45
type input "in:not-interested"
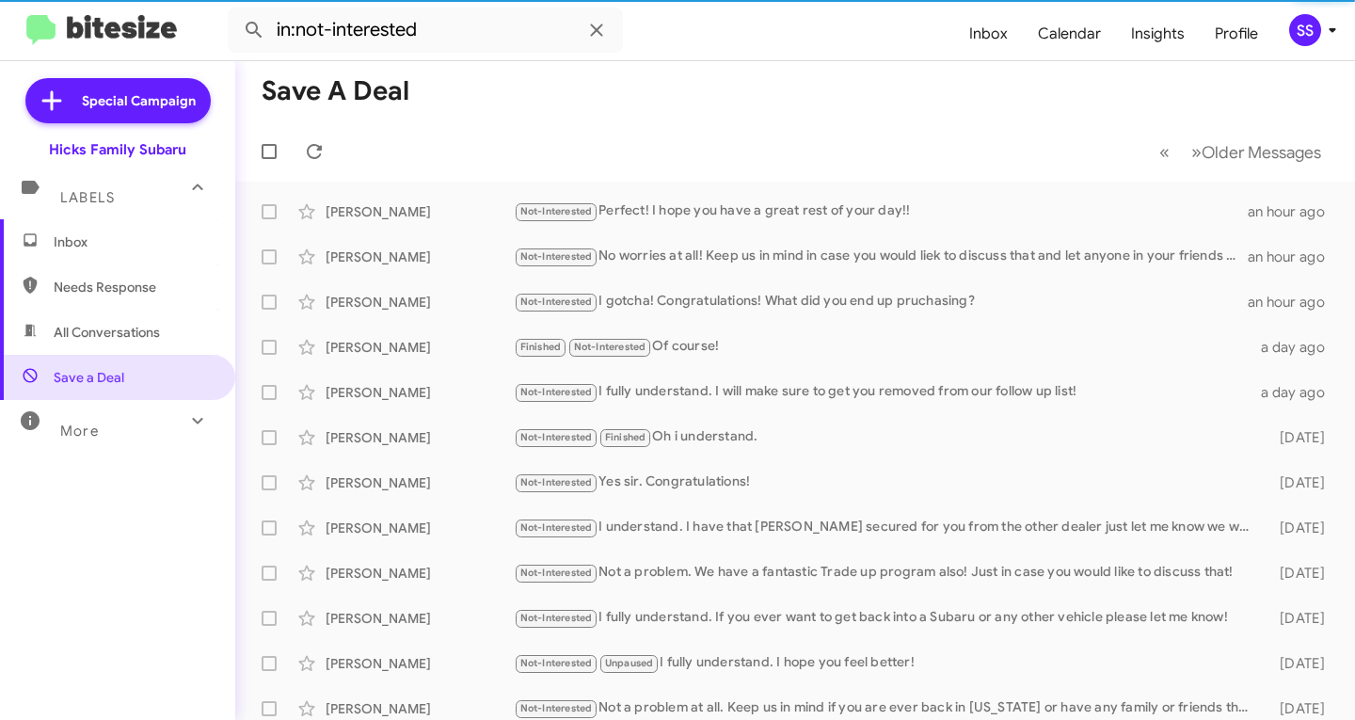
click at [138, 234] on span "Inbox" at bounding box center [134, 241] width 160 height 19
